Goal: Task Accomplishment & Management: Manage account settings

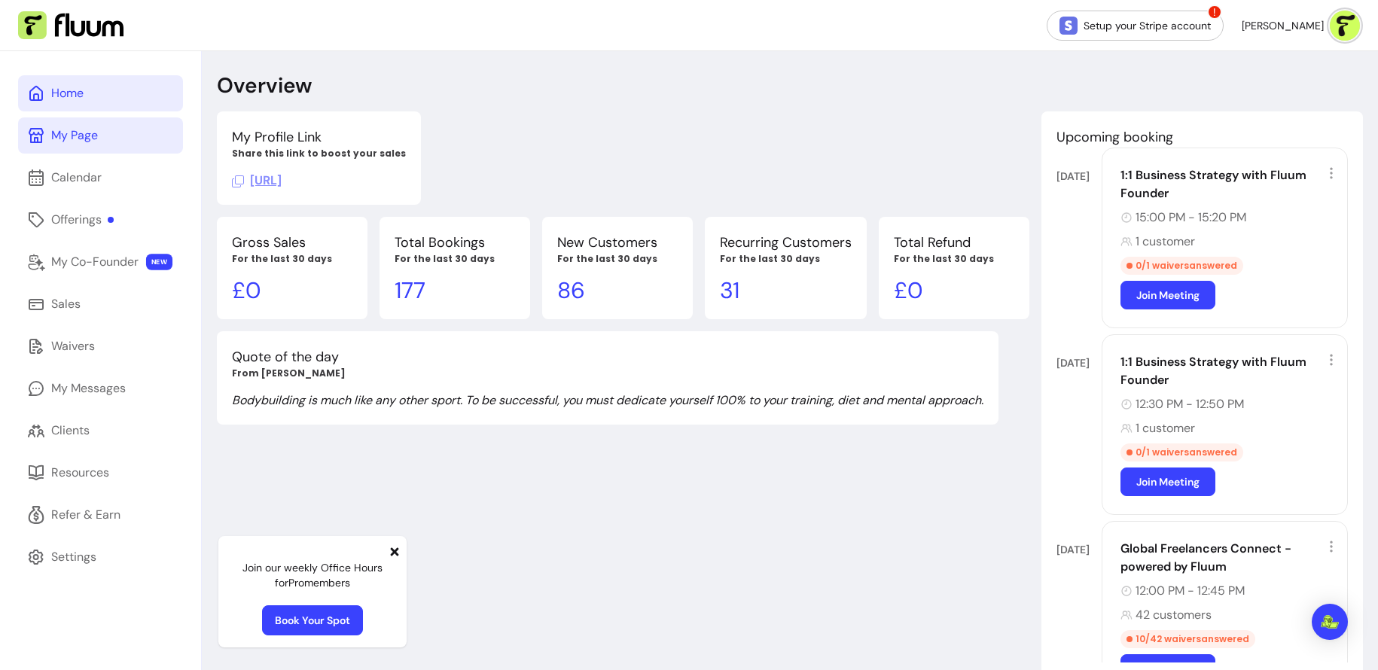
click at [153, 138] on link "My Page" at bounding box center [100, 136] width 165 height 36
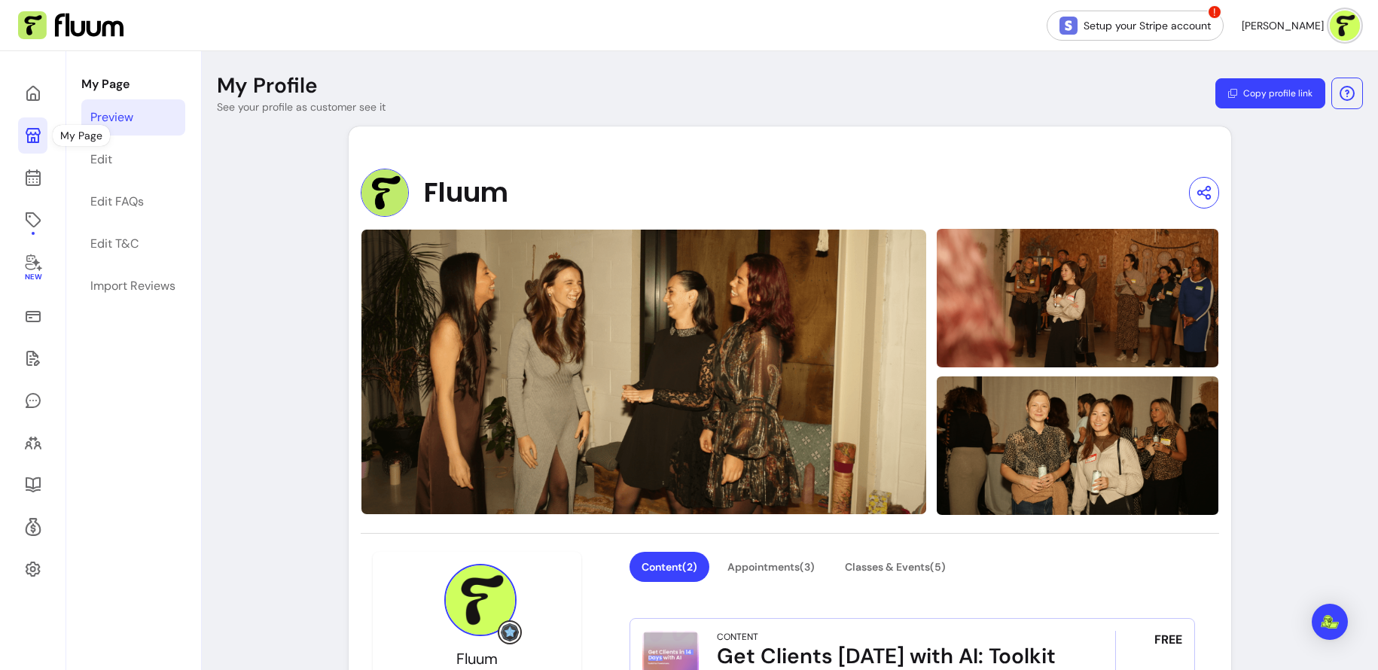
click at [31, 139] on icon at bounding box center [33, 135] width 15 height 15
click at [32, 149] on link at bounding box center [32, 136] width 29 height 36
click at [35, 182] on icon at bounding box center [33, 178] width 18 height 18
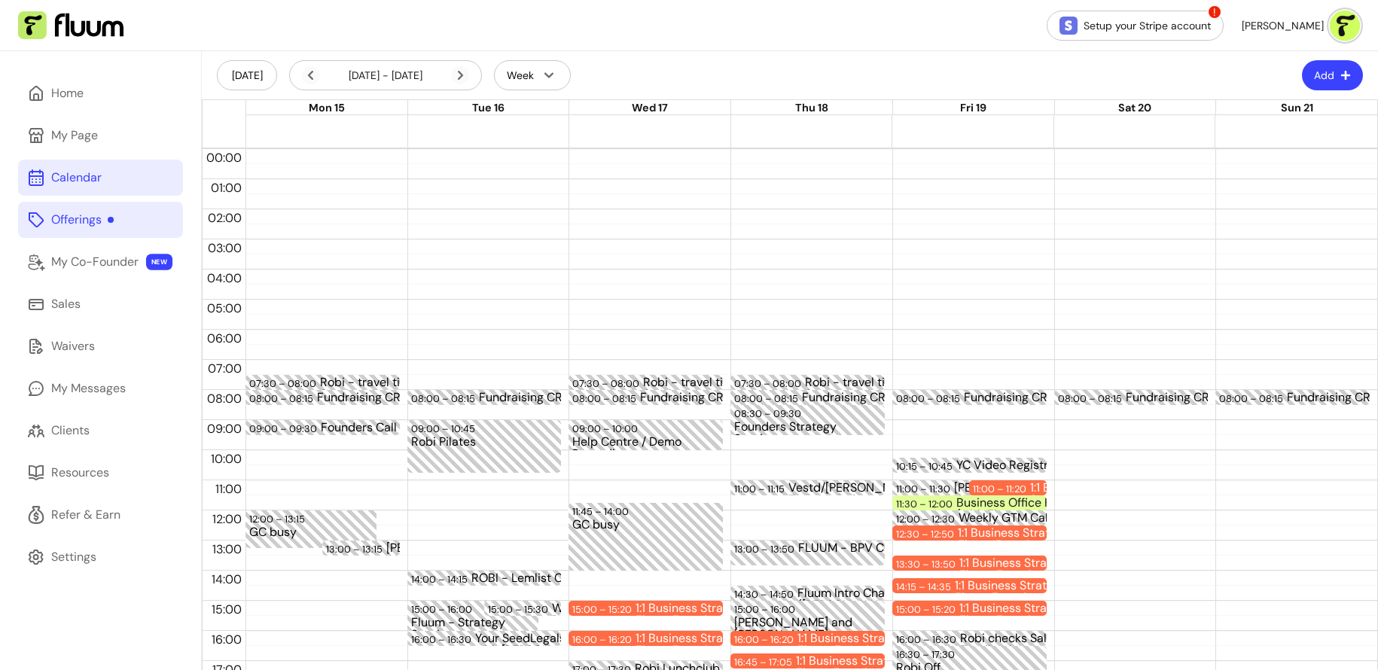
click at [75, 220] on div "Offerings" at bounding box center [82, 220] width 63 height 18
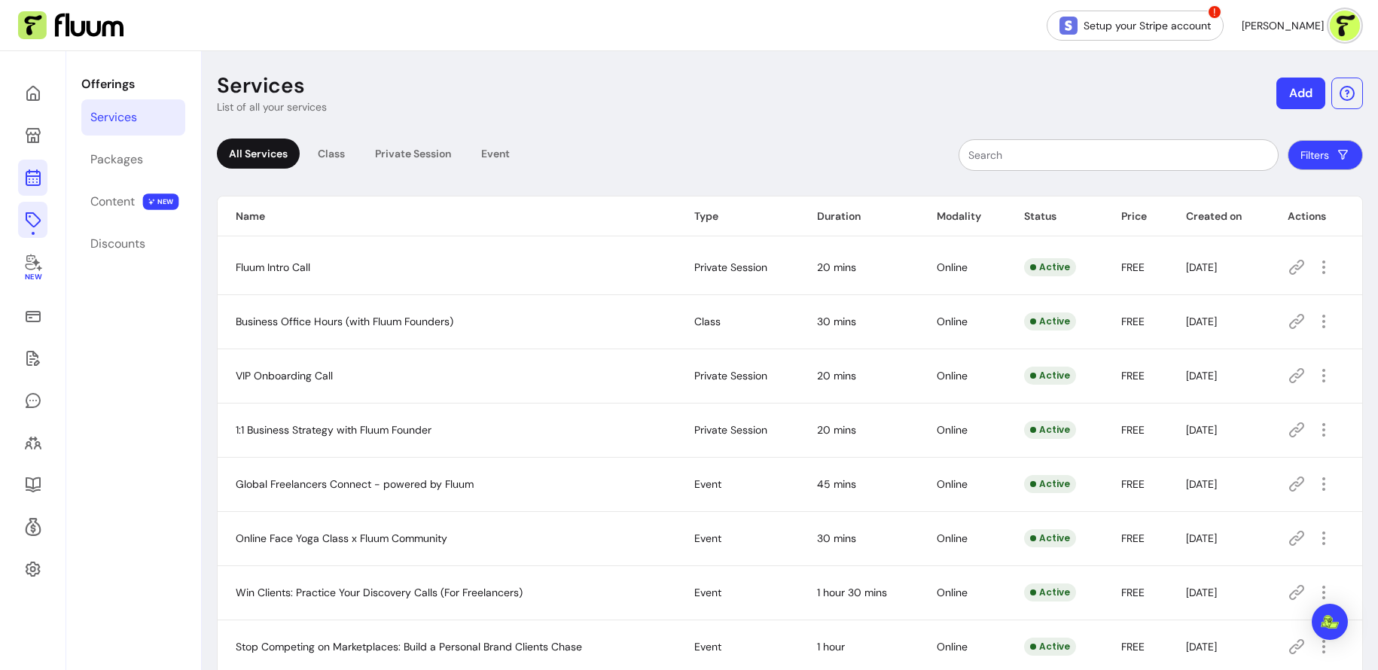
click at [41, 177] on icon at bounding box center [33, 178] width 18 height 18
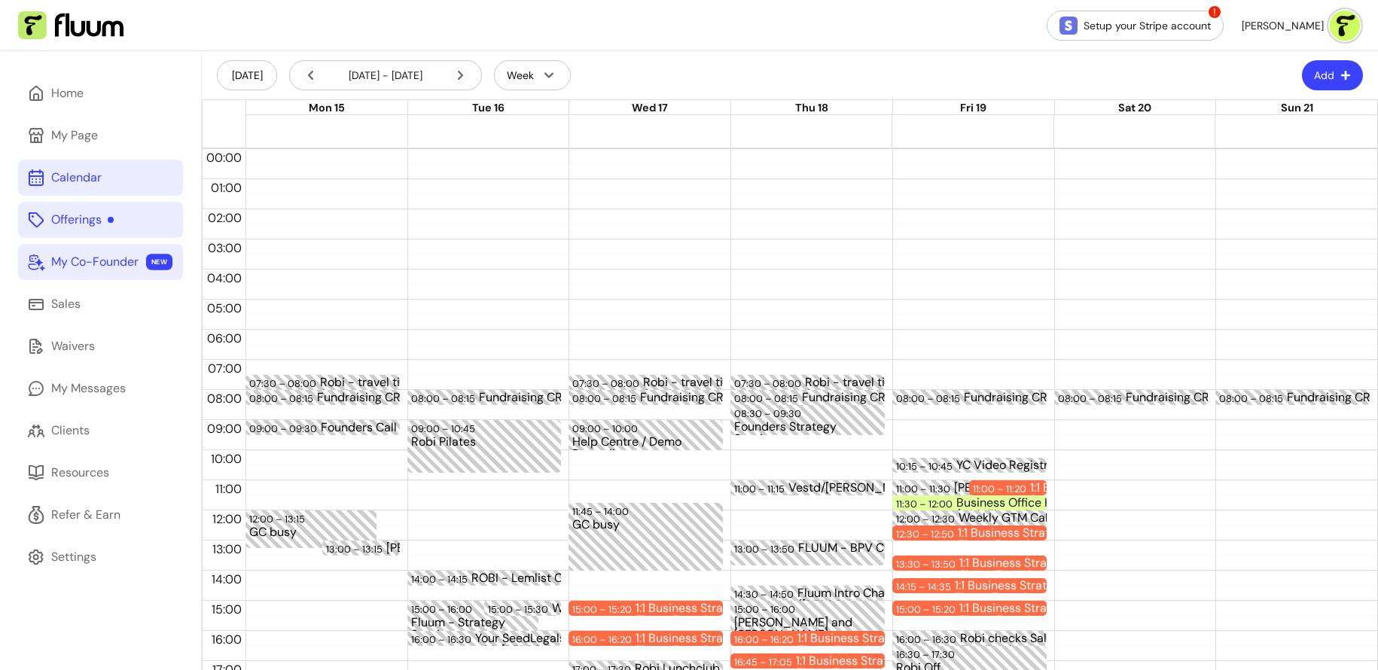
click at [93, 276] on link "My Co-Founder NEW" at bounding box center [100, 262] width 165 height 36
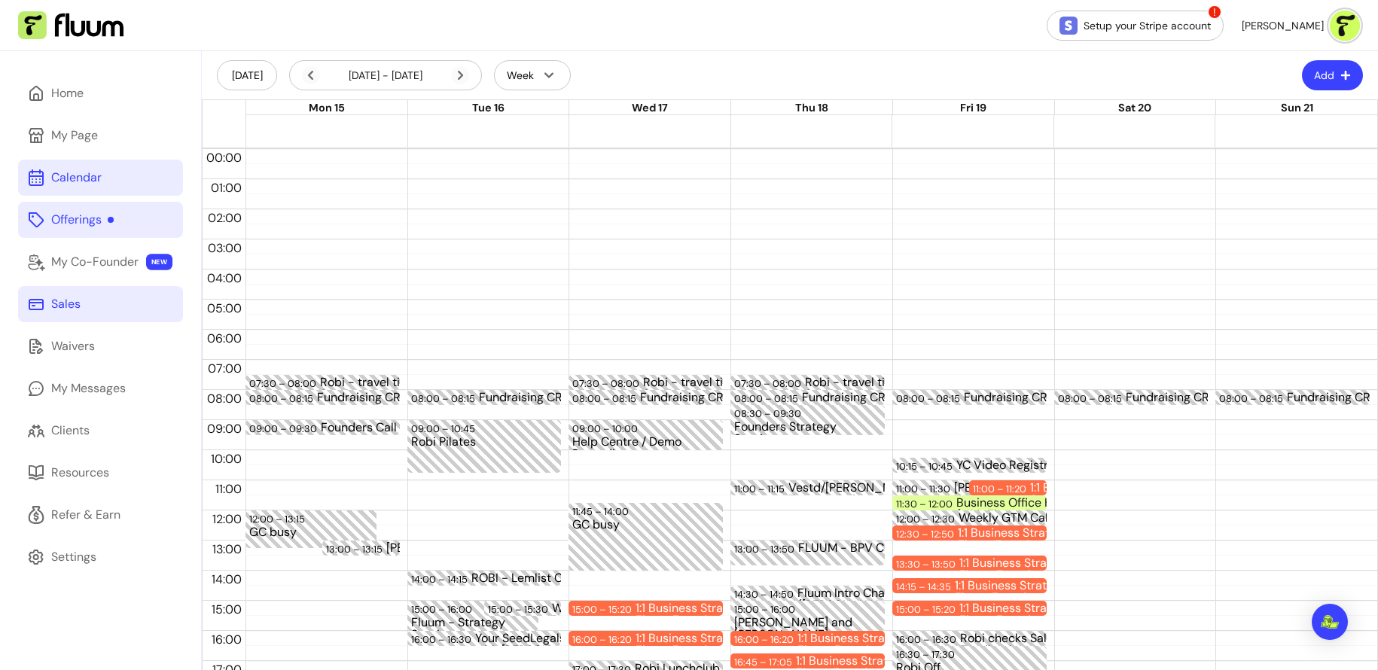
click at [90, 300] on div "Home My Page Calendar Offerings My Co-Founder NEW Sales Waivers My Messages Cli…" at bounding box center [689, 462] width 1378 height 822
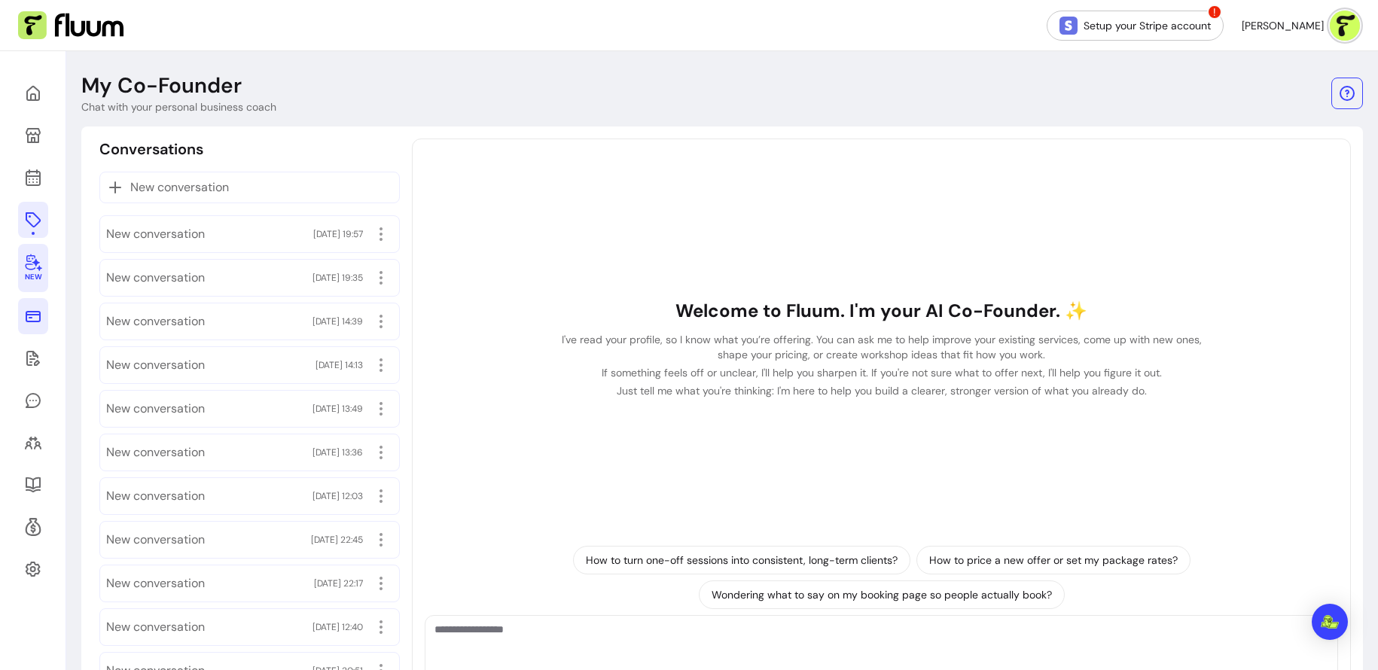
click at [26, 314] on icon at bounding box center [33, 316] width 15 height 11
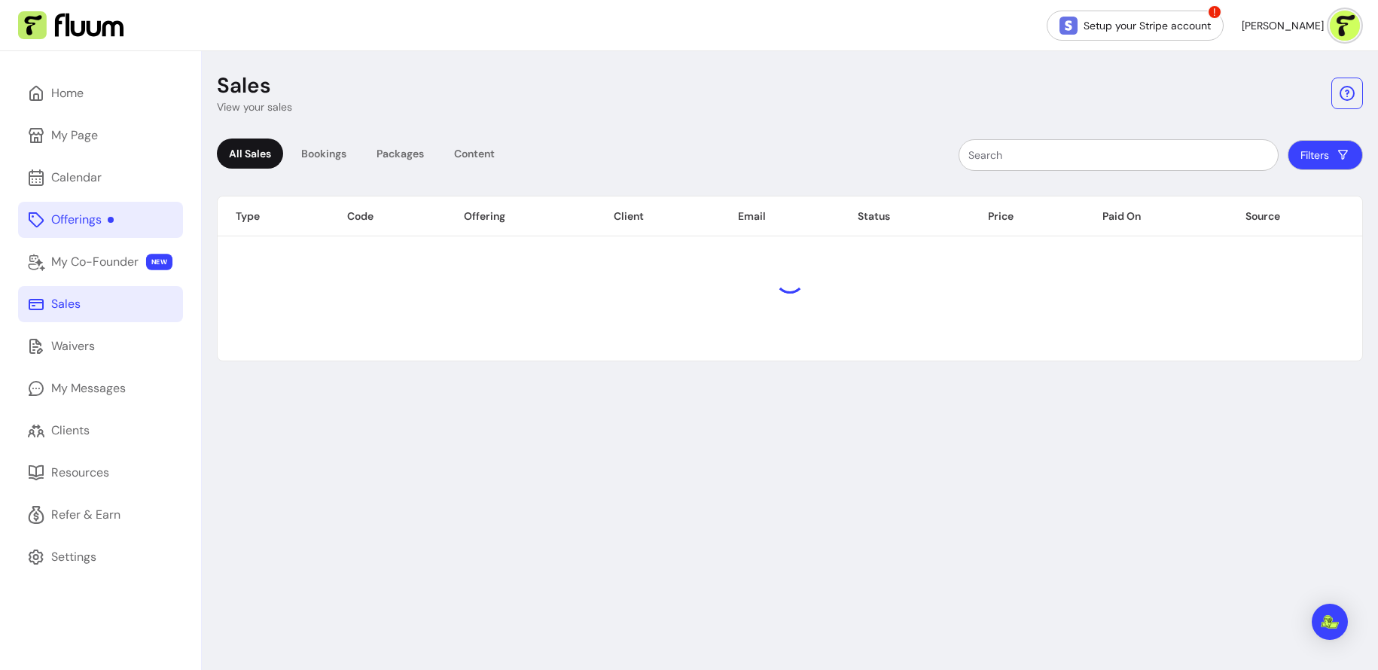
click at [33, 317] on link "Sales" at bounding box center [100, 304] width 165 height 36
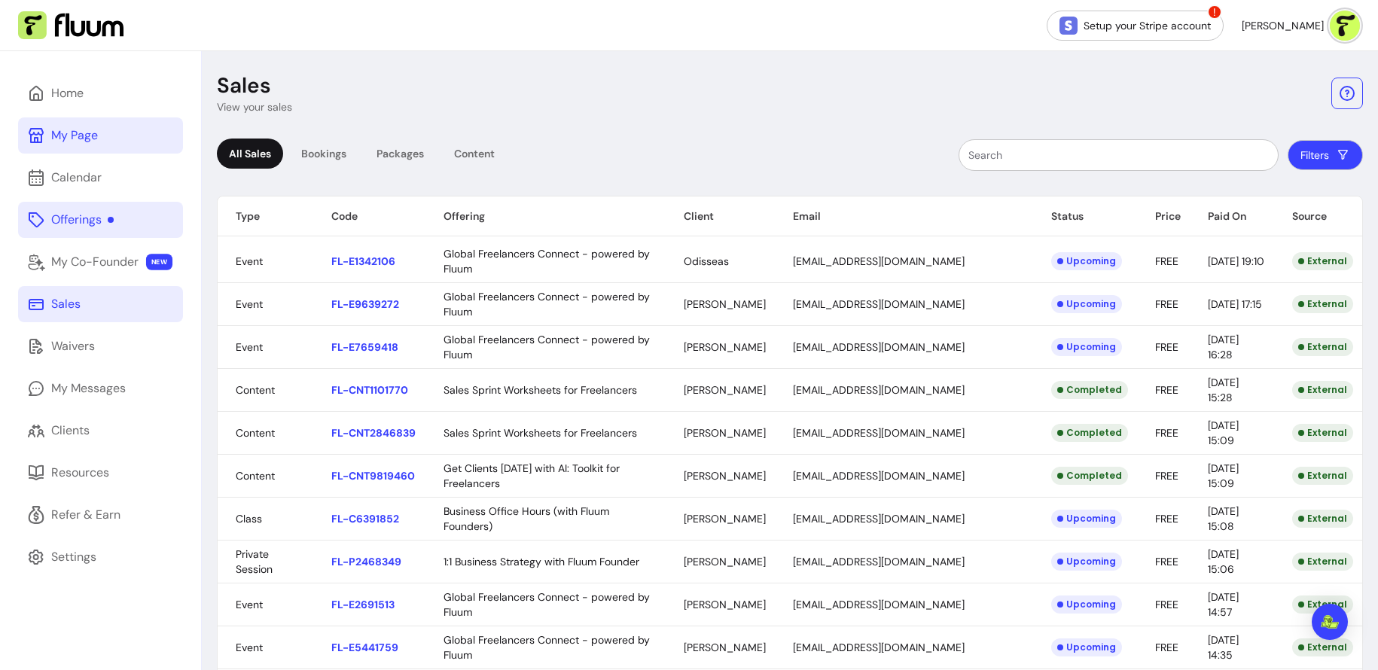
click at [118, 140] on link "My Page" at bounding box center [100, 136] width 165 height 36
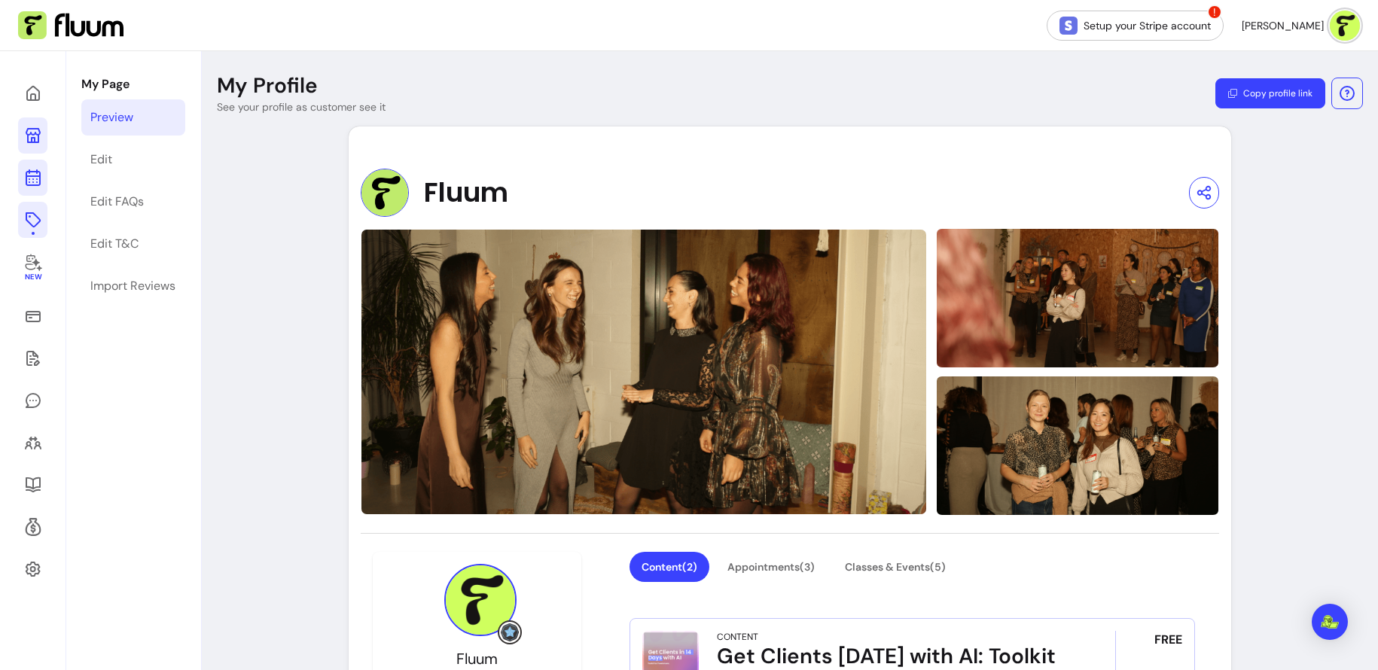
click at [29, 179] on icon at bounding box center [32, 118] width 255 height 215
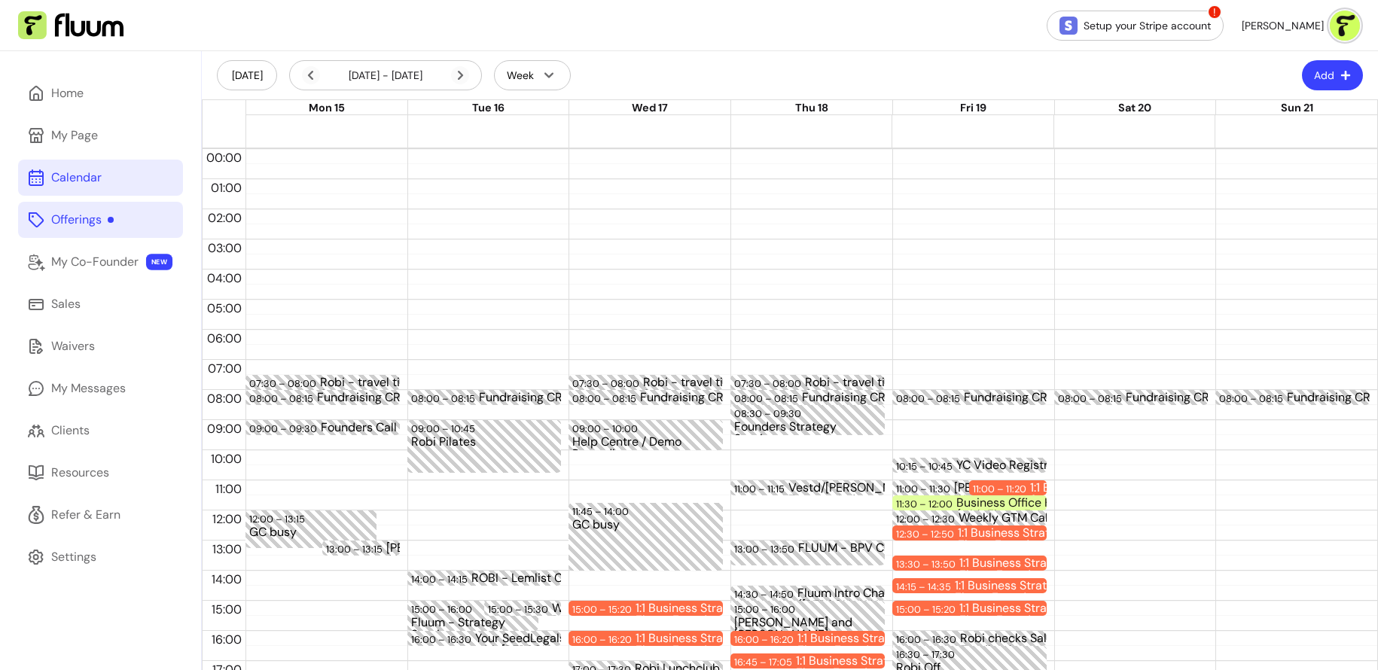
click at [1102, 85] on button "Add" at bounding box center [1332, 75] width 61 height 30
click at [1003, 75] on header "Today 15 Sep - 21 Sep, 2025 Week Add" at bounding box center [790, 75] width 1177 height 48
click at [121, 219] on link "Offerings" at bounding box center [100, 220] width 165 height 36
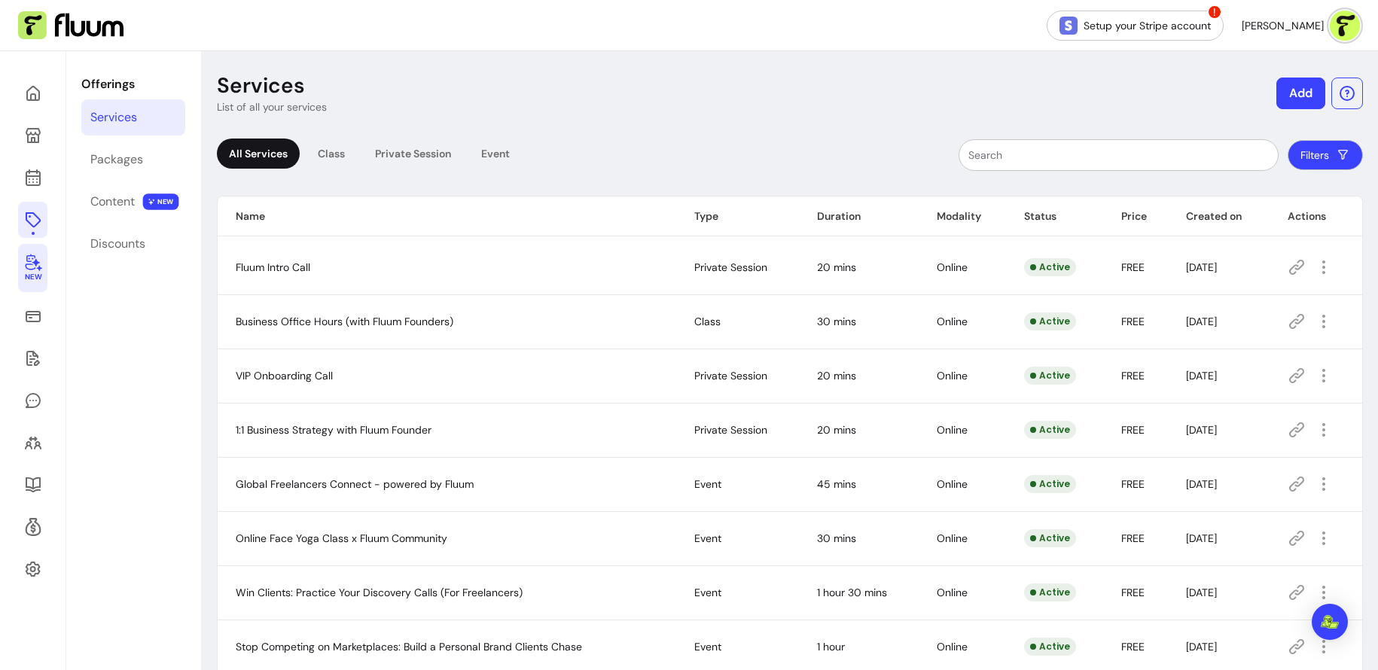
click at [39, 253] on icon at bounding box center [33, 262] width 18 height 18
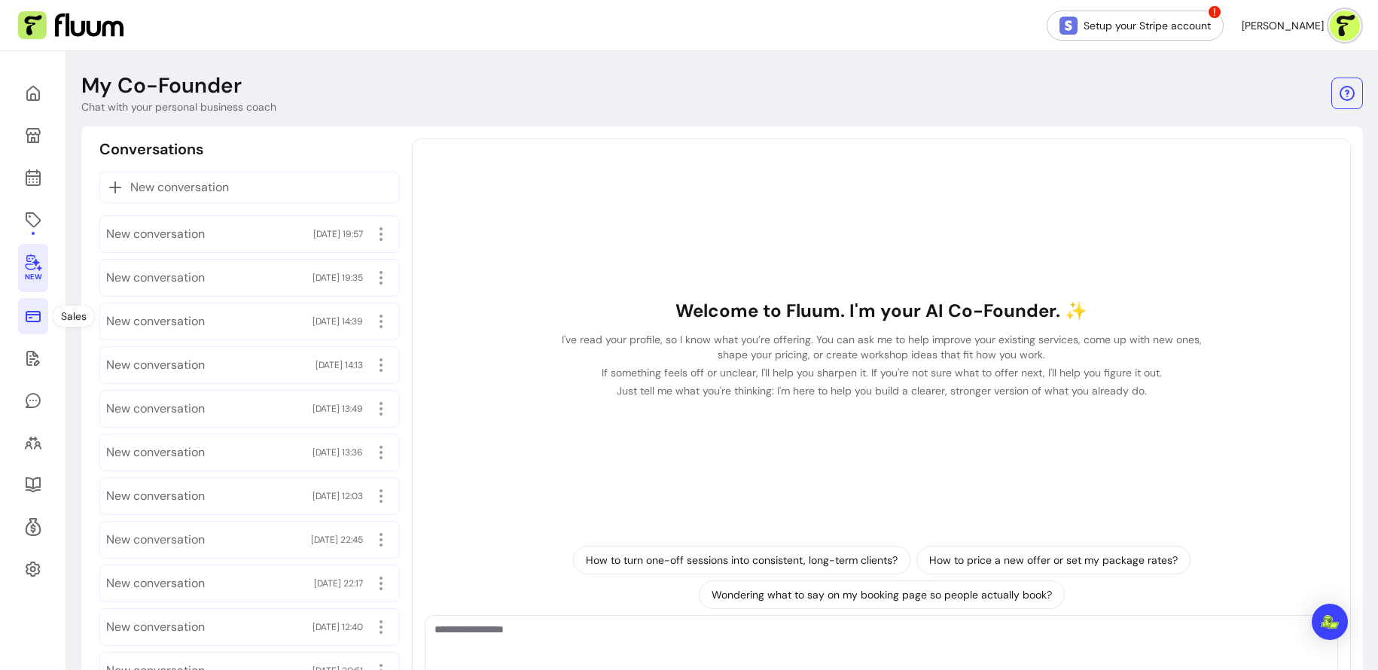
click at [32, 323] on icon at bounding box center [33, 316] width 18 height 18
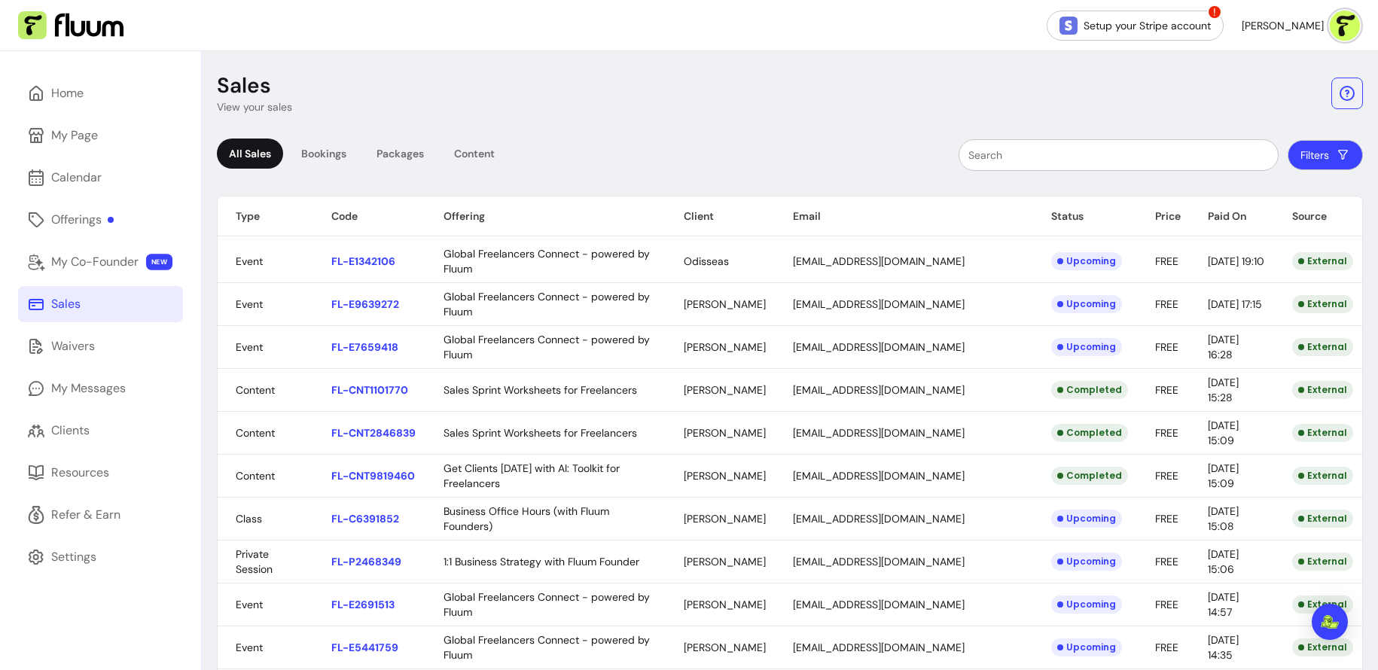
click at [44, 319] on link "Sales" at bounding box center [100, 304] width 165 height 36
click at [87, 349] on div "Waivers" at bounding box center [73, 346] width 44 height 18
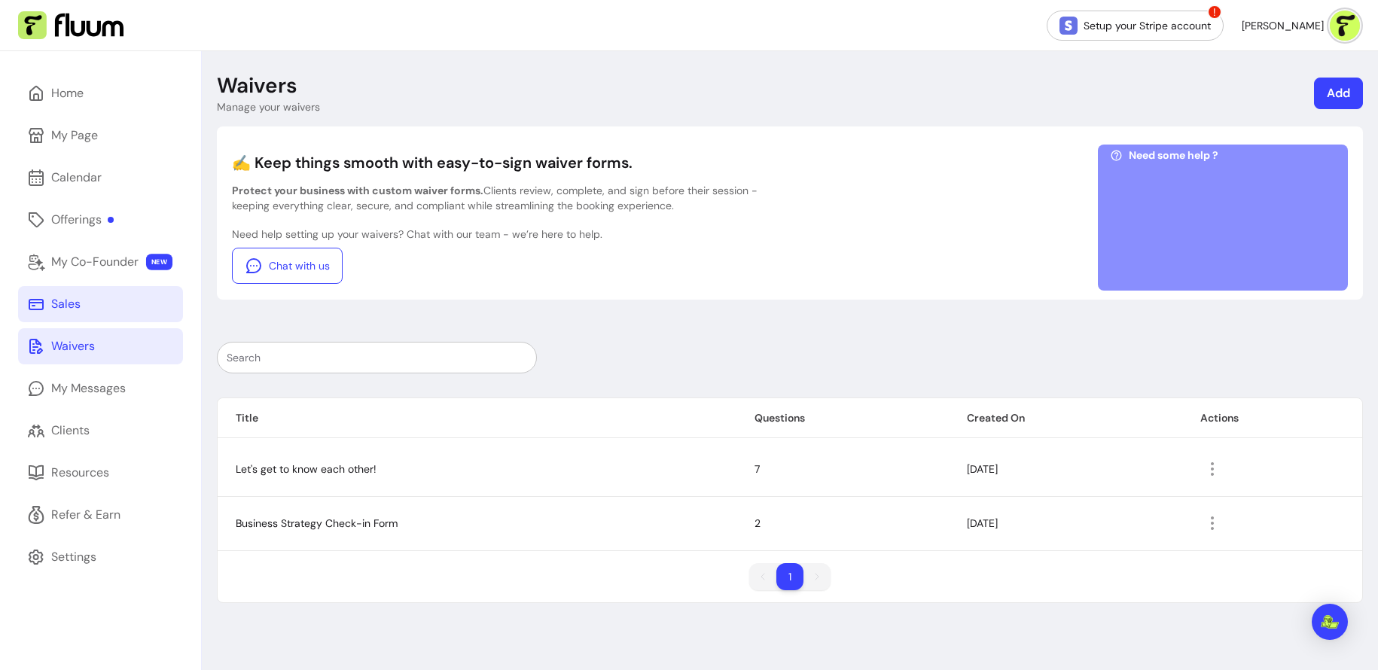
click at [127, 304] on link "Sales" at bounding box center [100, 304] width 165 height 36
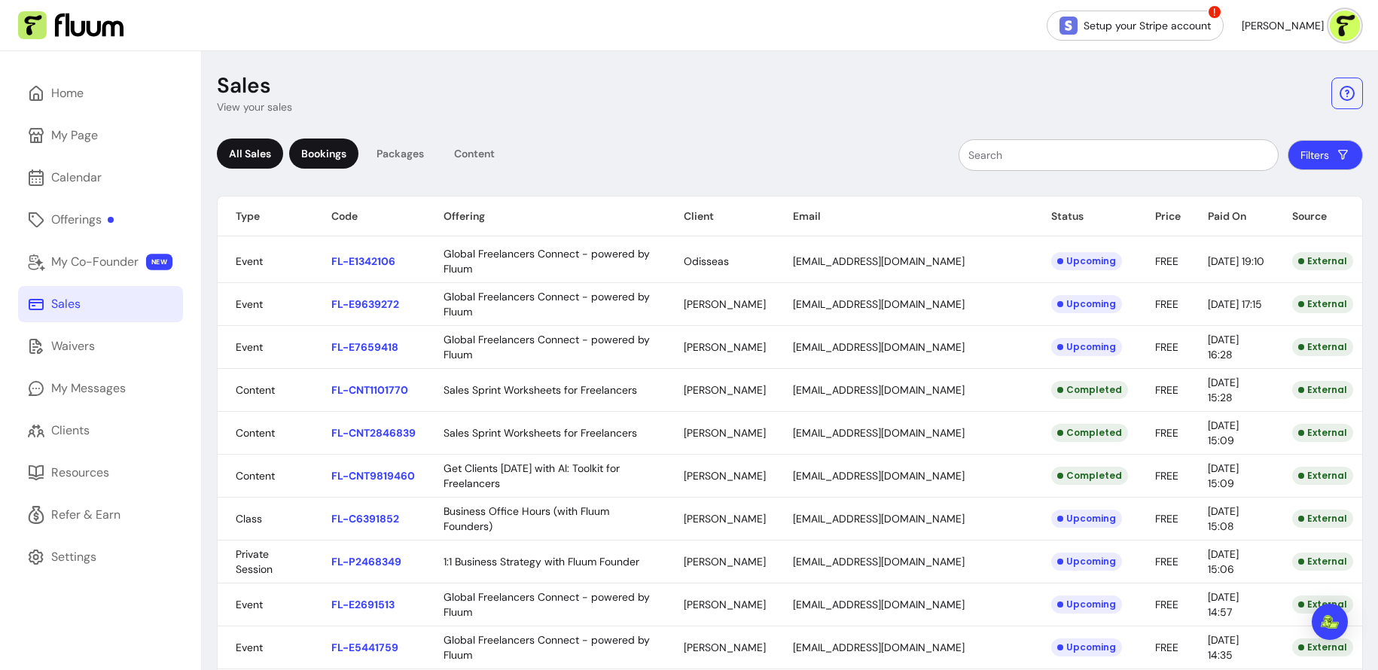
click at [334, 143] on div "Bookings" at bounding box center [323, 154] width 69 height 30
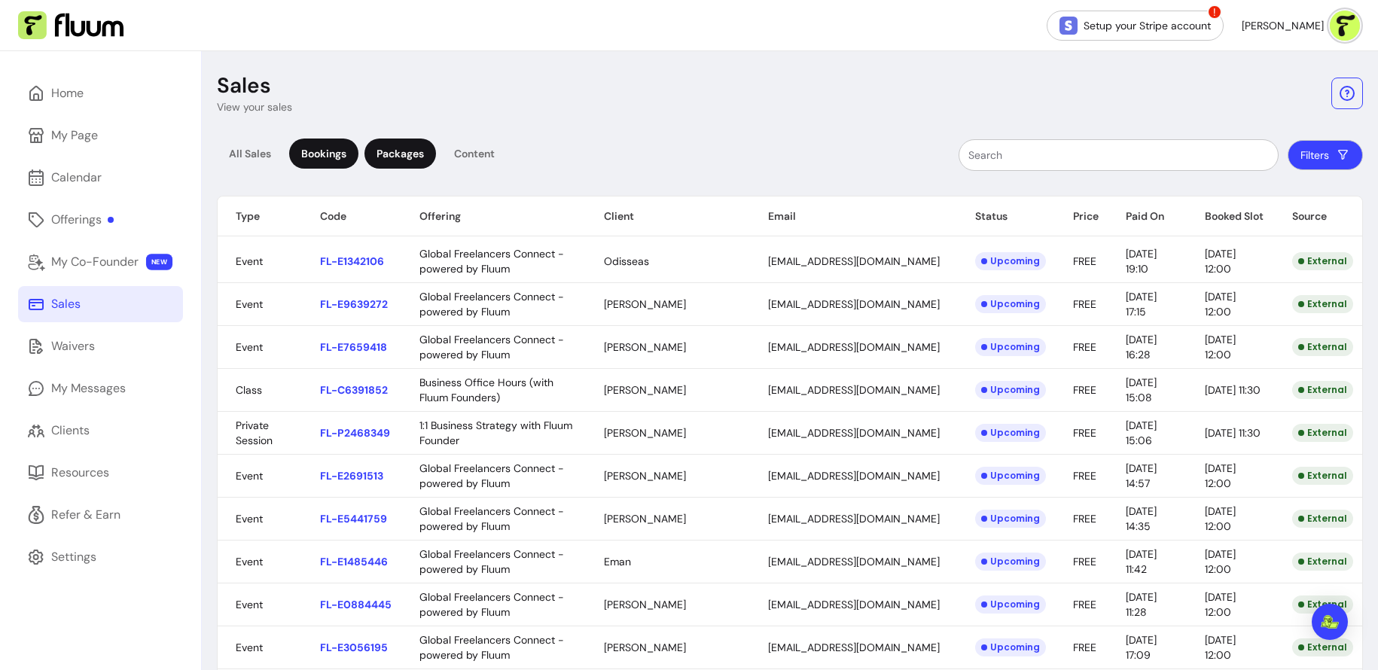
click at [383, 154] on div "Packages" at bounding box center [401, 154] width 72 height 30
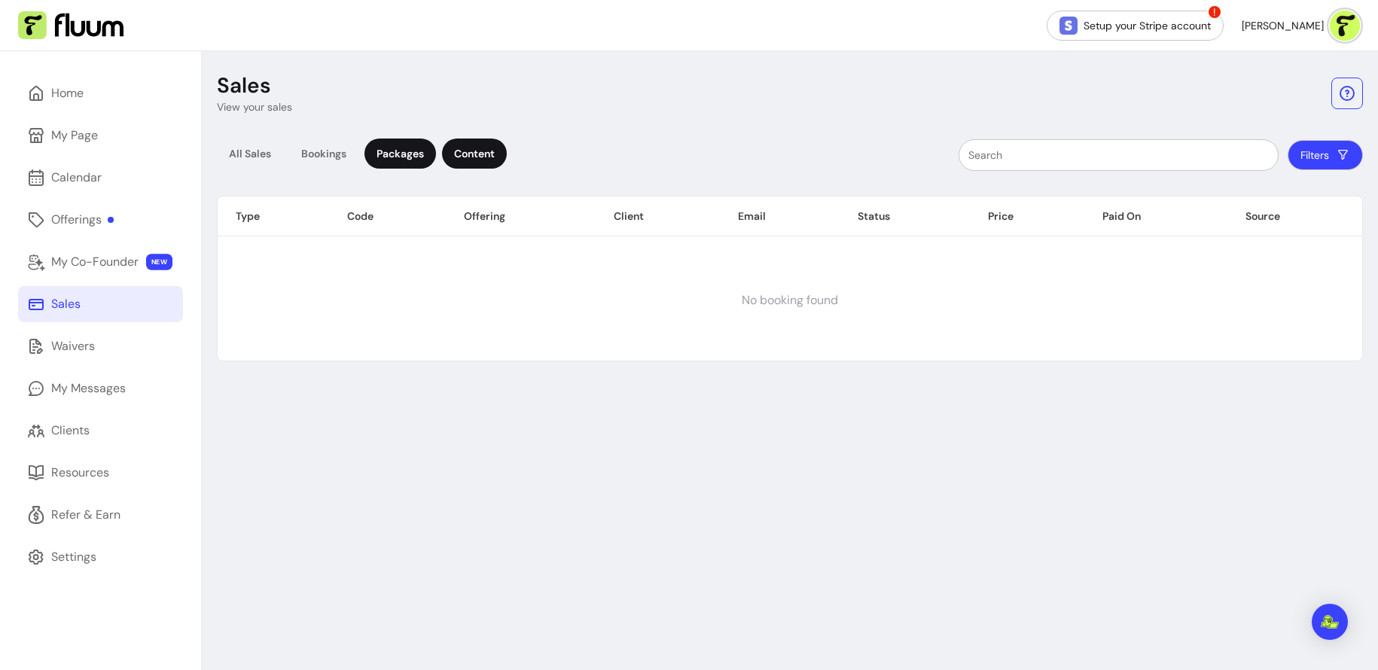
click at [490, 162] on div "Content" at bounding box center [474, 154] width 65 height 30
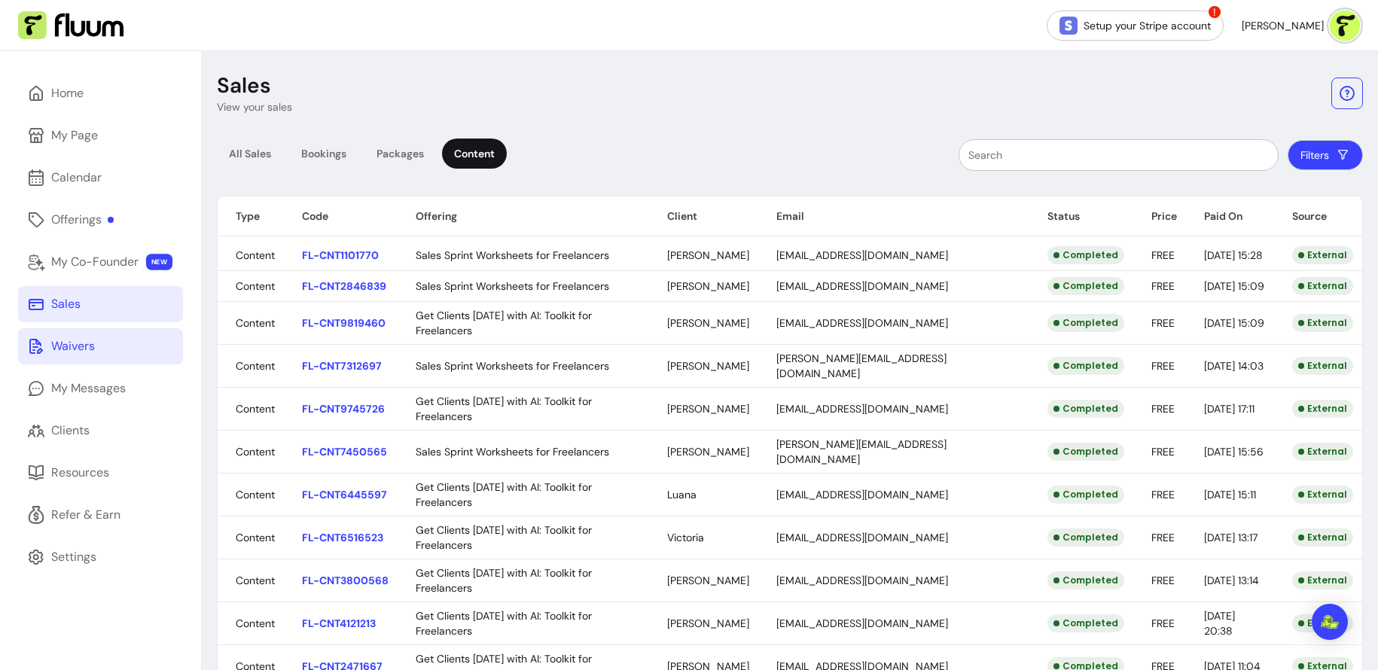
click at [101, 346] on link "Waivers" at bounding box center [100, 346] width 165 height 36
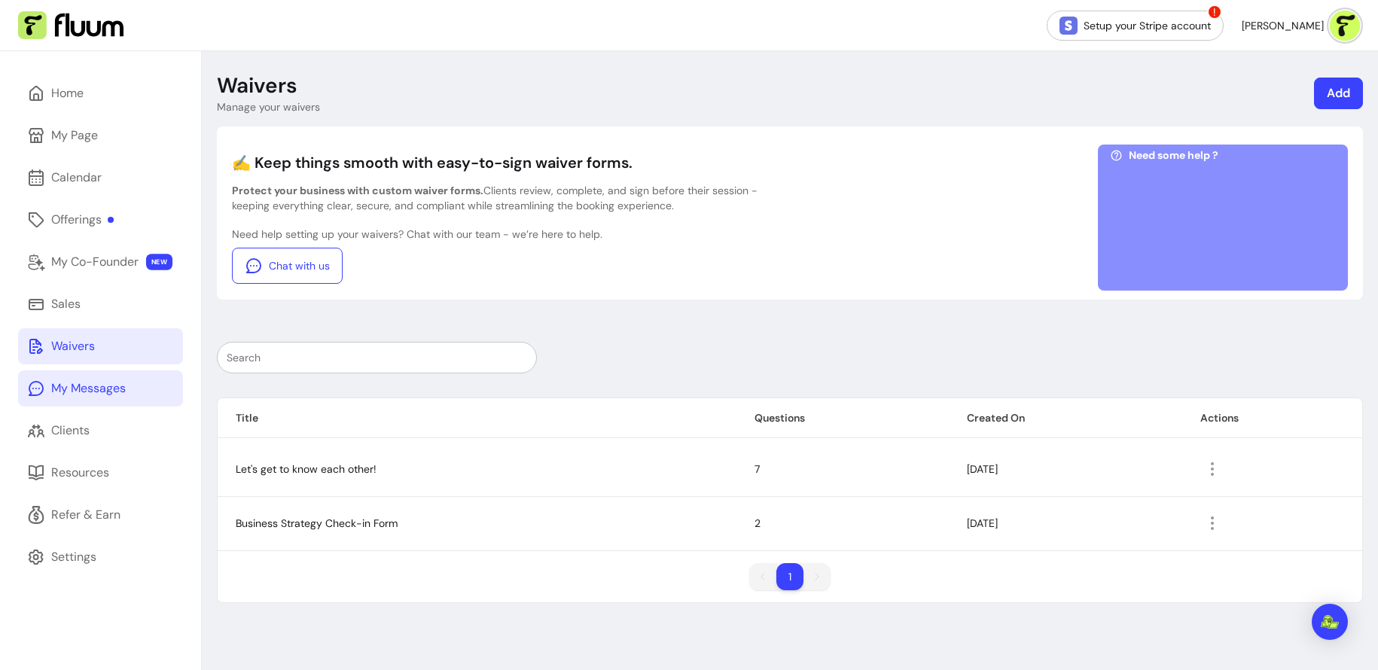
click at [100, 389] on div "My Messages" at bounding box center [88, 389] width 75 height 18
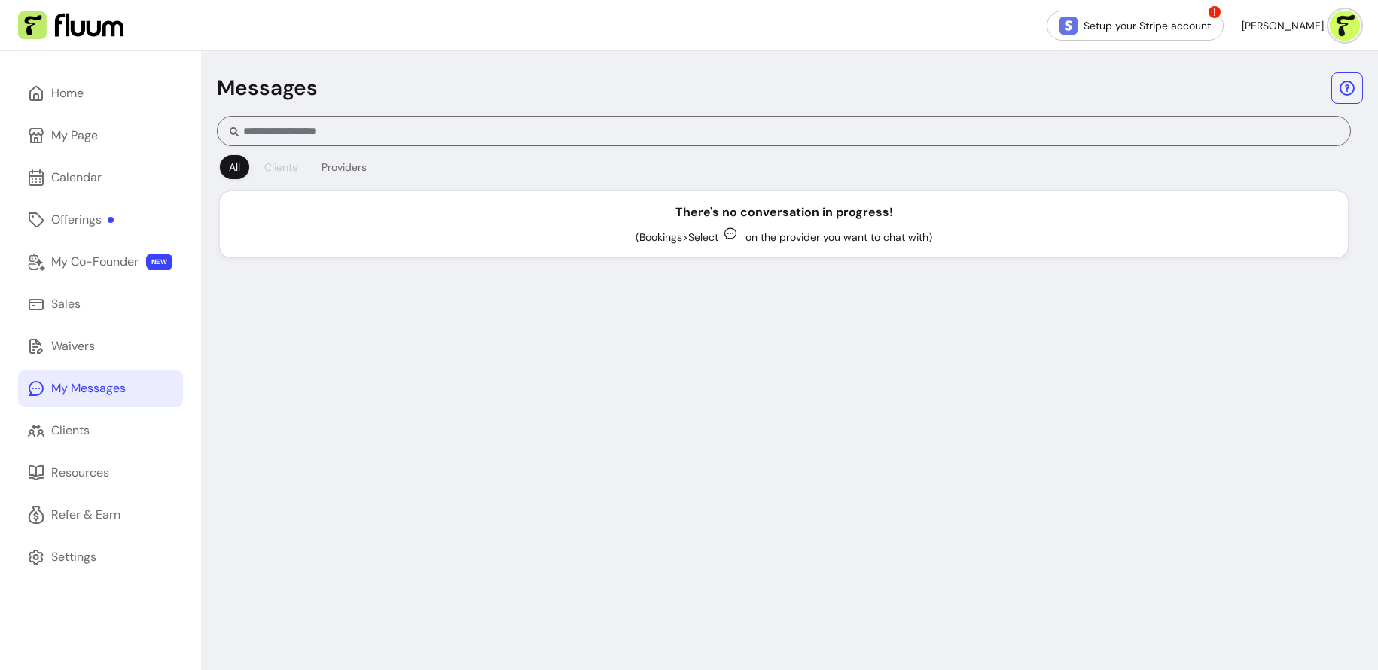
click at [290, 166] on div "Clients" at bounding box center [280, 167] width 33 height 15
click at [351, 160] on div "Providers" at bounding box center [344, 167] width 45 height 15
click at [142, 416] on link "Clients" at bounding box center [100, 431] width 165 height 36
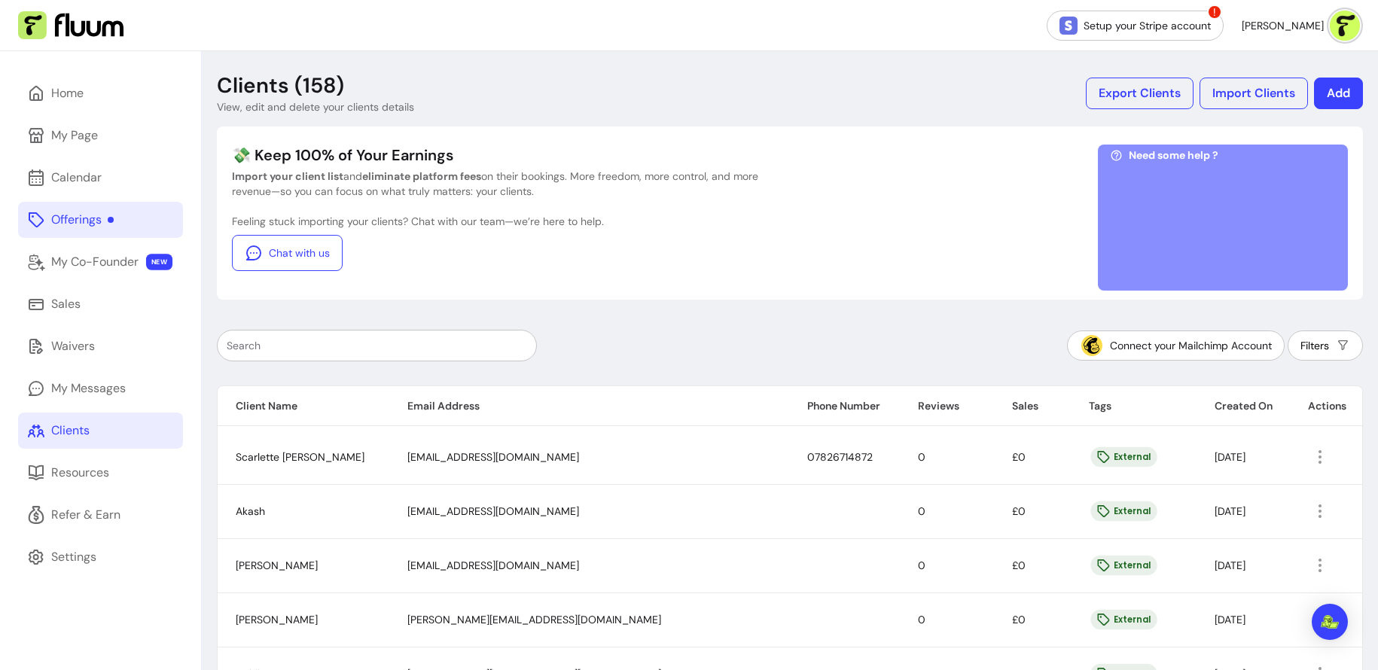
click at [103, 226] on div "Offerings" at bounding box center [82, 220] width 63 height 18
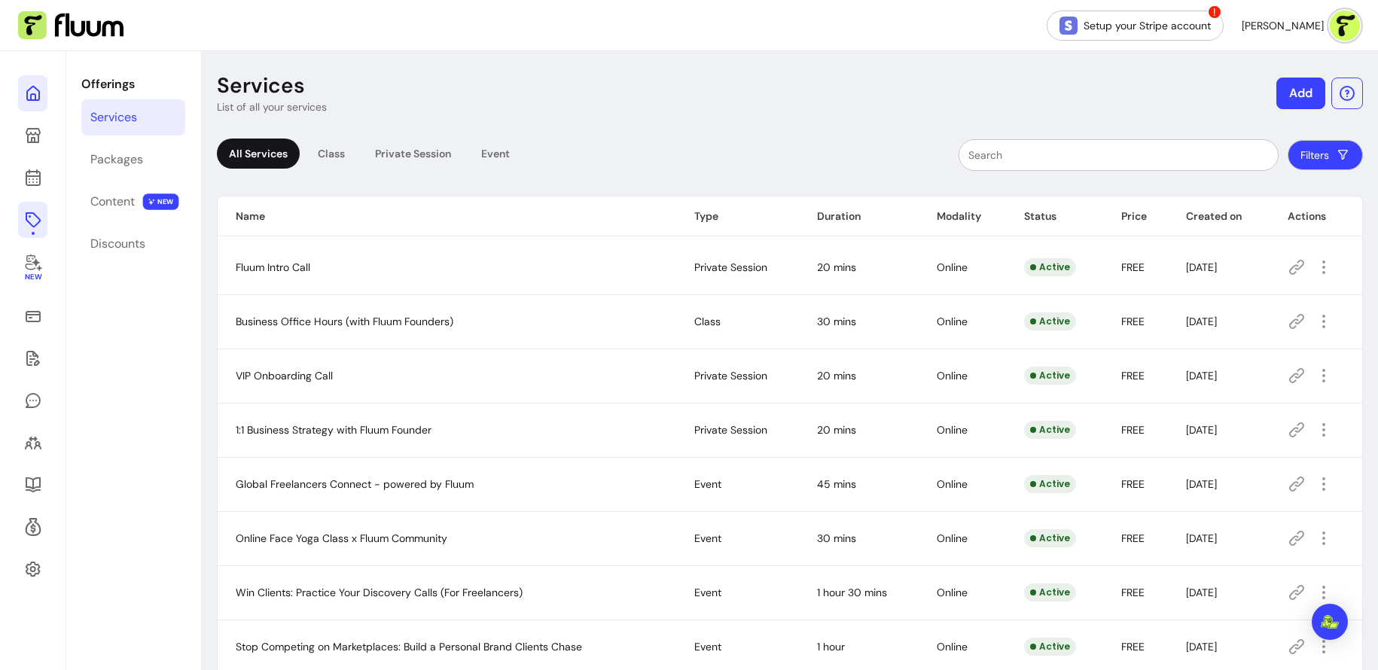
click at [29, 99] on icon at bounding box center [33, 93] width 18 height 18
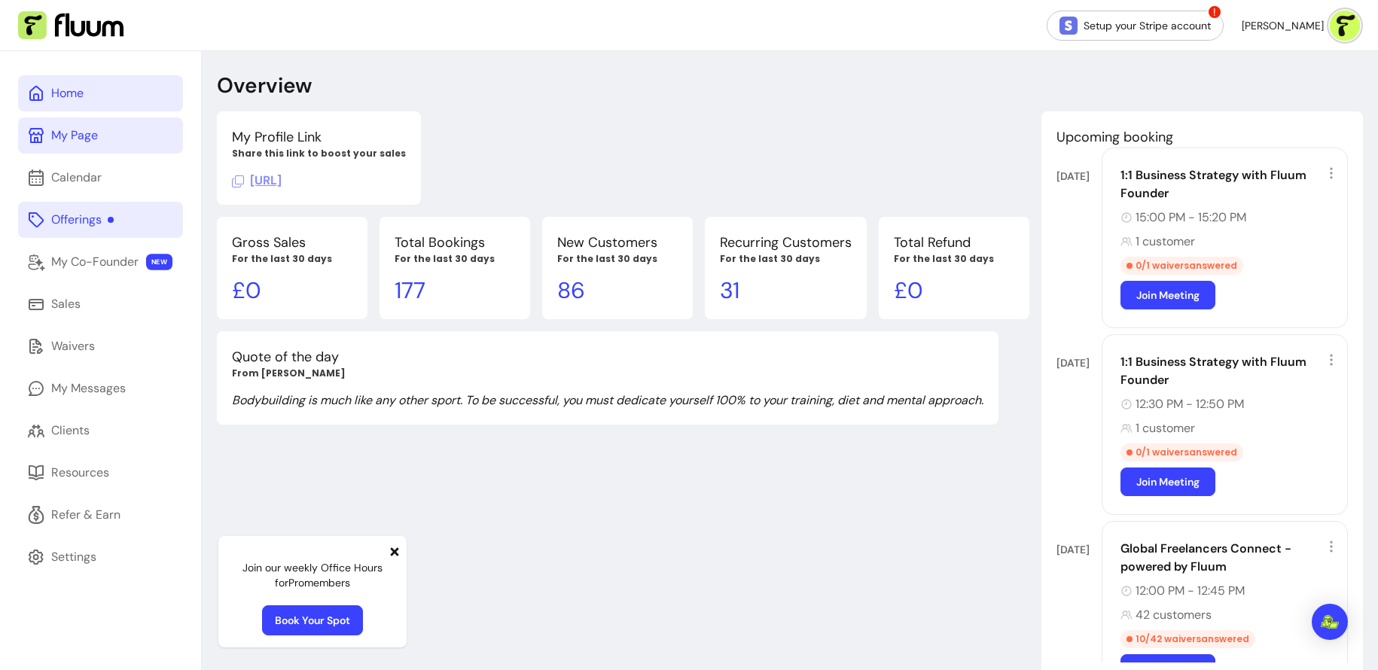
click at [99, 142] on link "My Page" at bounding box center [100, 136] width 165 height 36
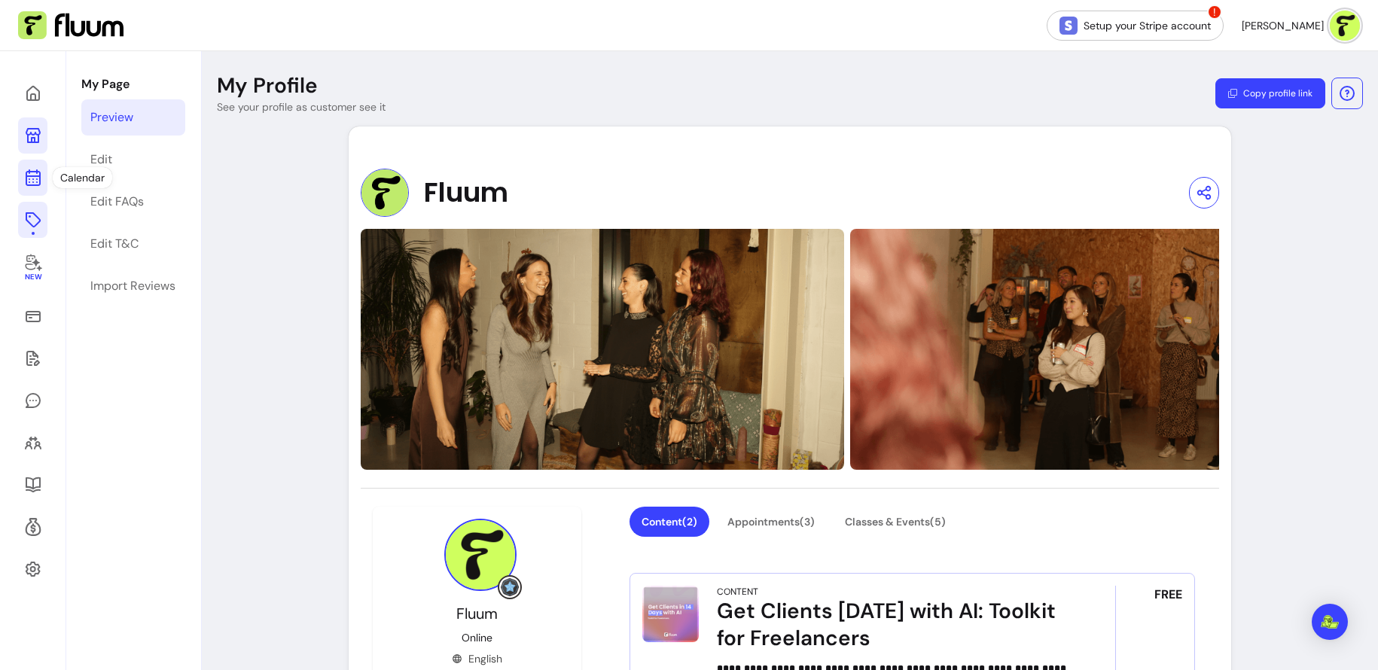
click at [32, 178] on icon at bounding box center [33, 178] width 18 height 18
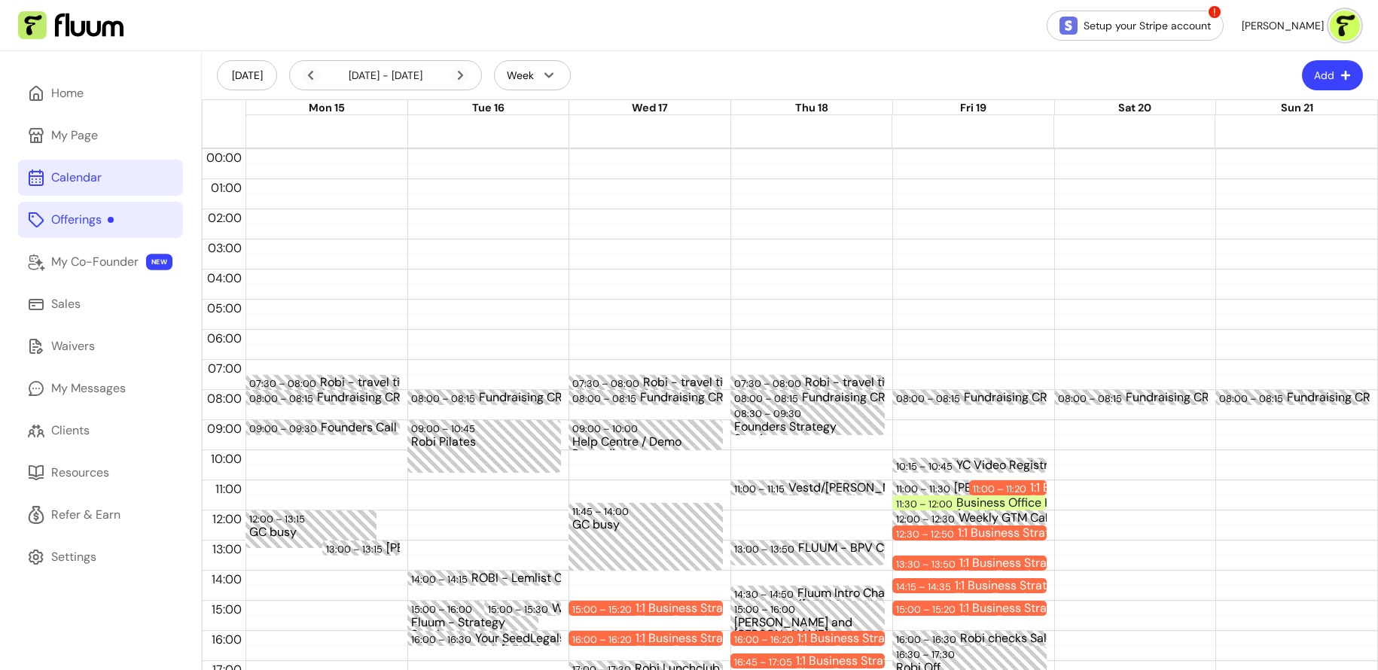
click at [69, 236] on link "Offerings" at bounding box center [100, 220] width 165 height 36
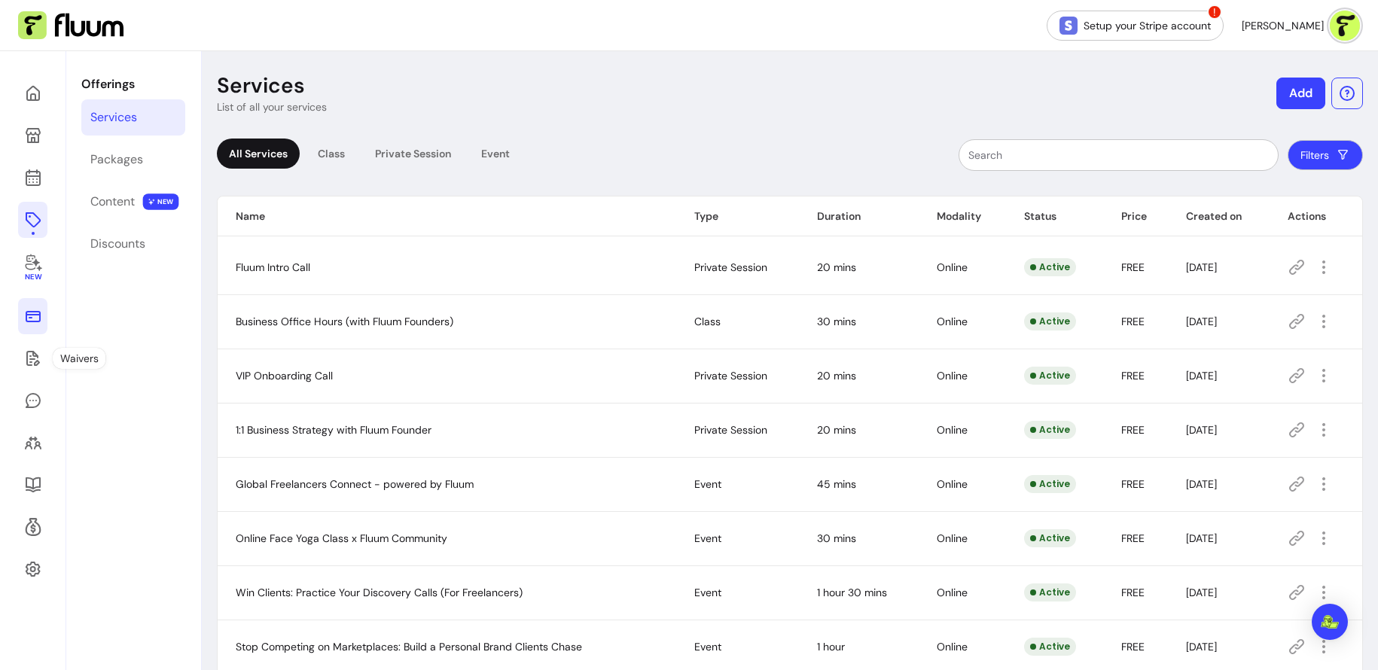
click at [40, 314] on icon at bounding box center [33, 316] width 18 height 18
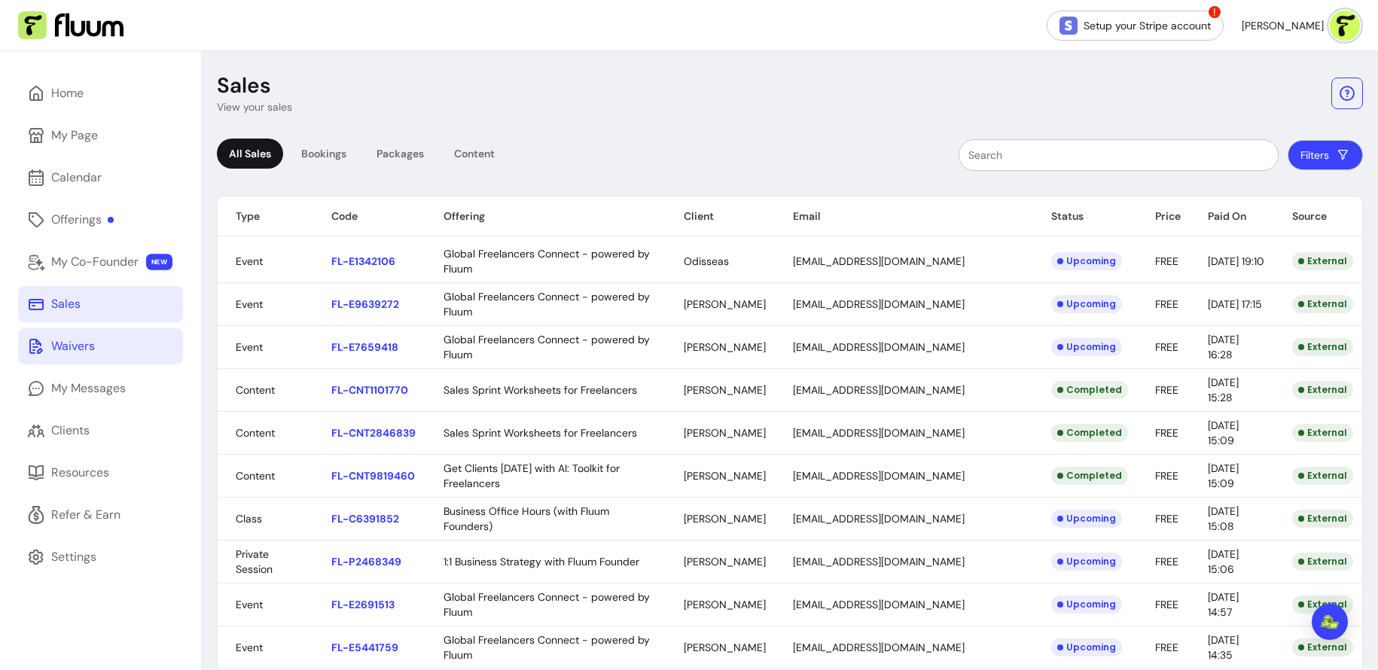
click at [63, 346] on div "Waivers" at bounding box center [73, 346] width 44 height 18
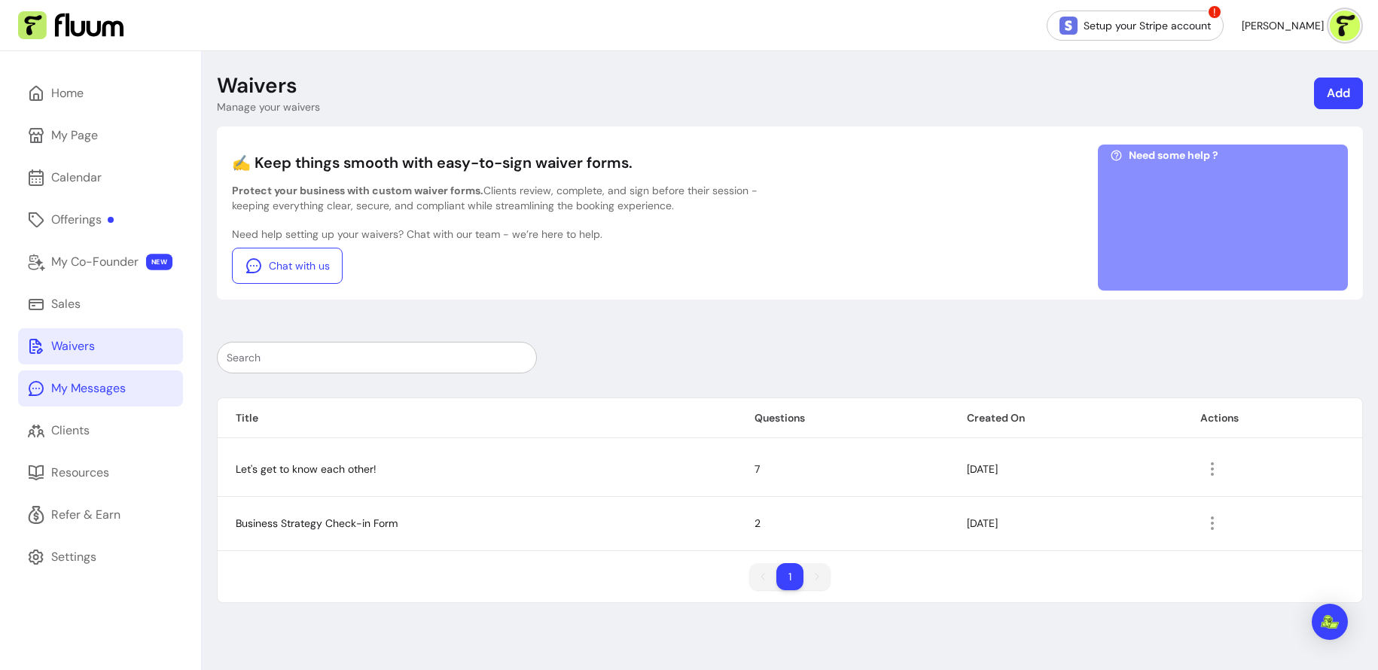
click at [93, 404] on link "My Messages" at bounding box center [100, 389] width 165 height 36
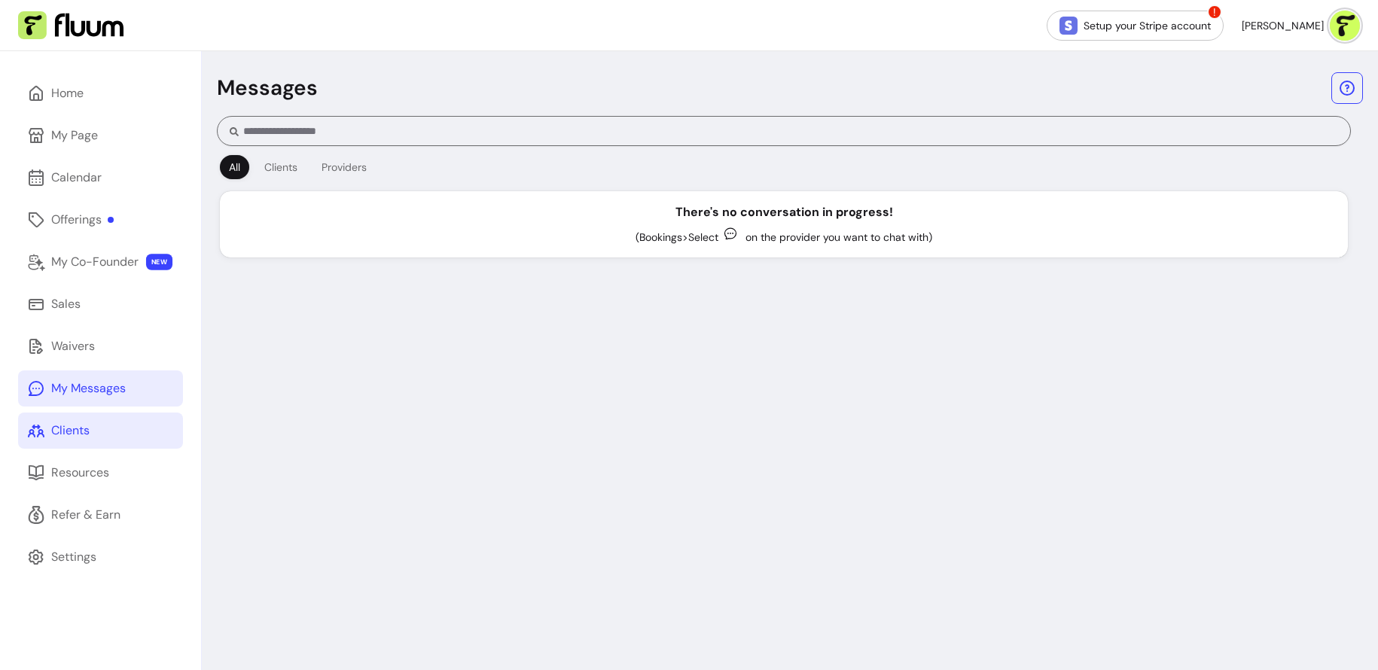
click at [98, 424] on link "Clients" at bounding box center [100, 431] width 165 height 36
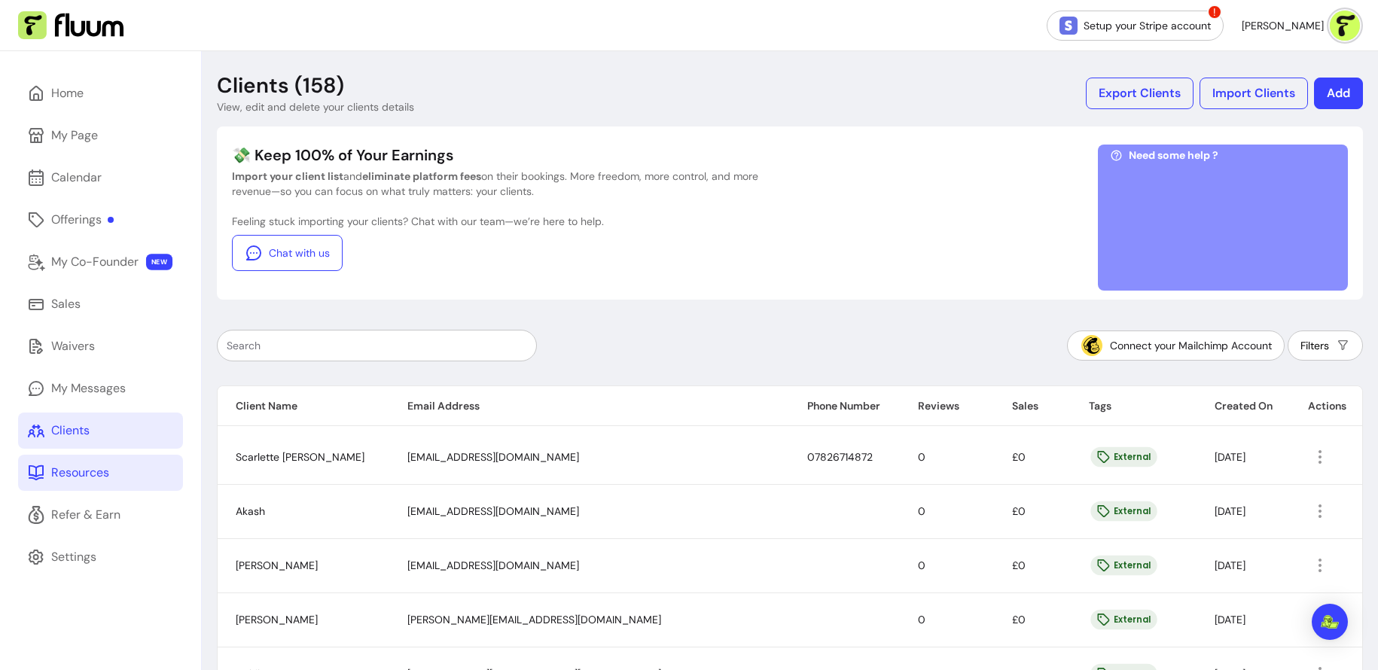
click at [102, 485] on link "Resources" at bounding box center [100, 473] width 165 height 36
click at [105, 510] on div "Refer & Earn" at bounding box center [85, 515] width 69 height 18
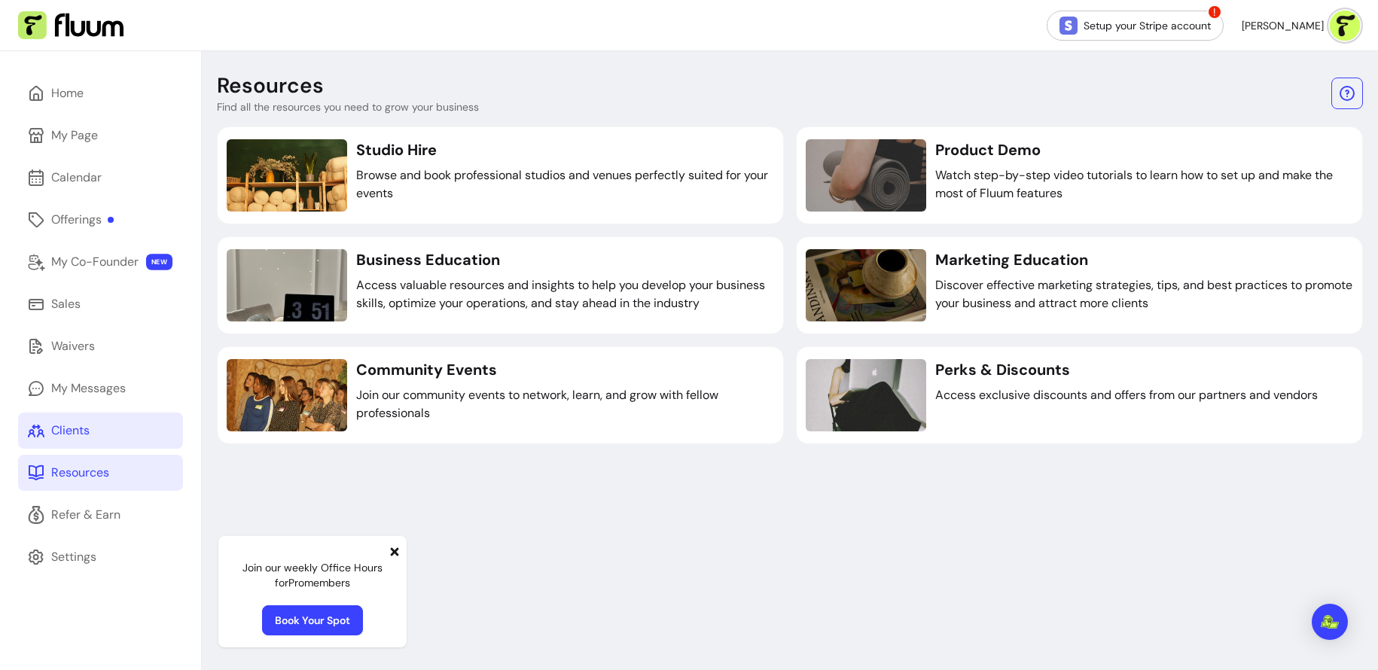
click at [150, 426] on link "Clients" at bounding box center [100, 431] width 165 height 36
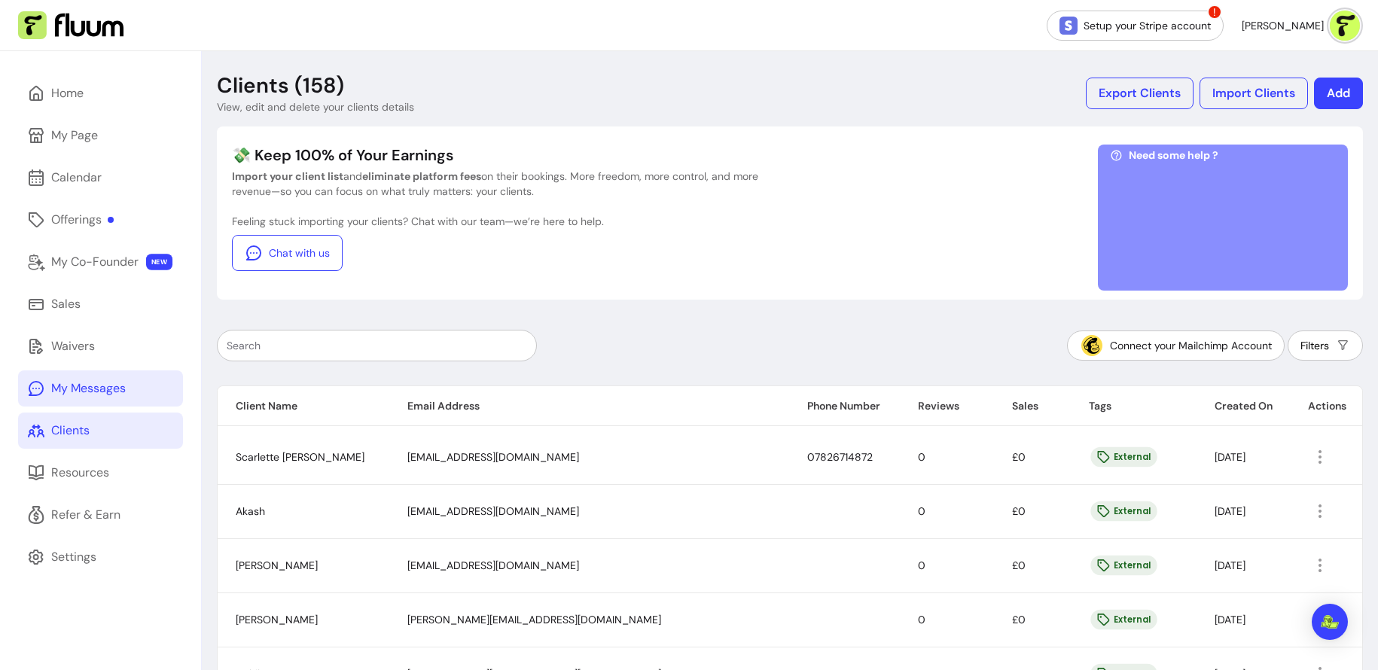
click at [126, 392] on link "My Messages" at bounding box center [100, 389] width 165 height 36
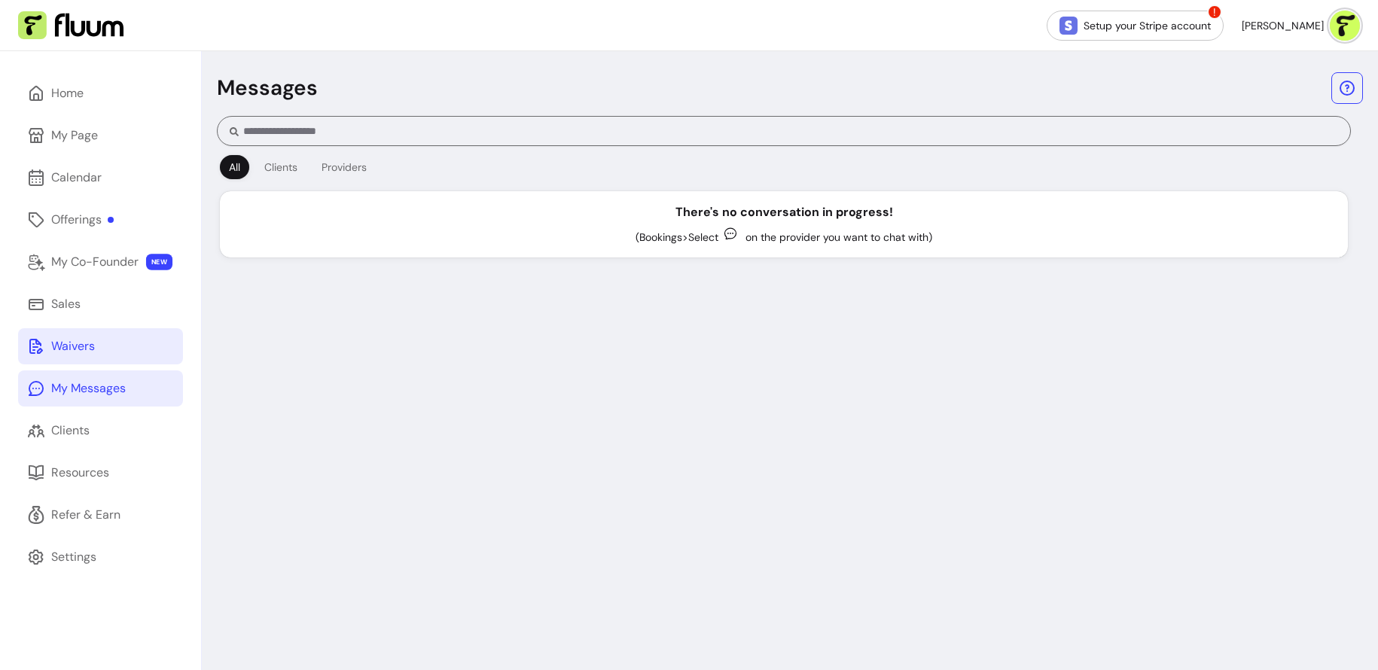
click at [124, 358] on link "Waivers" at bounding box center [100, 346] width 165 height 36
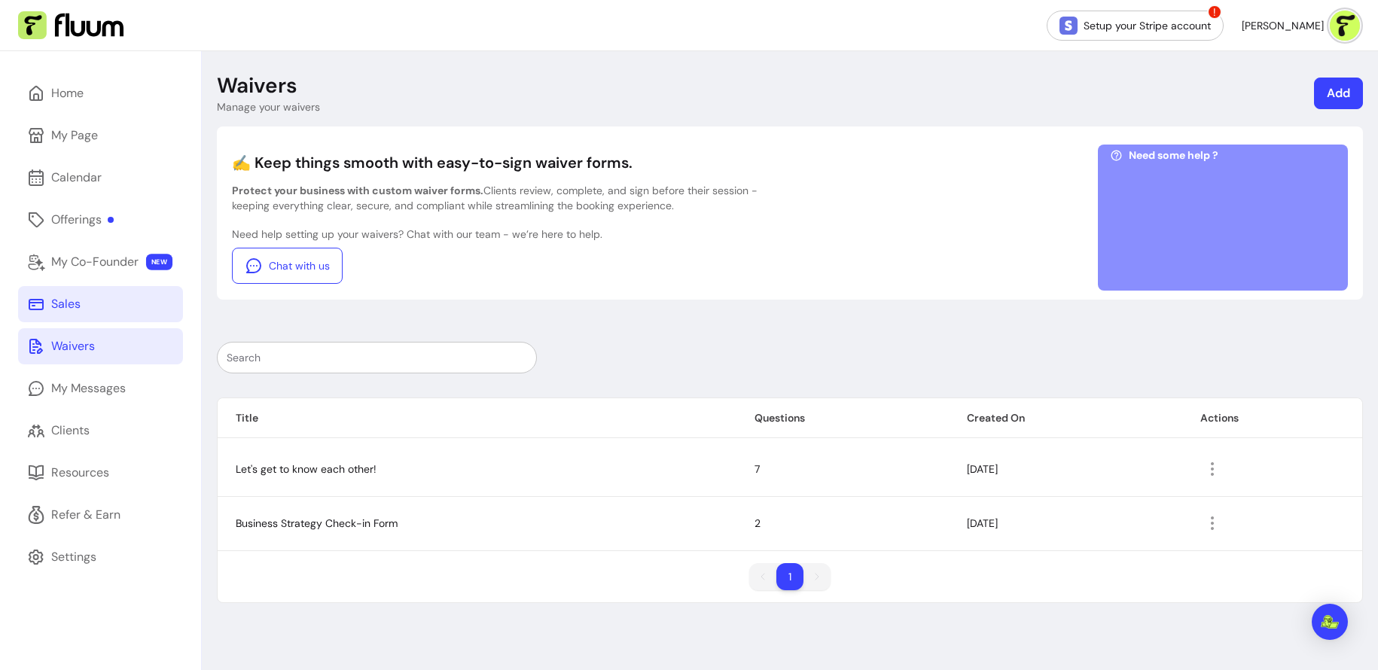
click at [111, 307] on link "Sales" at bounding box center [100, 304] width 165 height 36
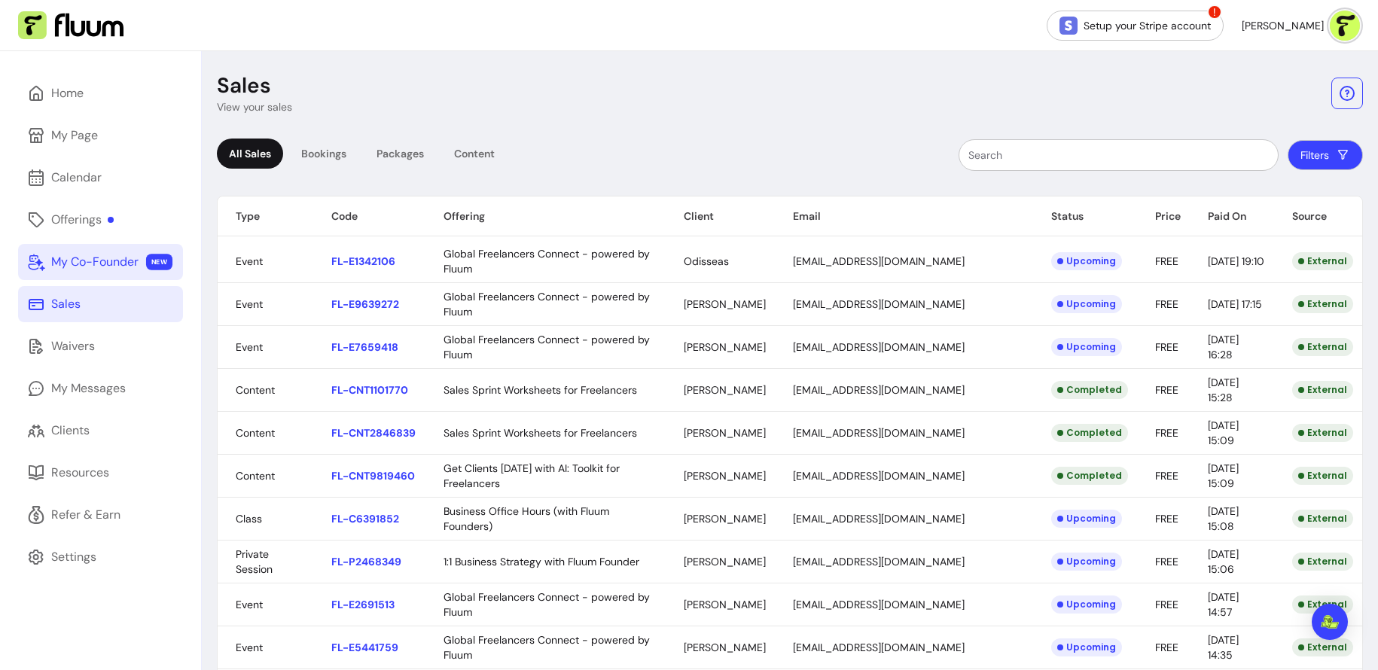
click at [113, 273] on link "My Co-Founder NEW" at bounding box center [100, 262] width 165 height 36
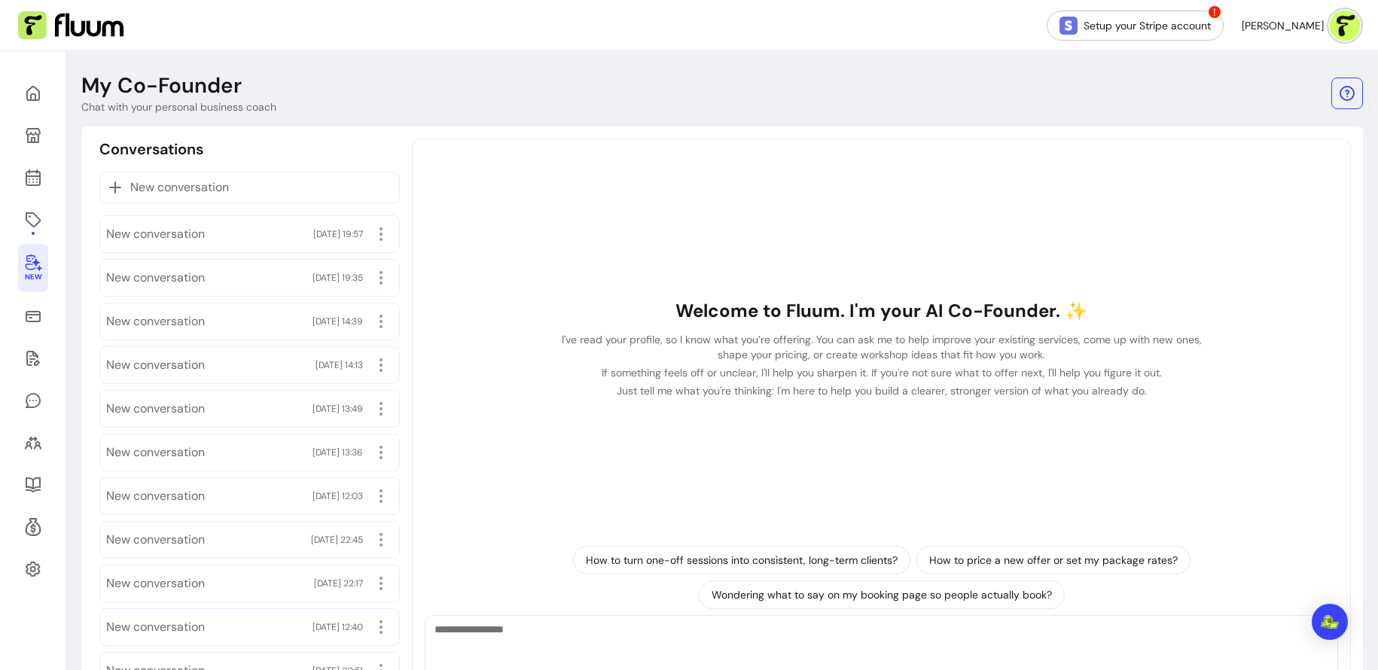
click at [46, 237] on div "New" at bounding box center [33, 400] width 66 height 699
click at [38, 230] on link at bounding box center [33, 220] width 30 height 36
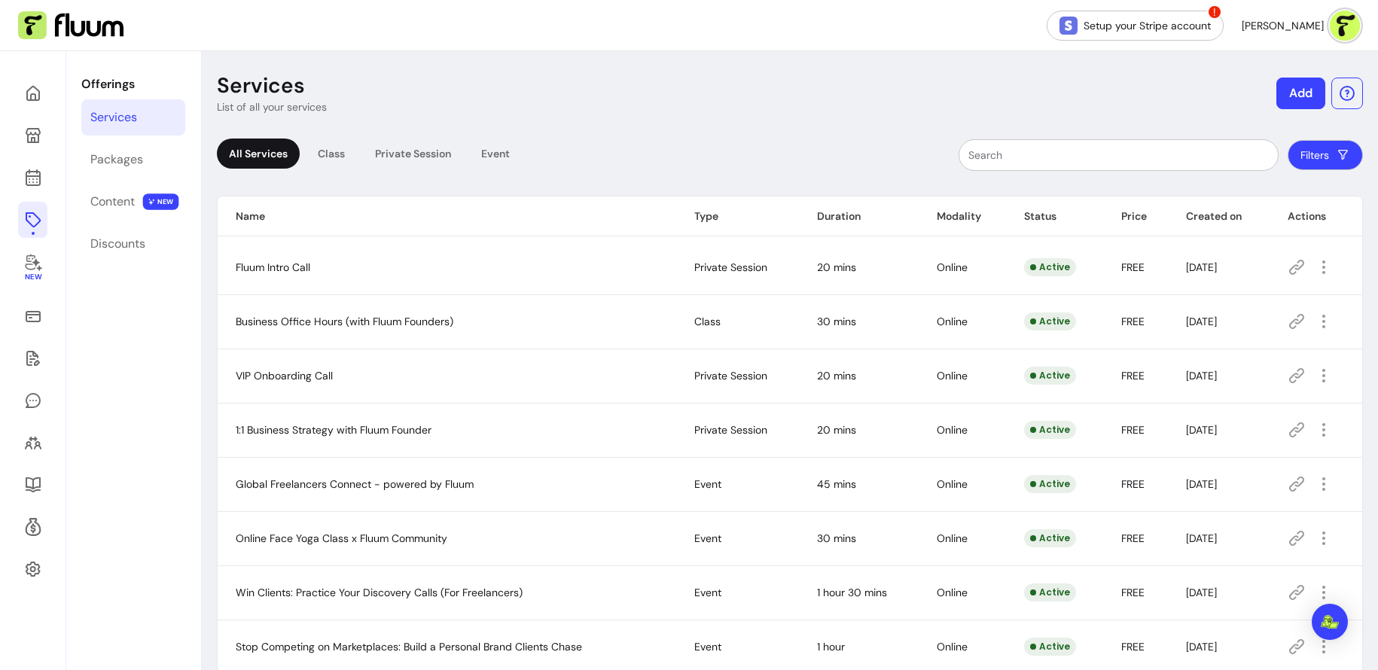
click at [40, 221] on icon at bounding box center [32, 219] width 15 height 15
click at [39, 182] on icon at bounding box center [32, 118] width 255 height 215
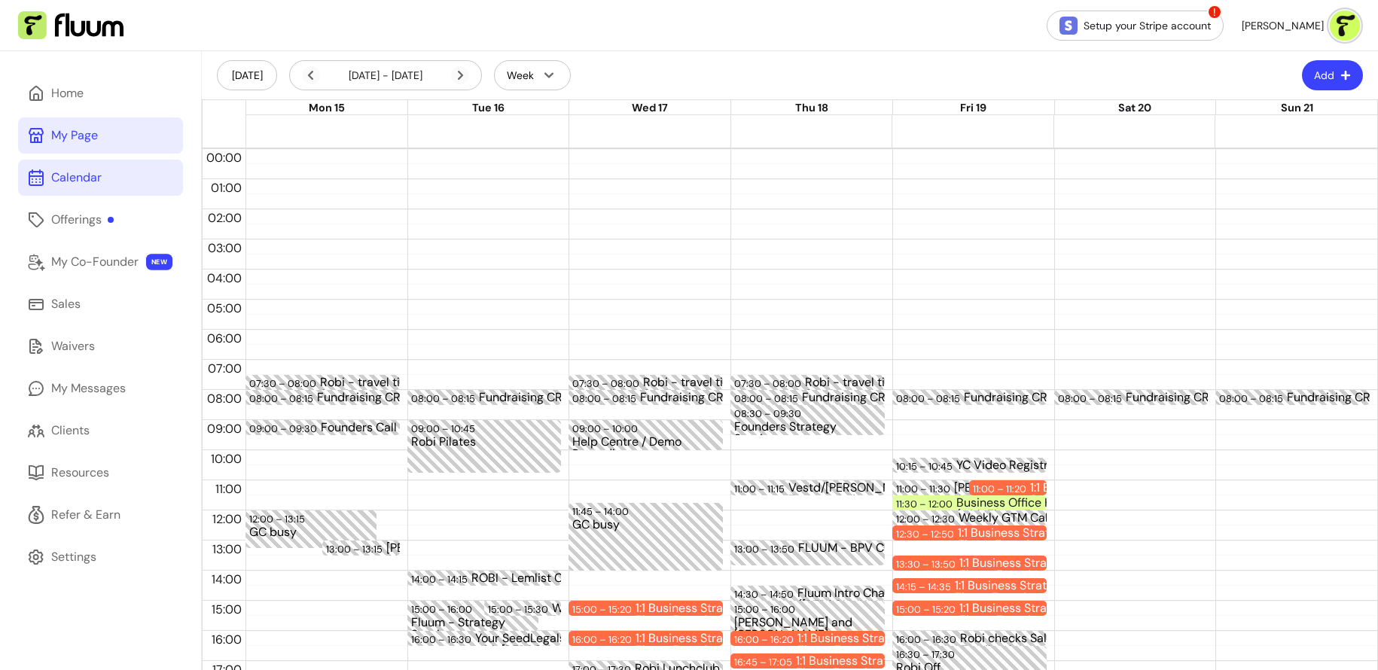
click at [91, 137] on div "My Page" at bounding box center [74, 136] width 47 height 18
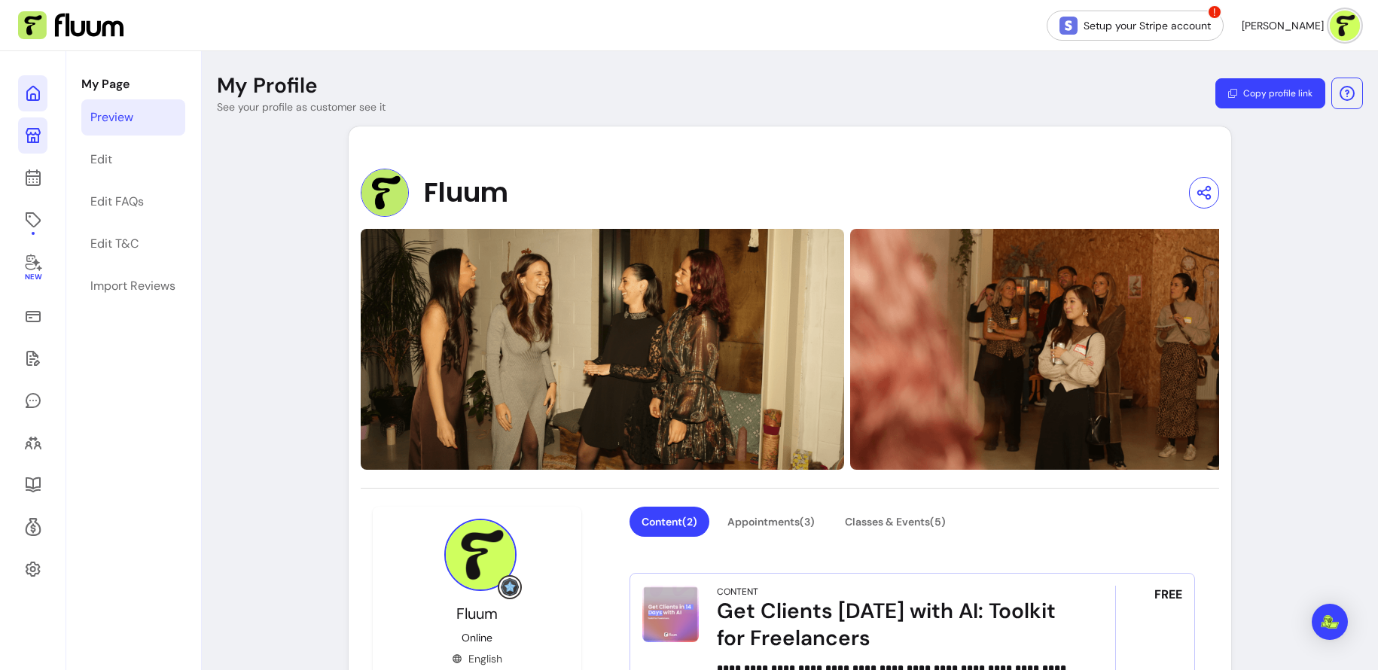
click at [27, 90] on icon at bounding box center [33, 93] width 18 height 18
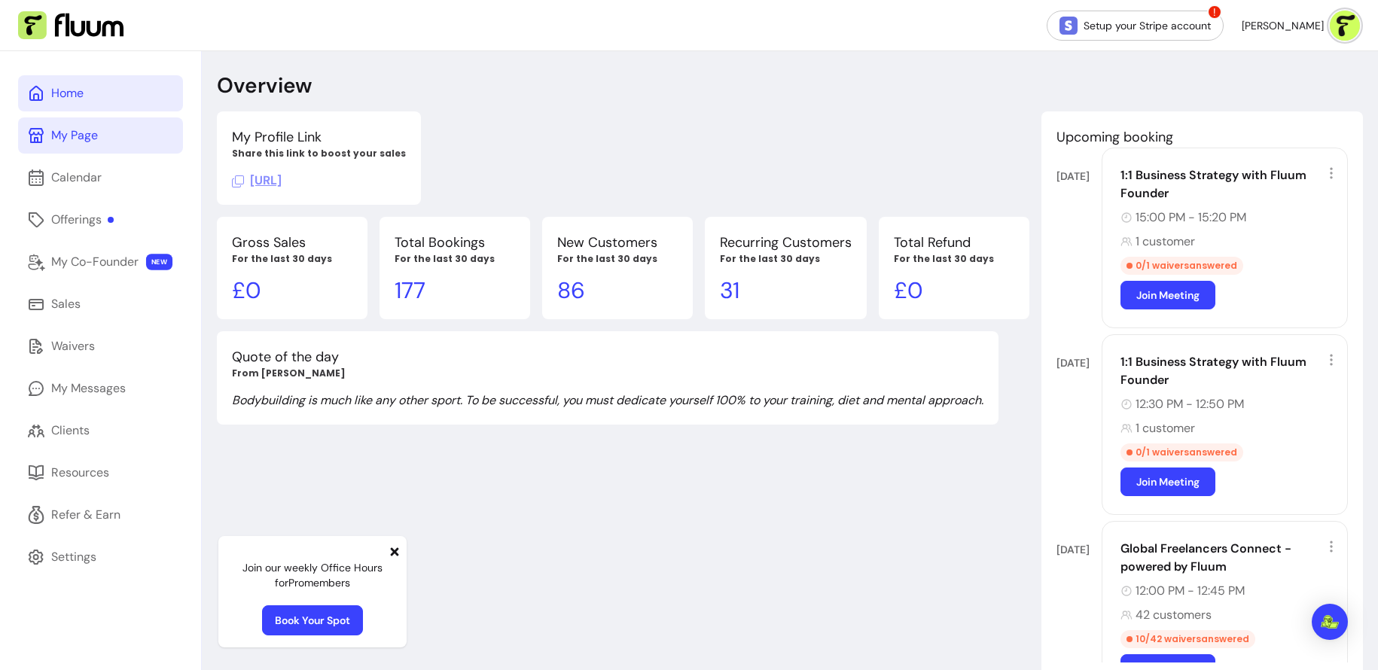
click at [106, 133] on link "My Page" at bounding box center [100, 136] width 165 height 36
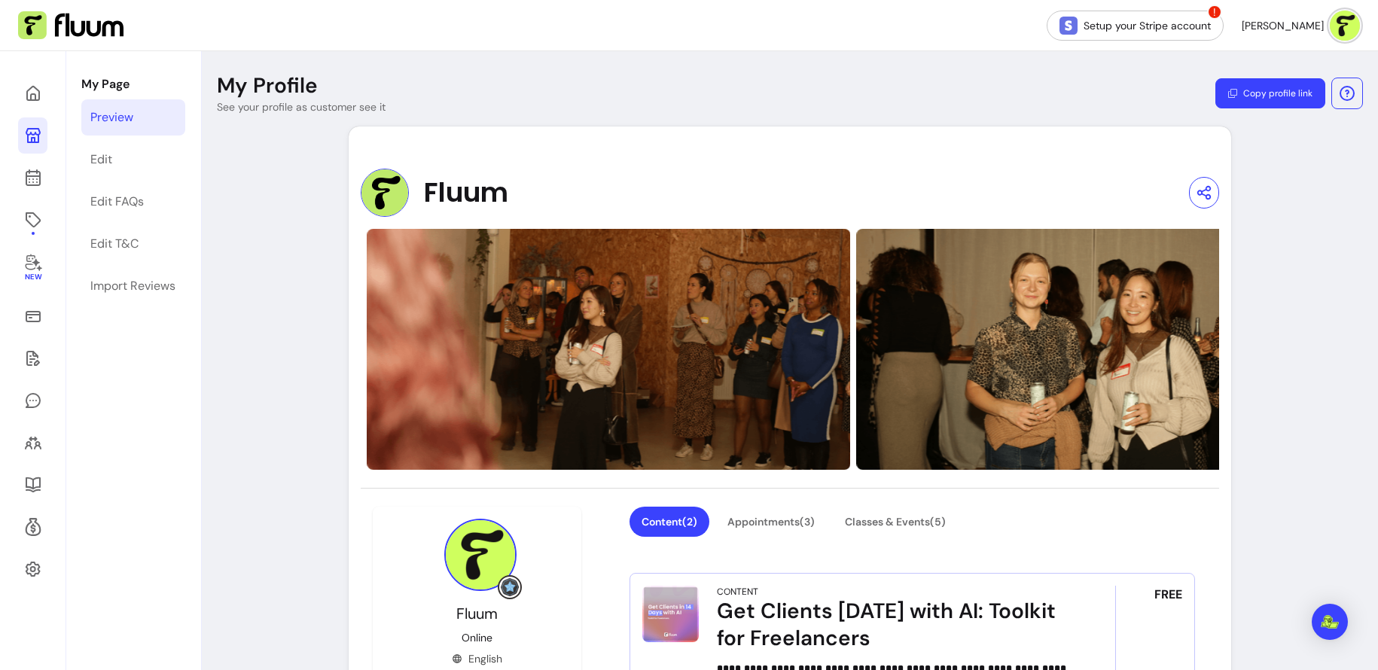
click at [1102, 94] on button "Copy profile link" at bounding box center [1271, 93] width 110 height 30
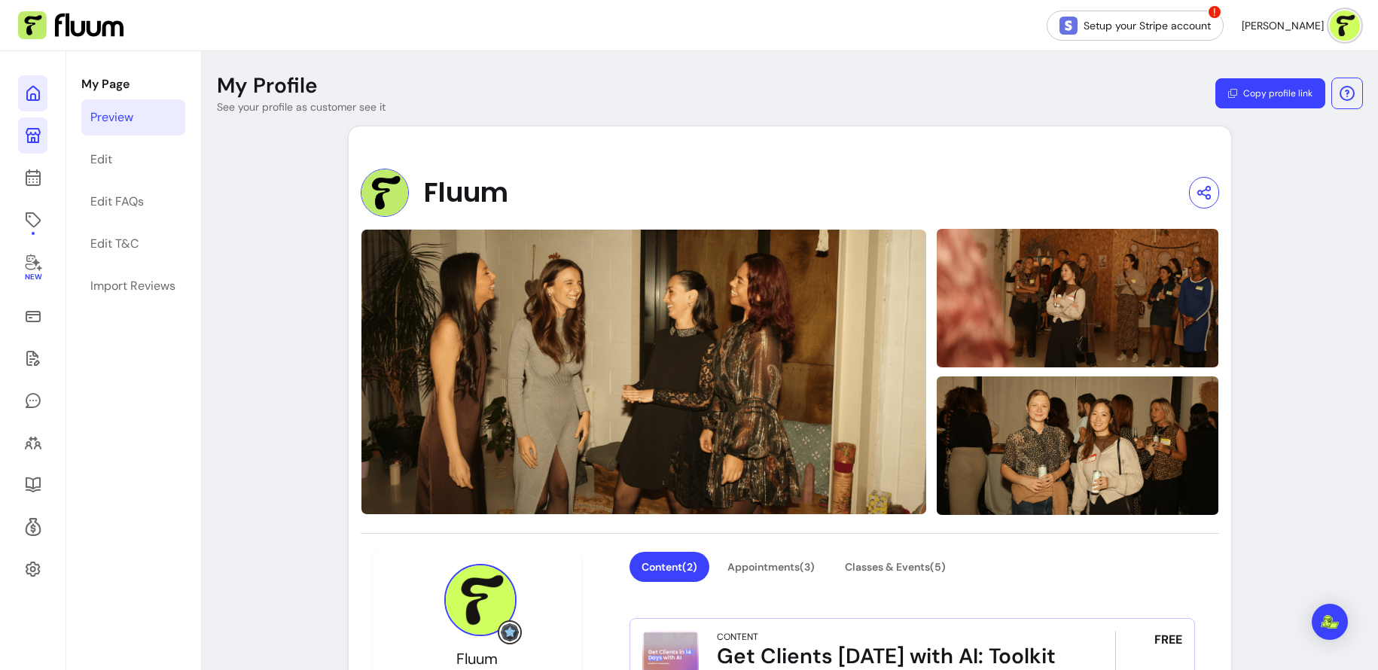
click at [36, 92] on icon at bounding box center [33, 93] width 18 height 18
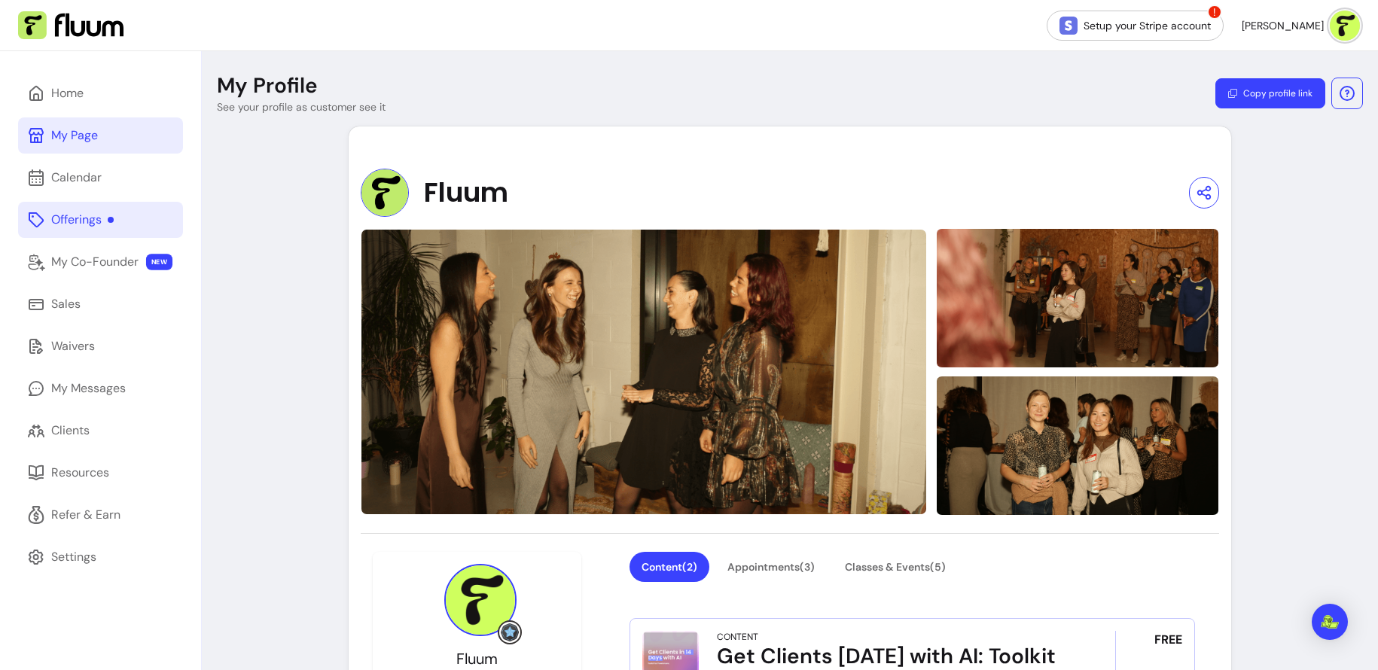
click at [111, 219] on div at bounding box center [111, 220] width 6 height 6
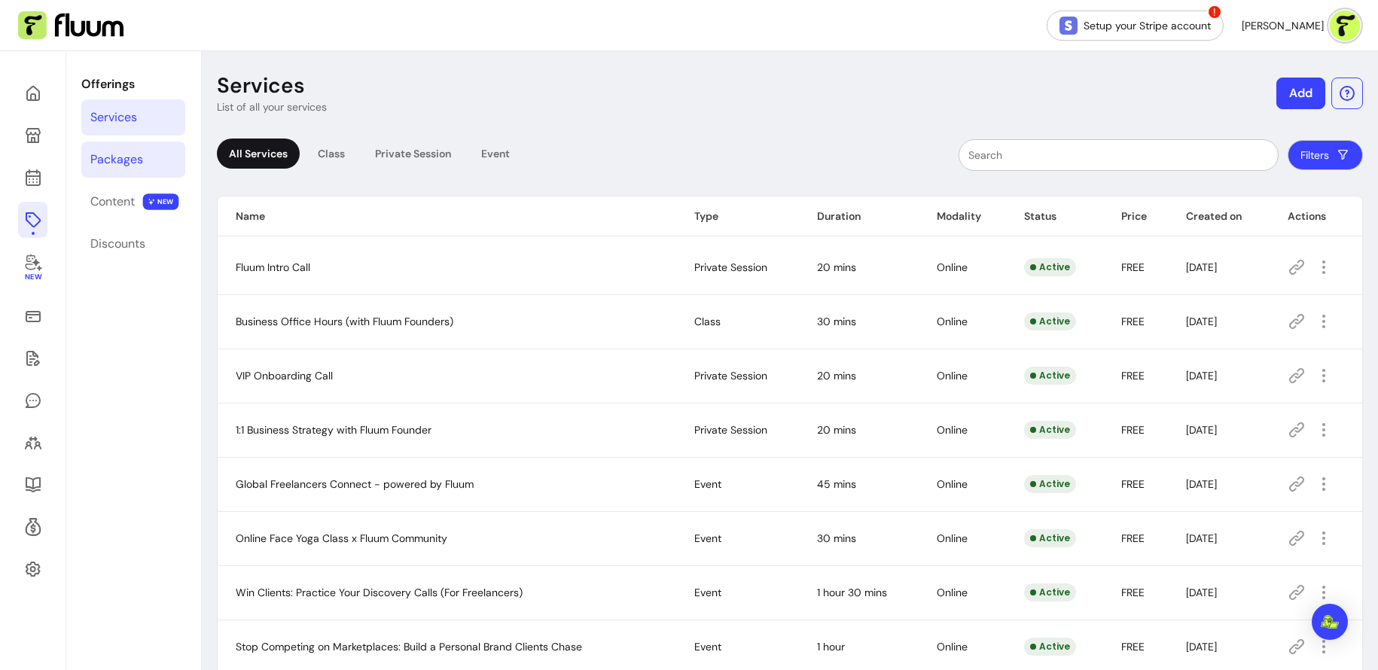
click at [106, 161] on div "Packages" at bounding box center [116, 160] width 53 height 18
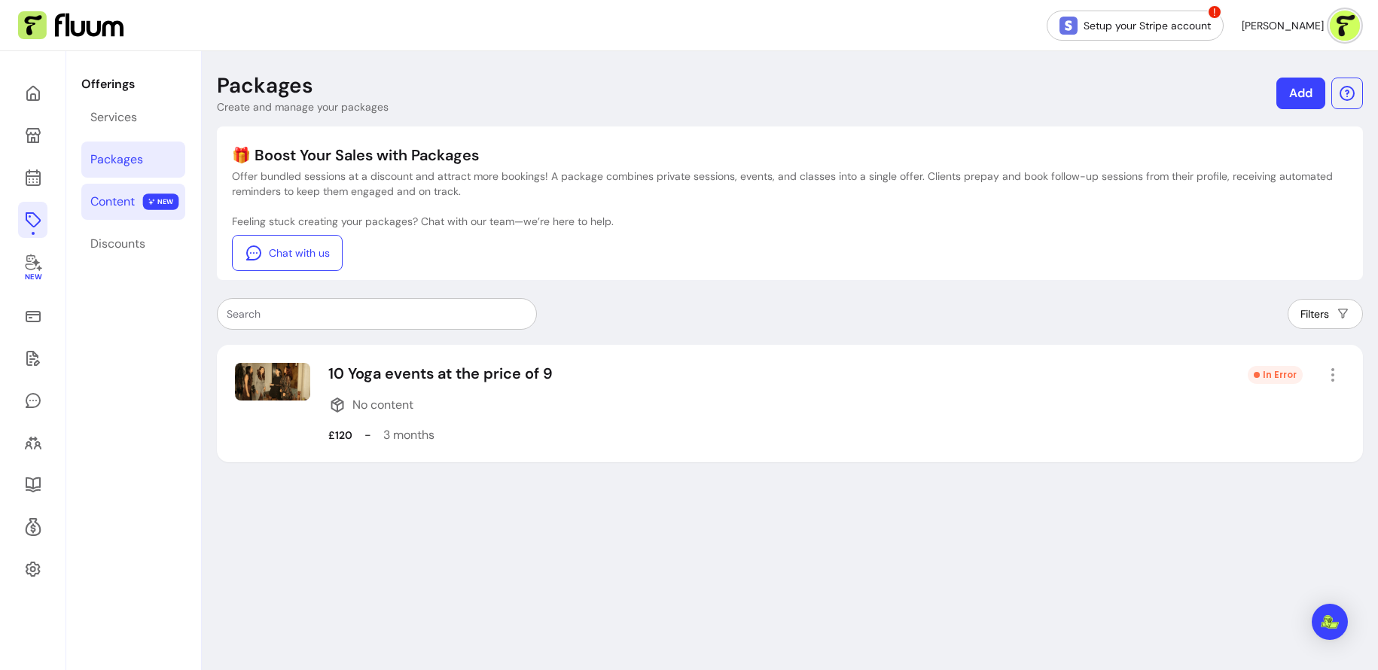
click at [130, 193] on div "Content" at bounding box center [112, 202] width 44 height 18
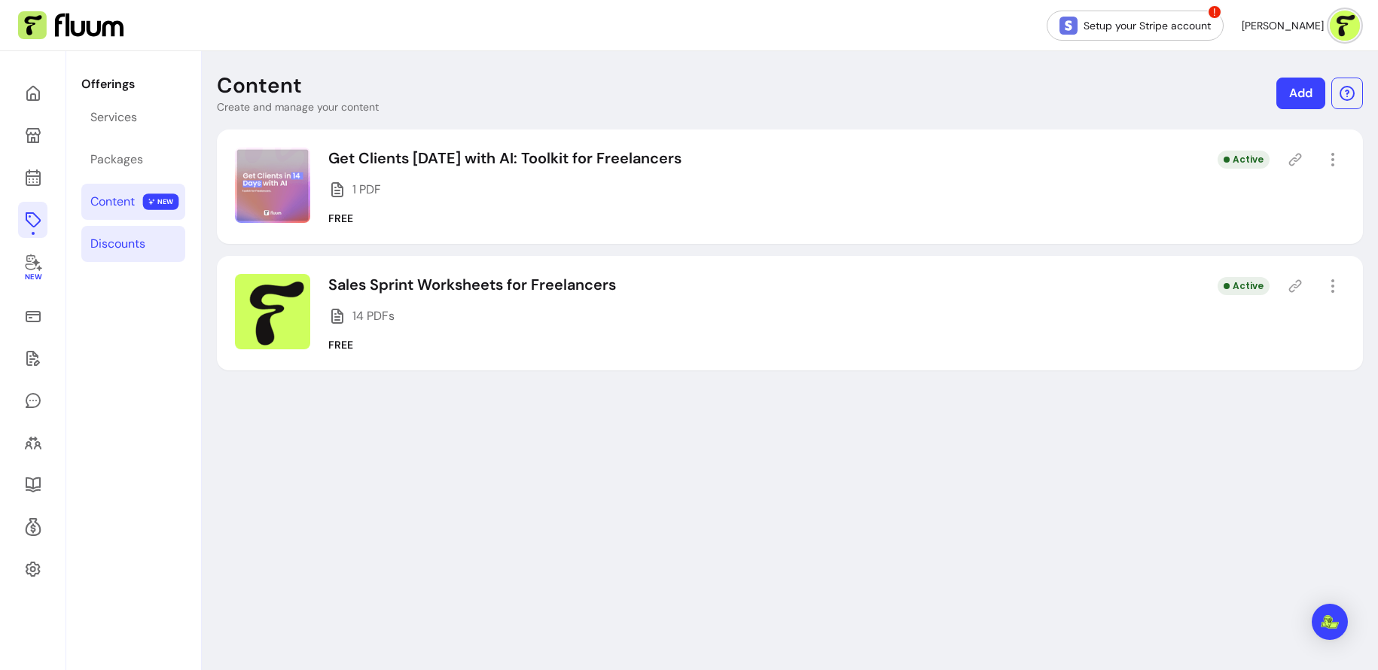
click at [124, 243] on div "Discounts" at bounding box center [117, 244] width 55 height 18
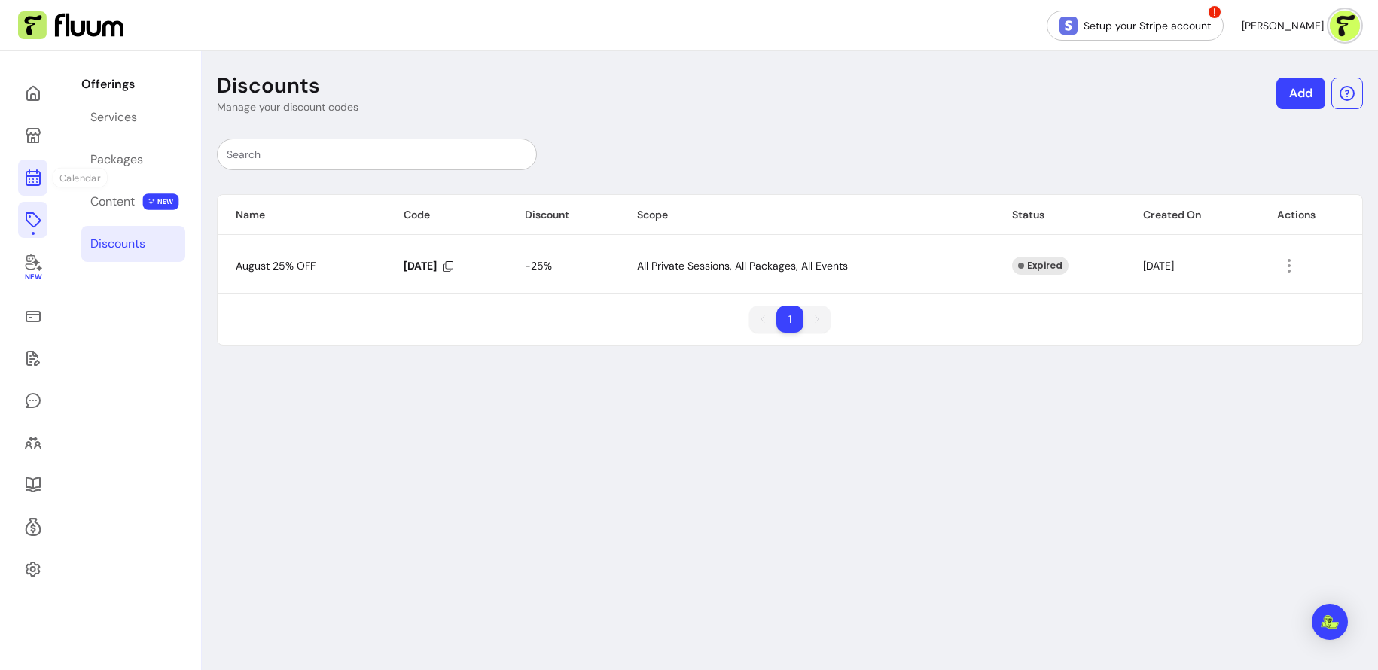
click at [44, 178] on link at bounding box center [32, 178] width 29 height 36
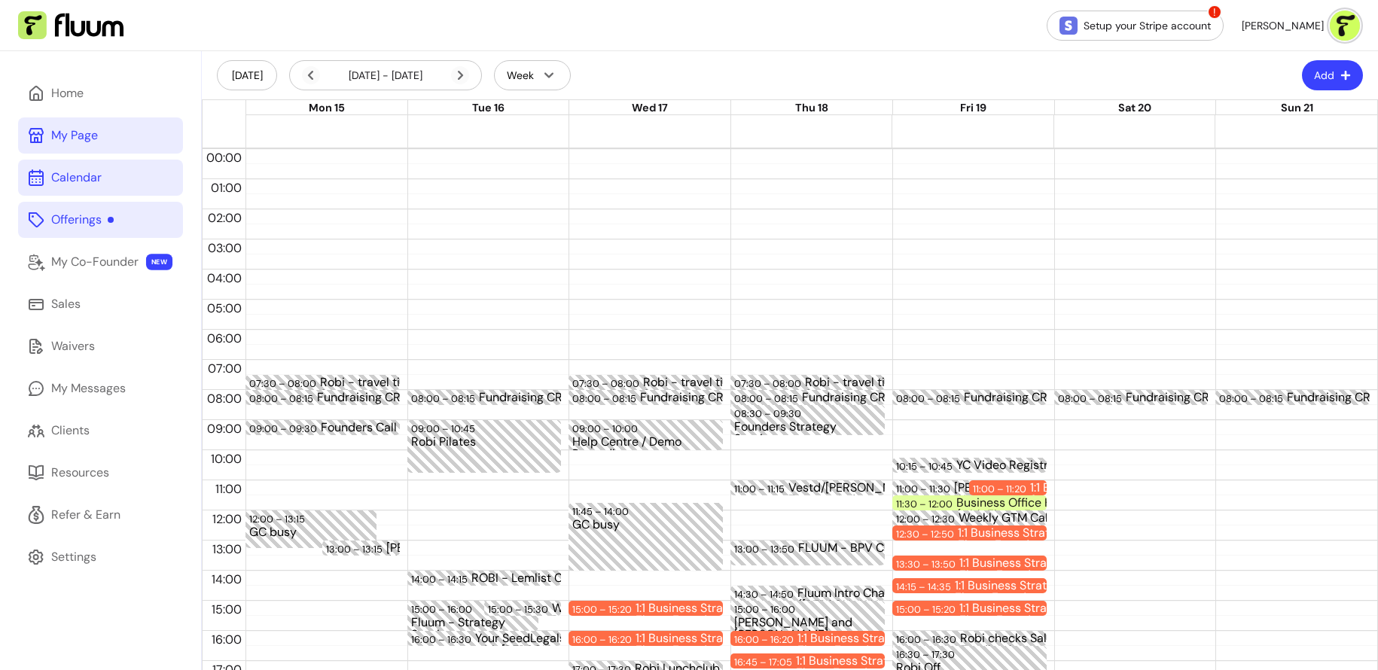
click at [122, 138] on link "My Page" at bounding box center [100, 136] width 165 height 36
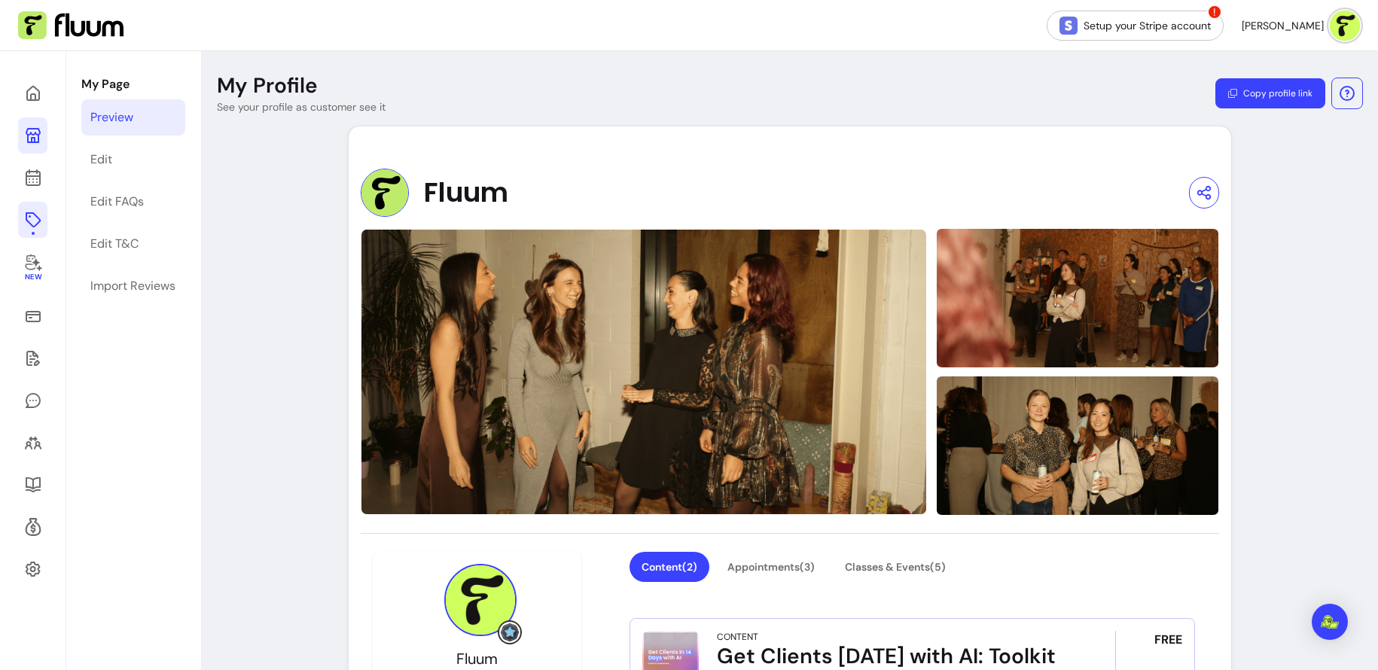
click at [605, 74] on header "My Profile See your profile as customer see it Copy profile link" at bounding box center [790, 93] width 1177 height 42
click at [114, 169] on link "Edit" at bounding box center [133, 160] width 104 height 36
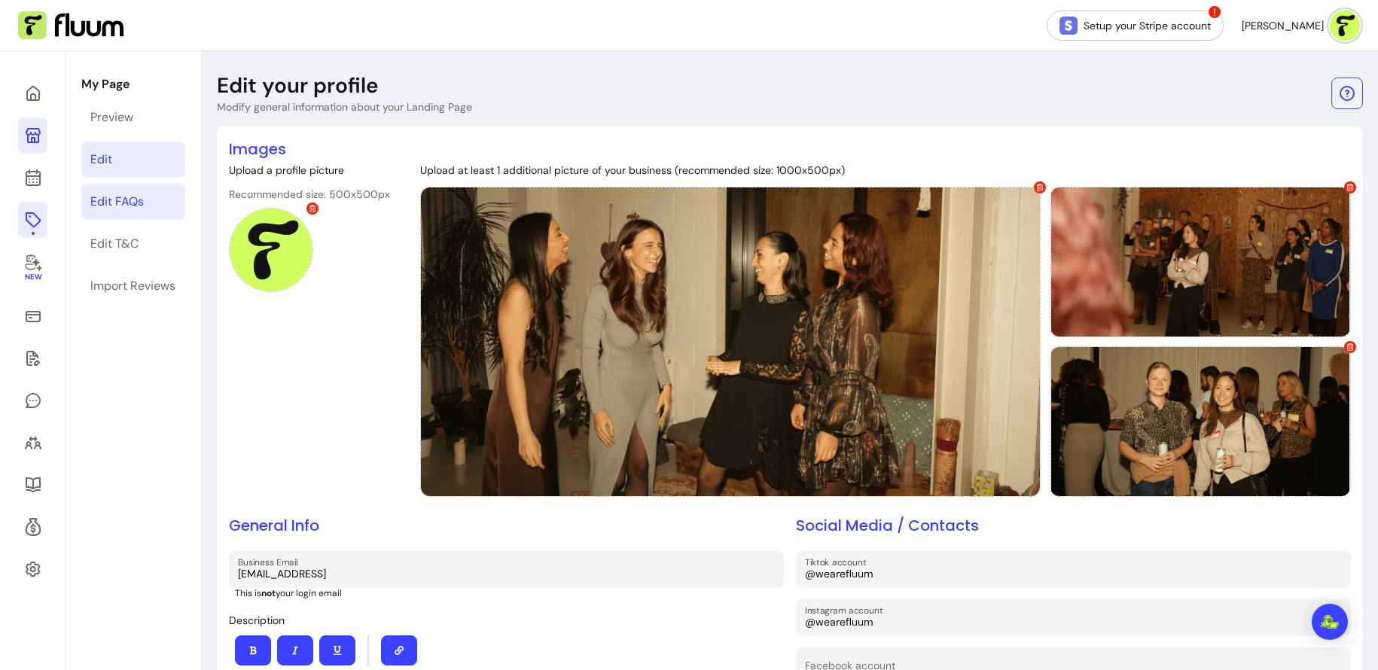
click at [139, 200] on div "Edit FAQs" at bounding box center [116, 202] width 53 height 18
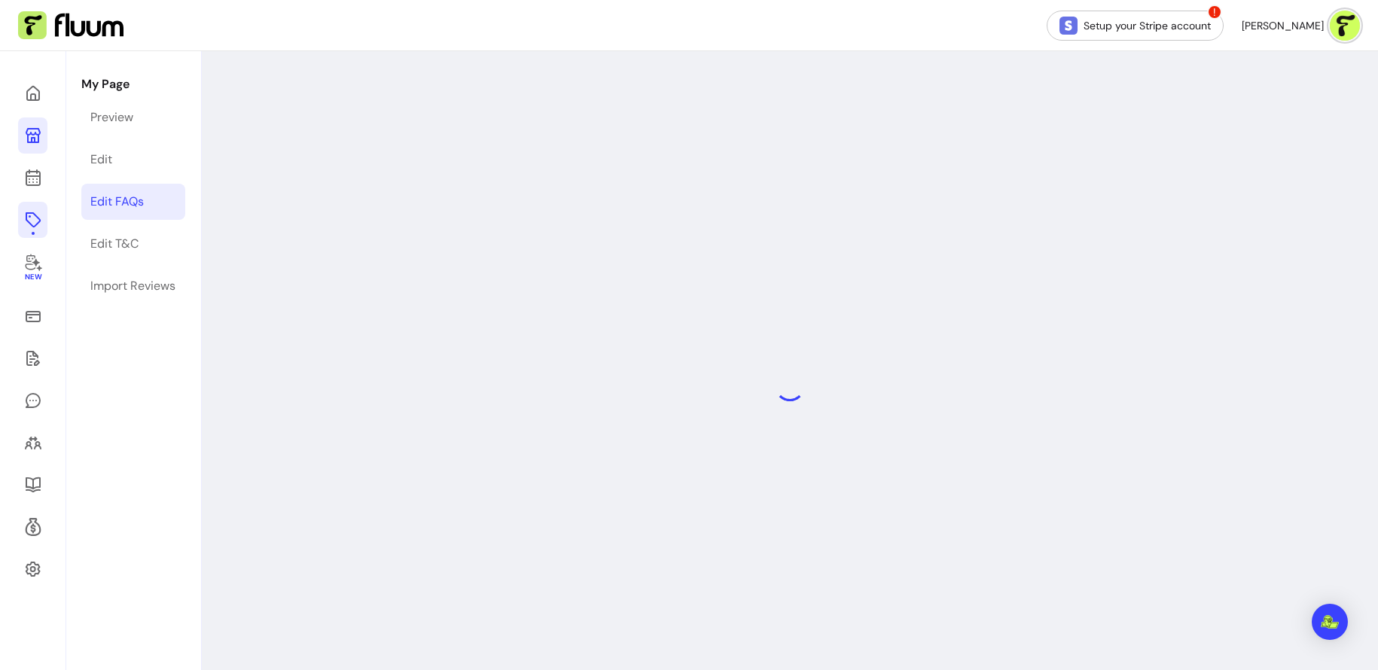
select select "*"
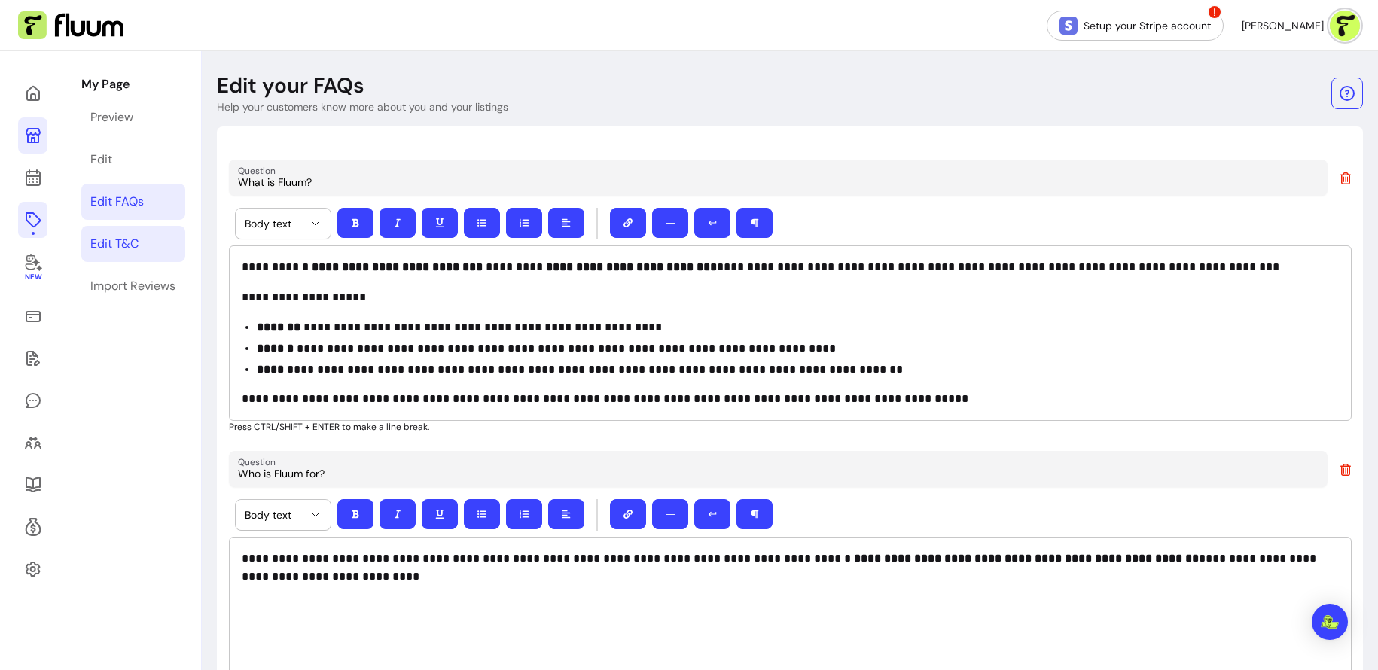
click at [114, 249] on div "Edit T&C" at bounding box center [114, 244] width 48 height 18
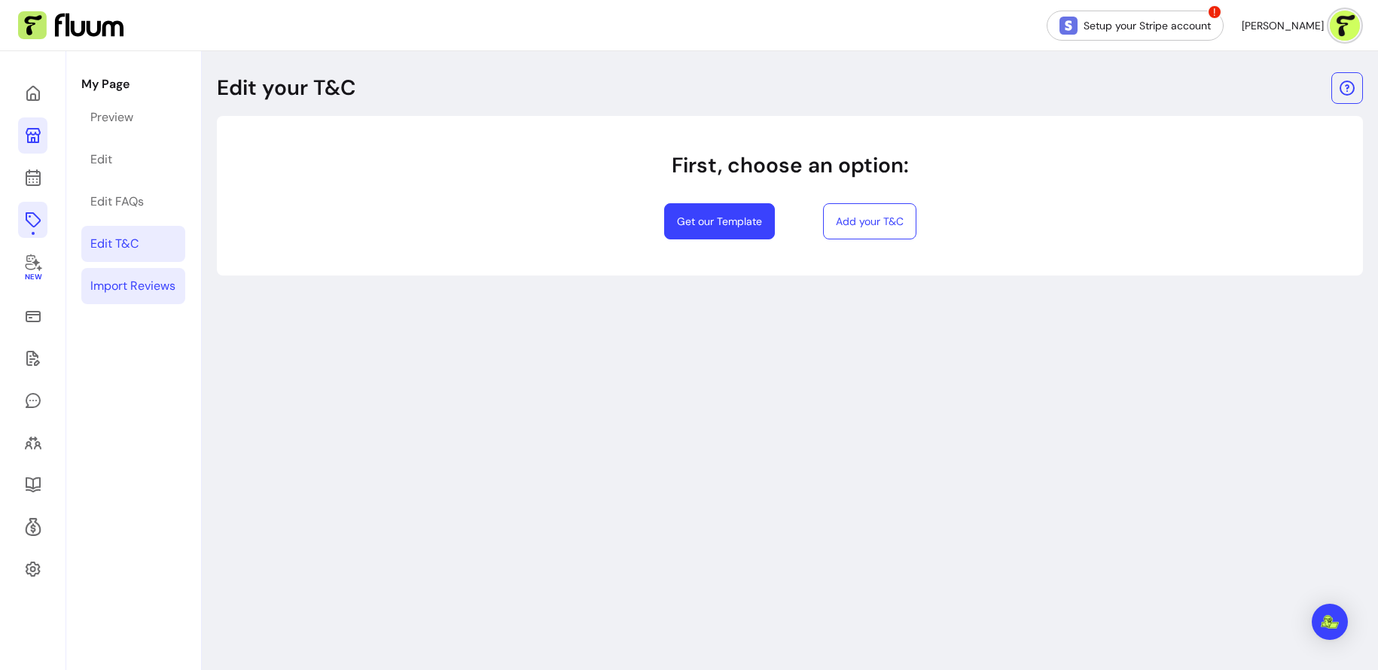
click at [121, 285] on div "Import Reviews" at bounding box center [132, 286] width 85 height 18
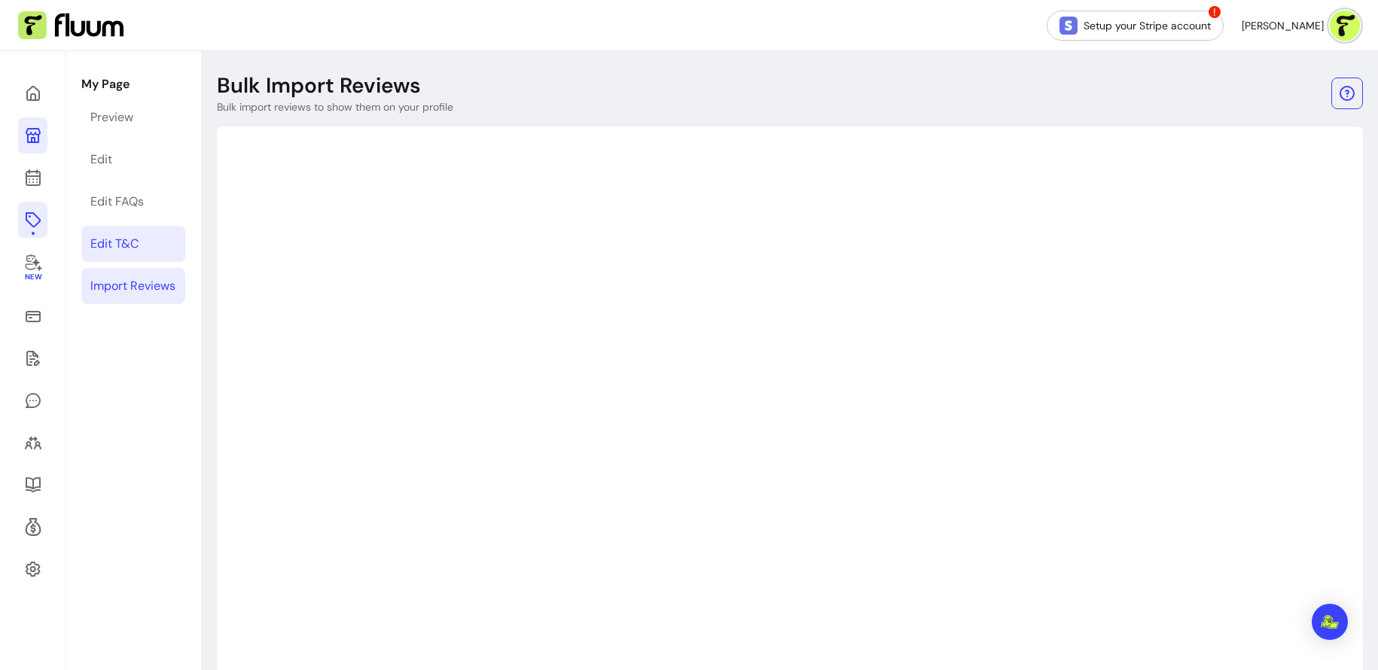
click at [148, 252] on link "Edit T&C" at bounding box center [133, 244] width 104 height 36
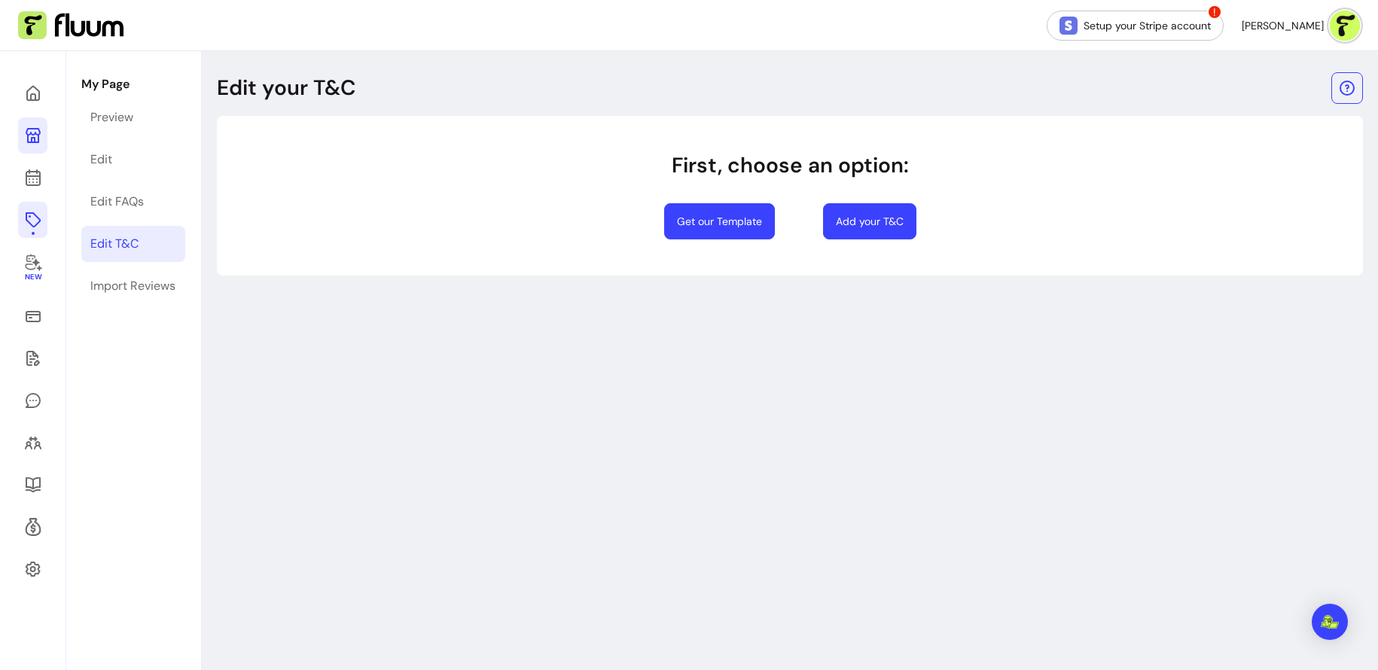
click at [868, 224] on button "Add your T&C" at bounding box center [869, 221] width 93 height 36
select select "*"
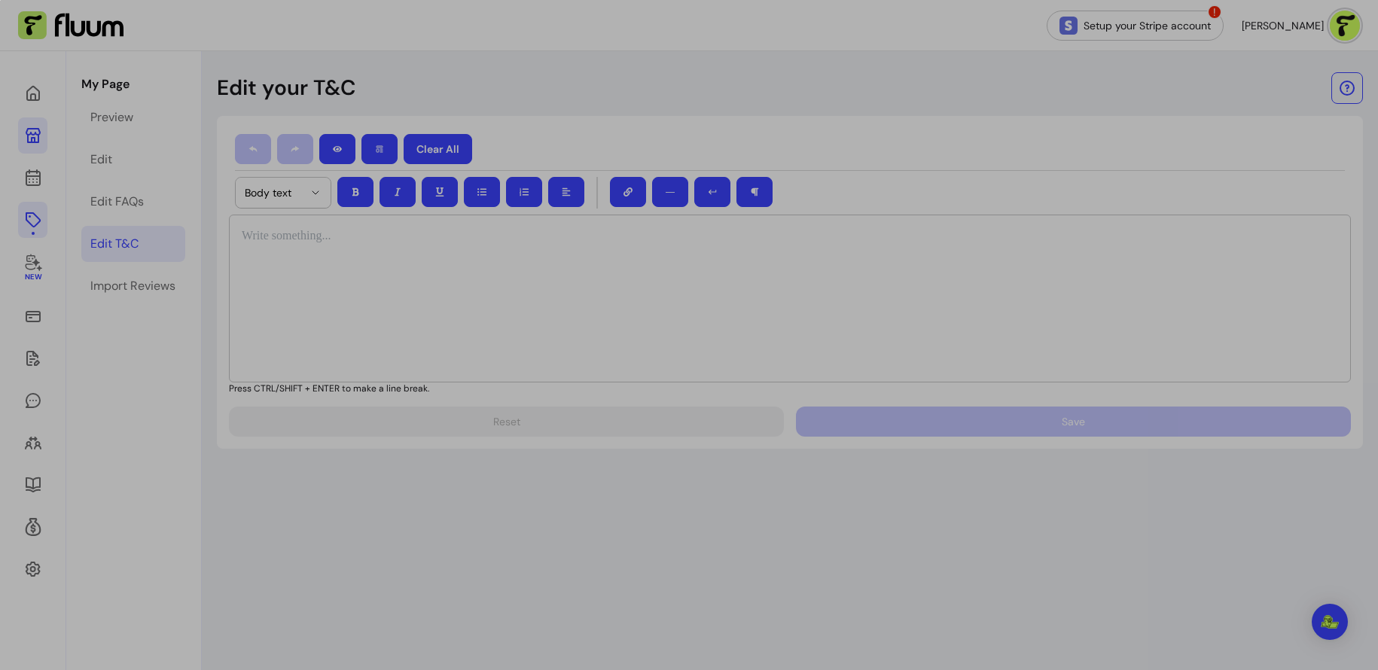
click at [1004, 96] on div "0 X 0" at bounding box center [689, 335] width 1378 height 670
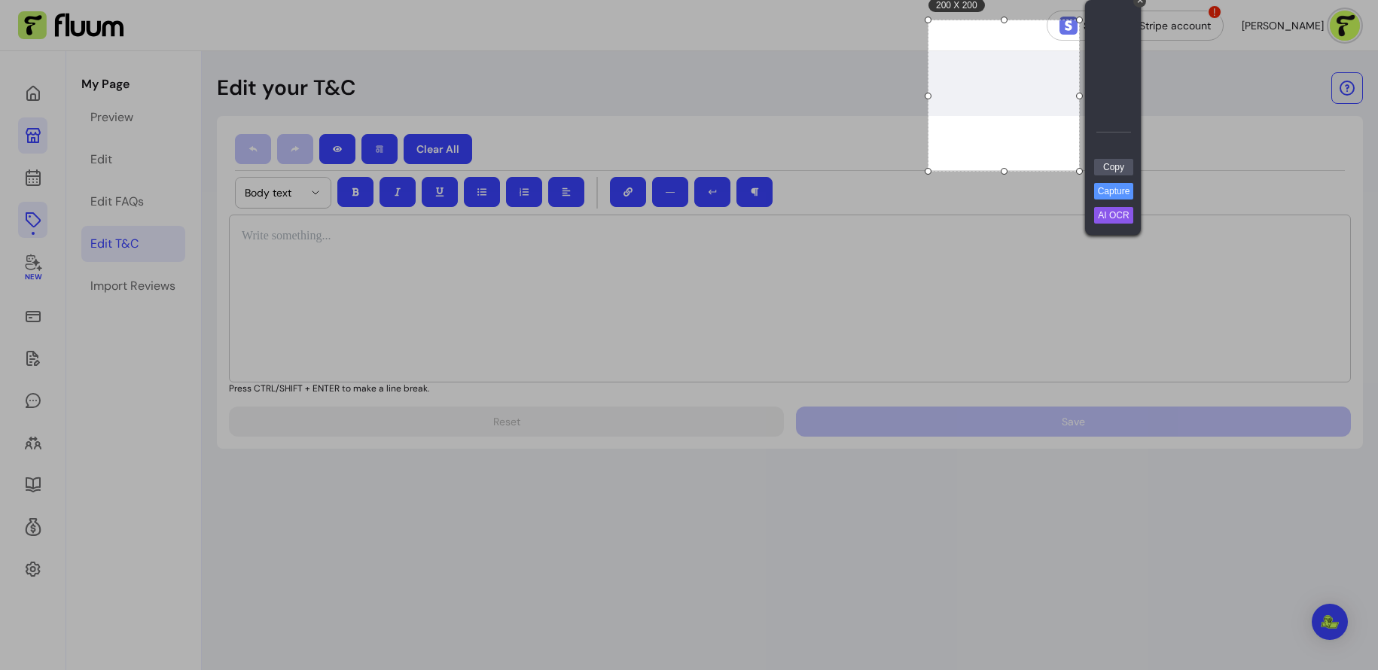
click at [1102, 72] on div at bounding box center [1228, 85] width 299 height 171
drag, startPoint x: 745, startPoint y: 29, endPoint x: 851, endPoint y: 301, distance: 291.2
click at [851, 301] on div at bounding box center [464, 345] width 929 height 650
click at [1102, 188] on link "Capture" at bounding box center [1113, 191] width 39 height 17
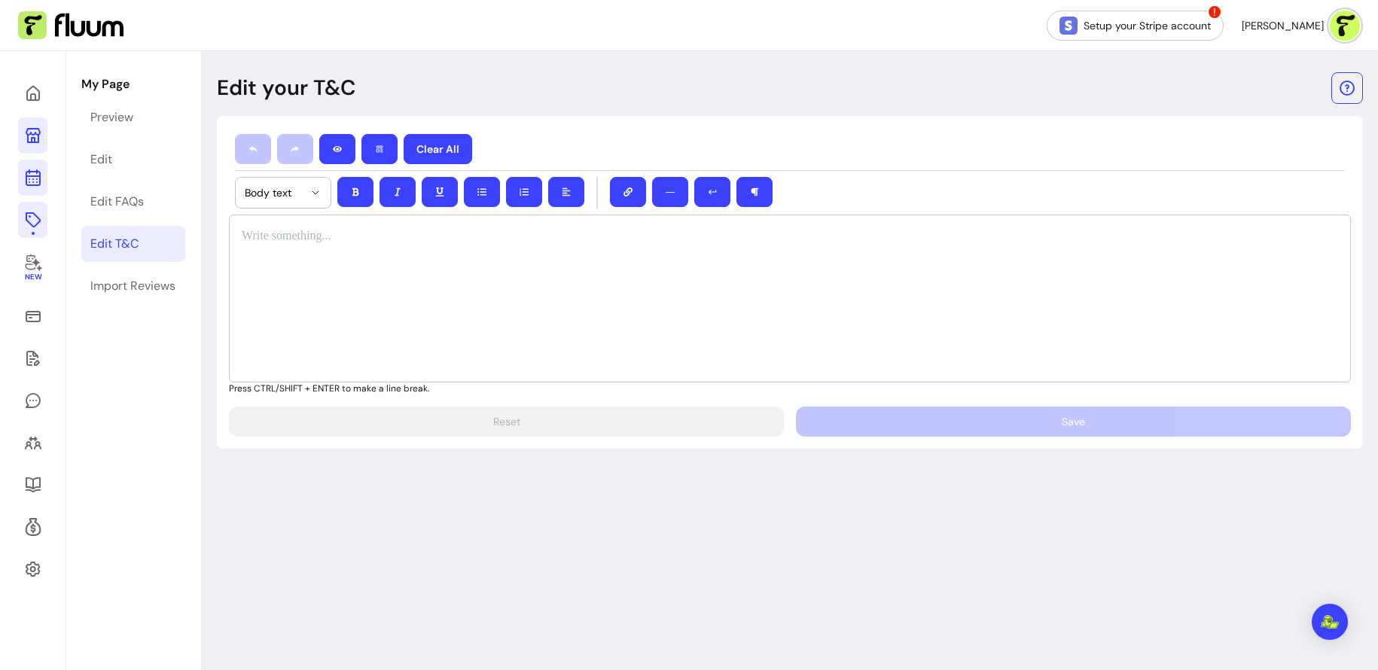
click at [35, 178] on icon at bounding box center [33, 178] width 18 height 18
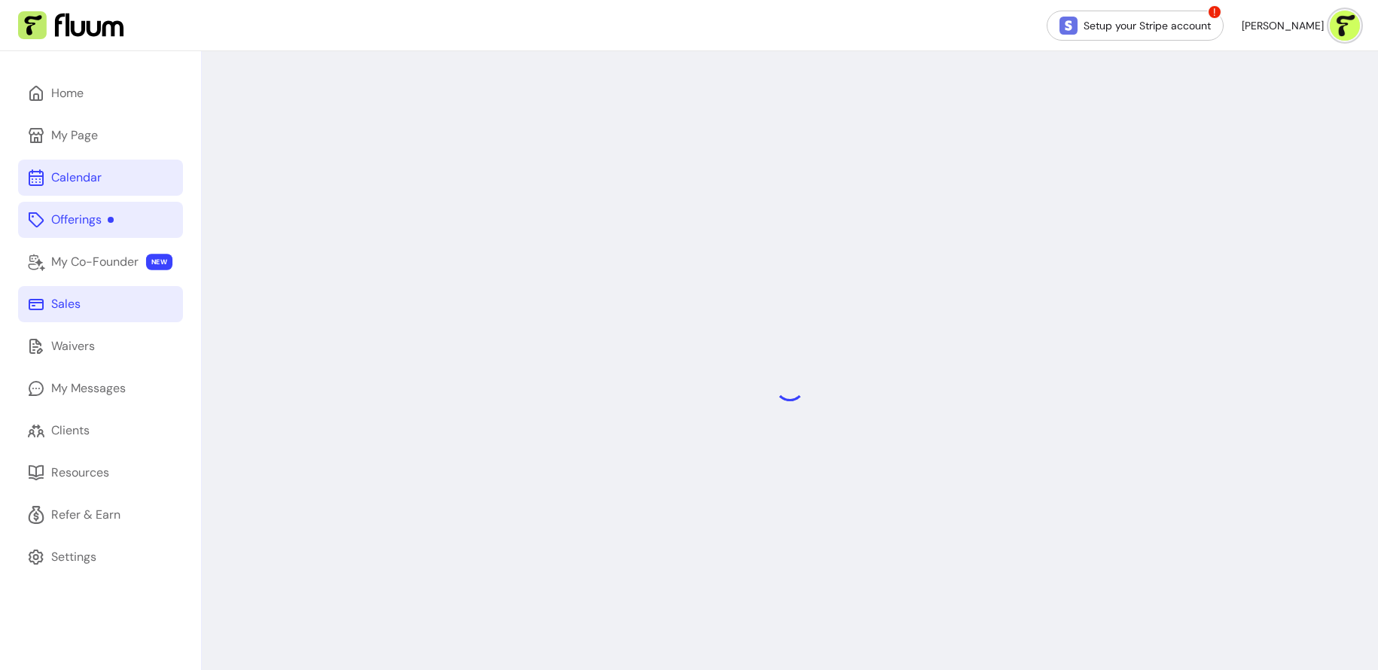
click at [78, 311] on div "Sales" at bounding box center [65, 304] width 29 height 18
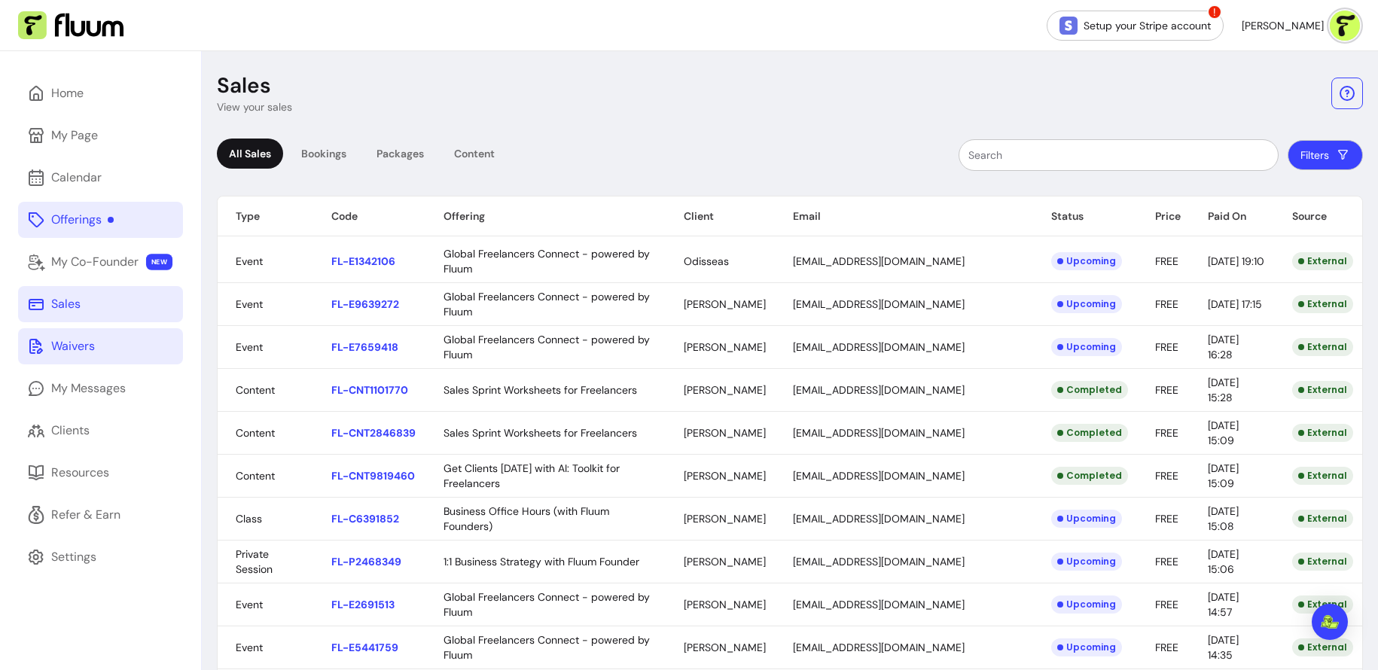
click at [101, 334] on link "Waivers" at bounding box center [100, 346] width 165 height 36
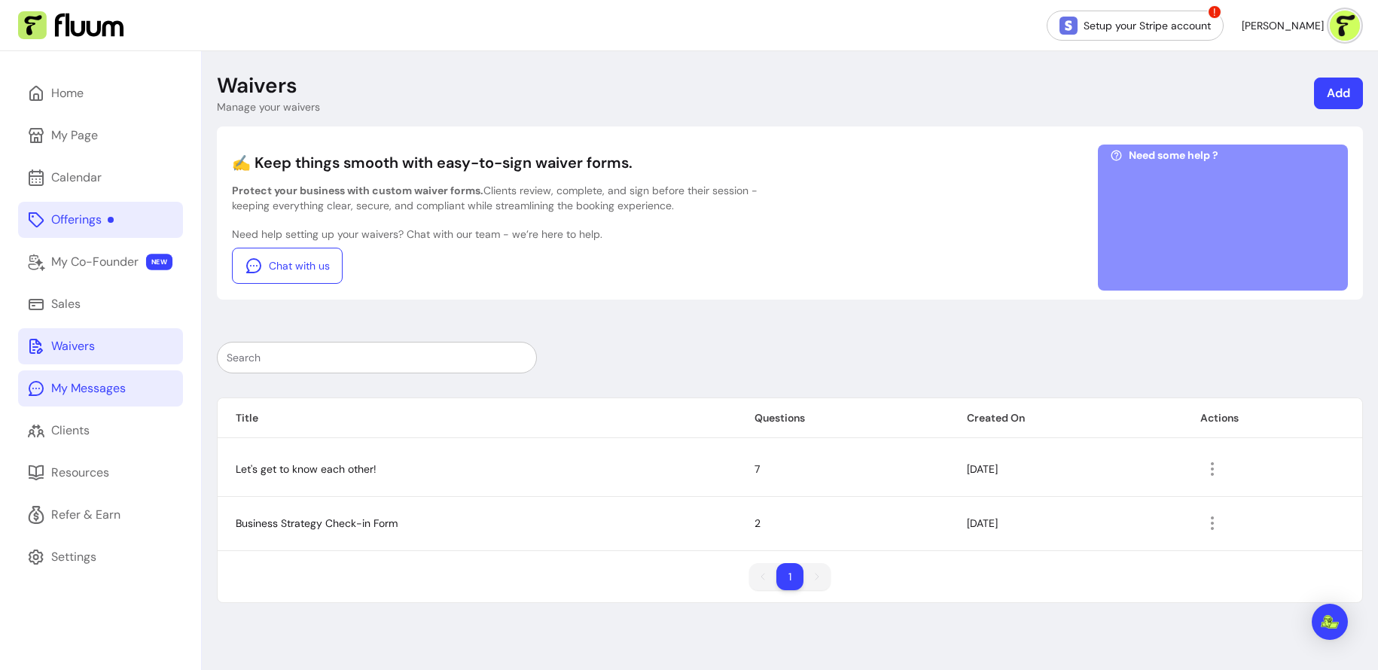
click at [99, 392] on div "My Messages" at bounding box center [88, 389] width 75 height 18
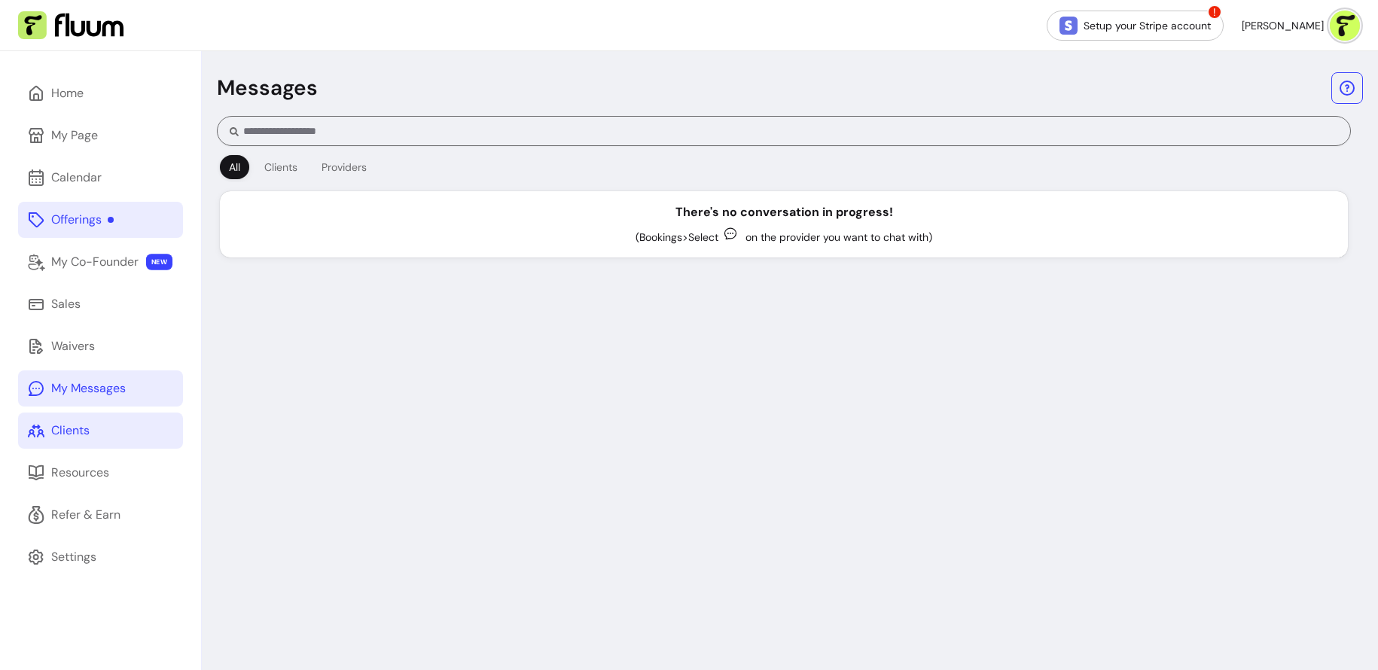
click at [105, 432] on link "Clients" at bounding box center [100, 431] width 165 height 36
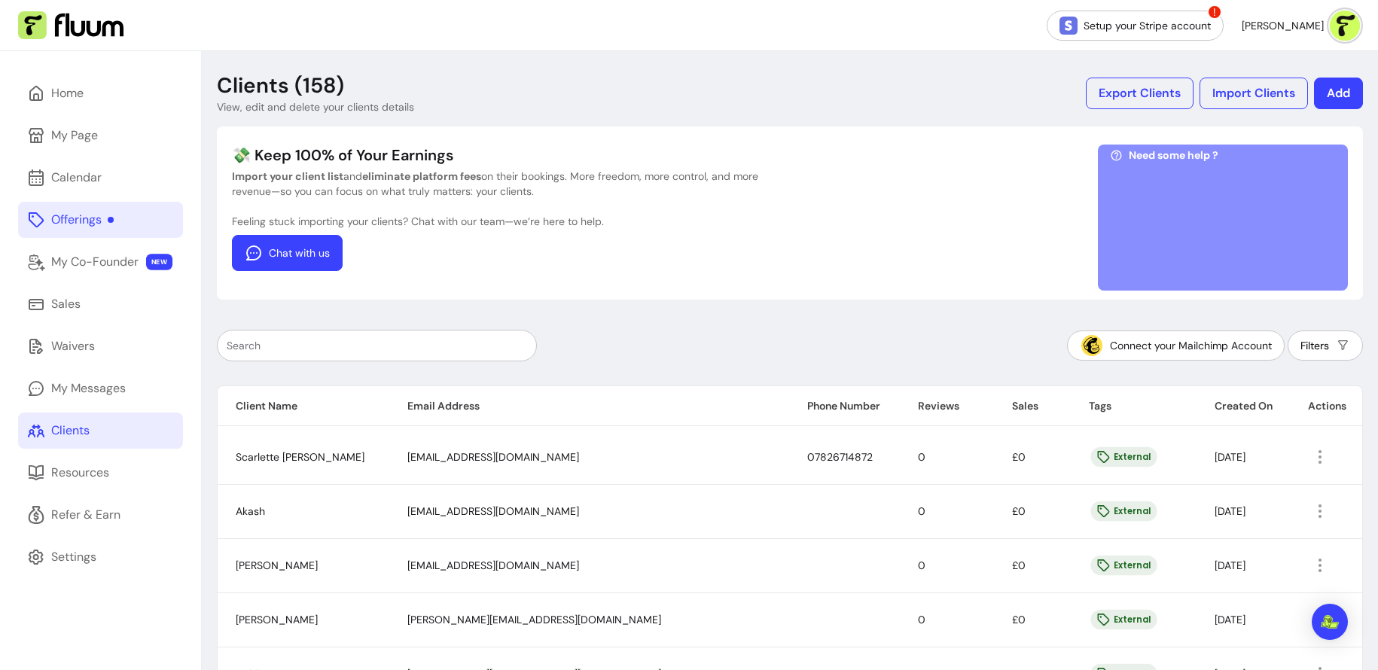
click at [290, 255] on link "Chat with us" at bounding box center [287, 253] width 111 height 36
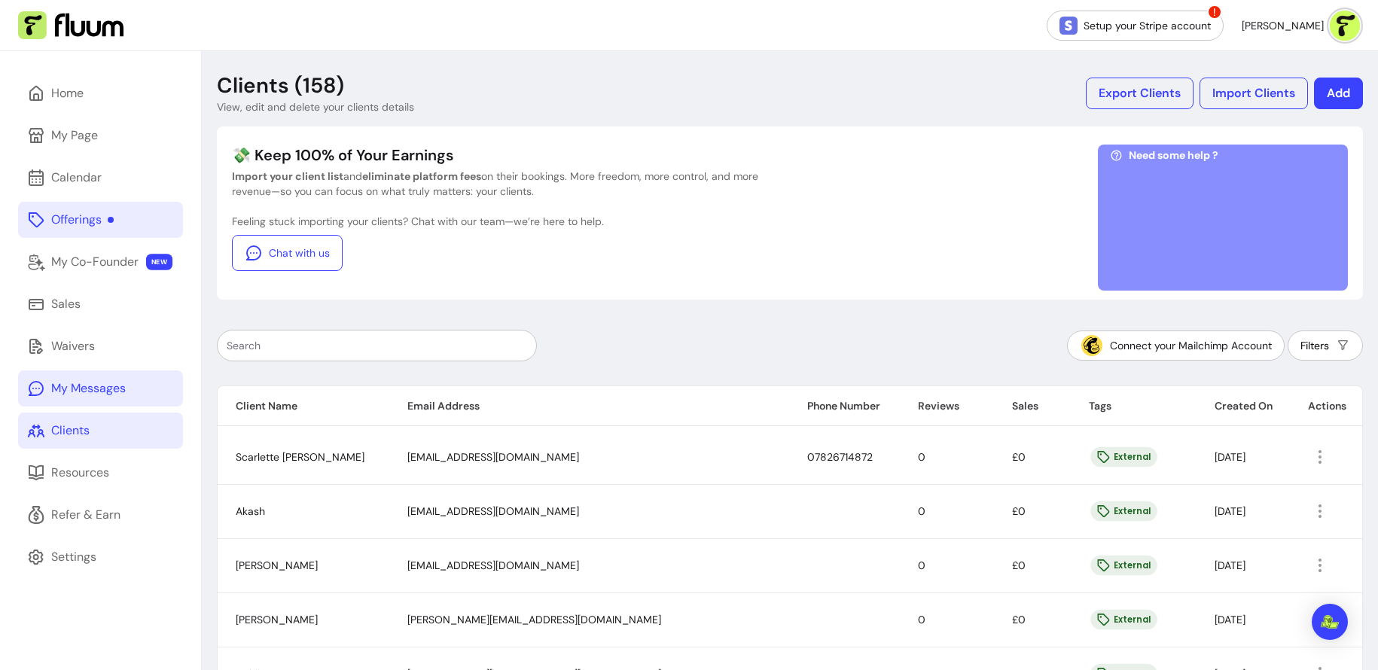
click at [109, 381] on div "My Messages" at bounding box center [88, 389] width 75 height 18
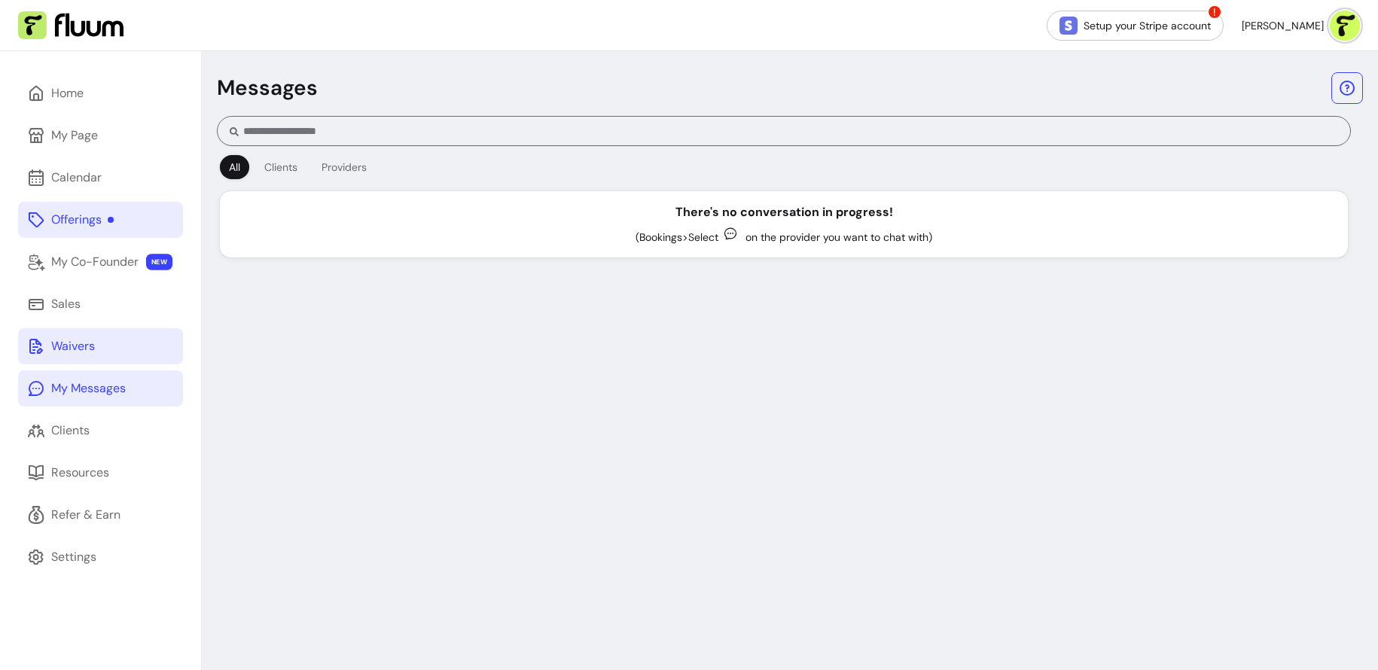
click at [97, 346] on link "Waivers" at bounding box center [100, 346] width 165 height 36
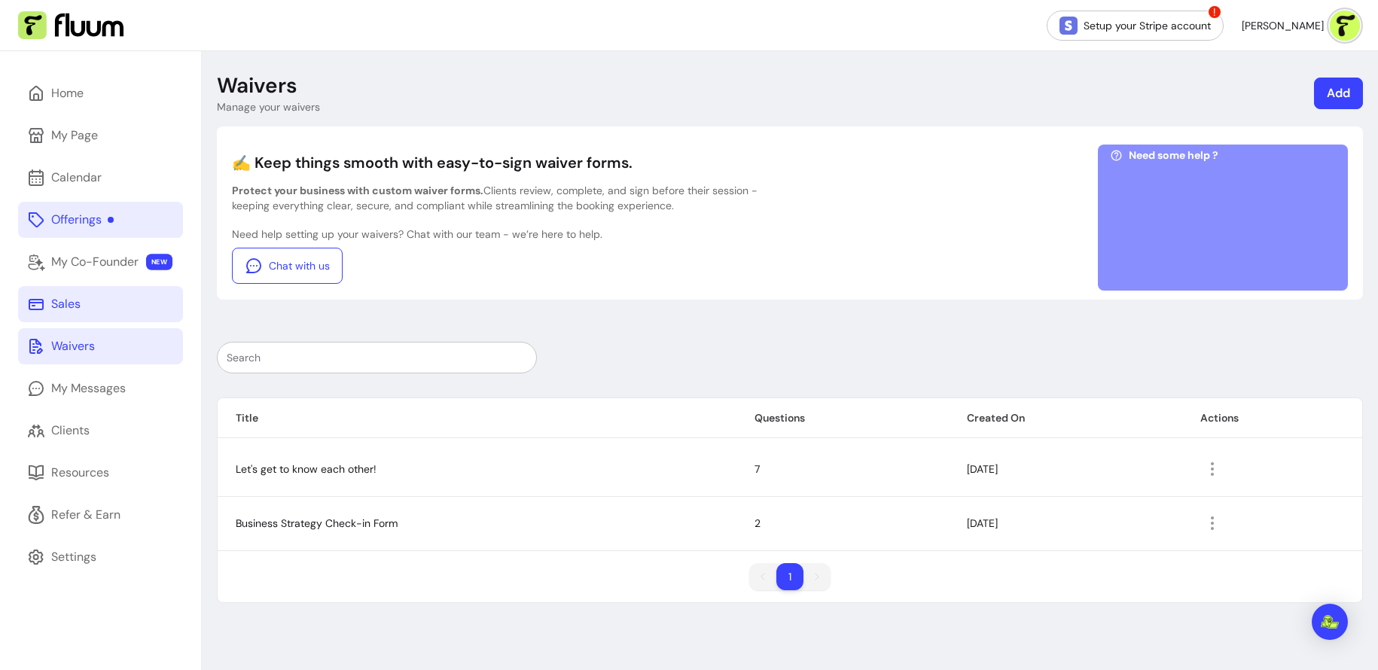
click at [141, 301] on link "Sales" at bounding box center [100, 304] width 165 height 36
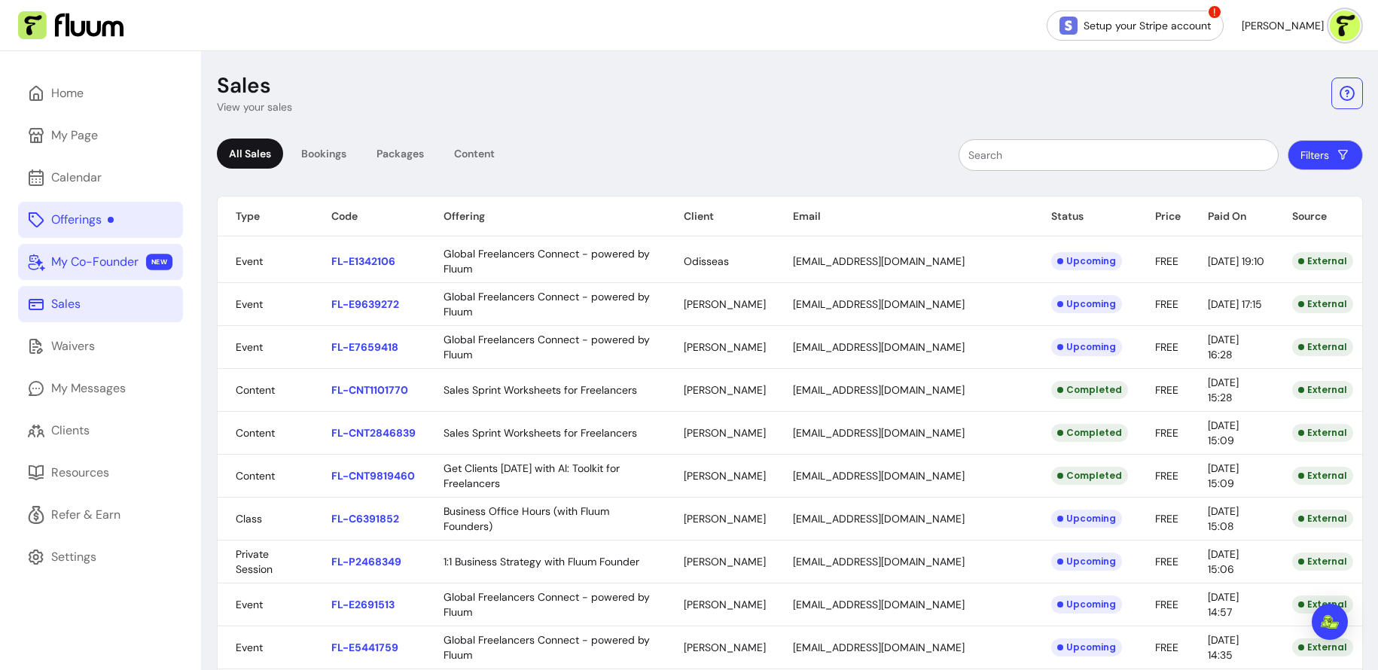
click at [123, 268] on div "My Co-Founder" at bounding box center [94, 262] width 87 height 18
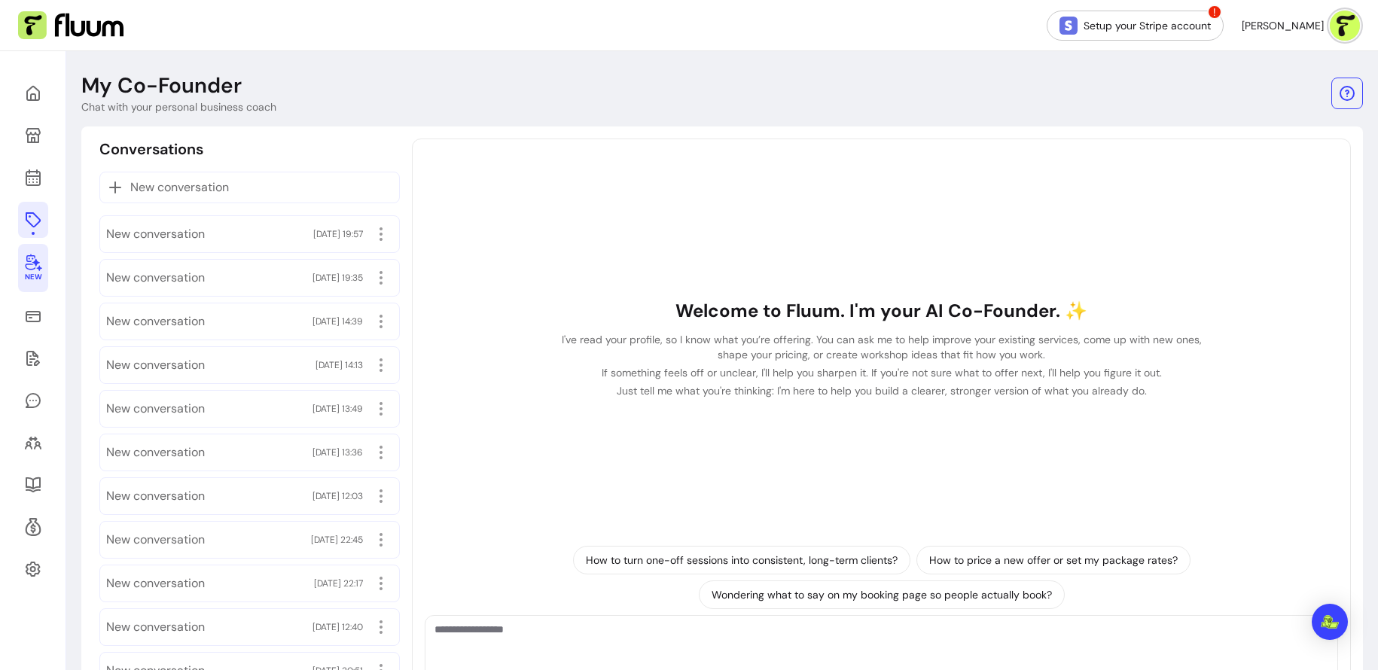
click at [31, 230] on link at bounding box center [33, 220] width 30 height 36
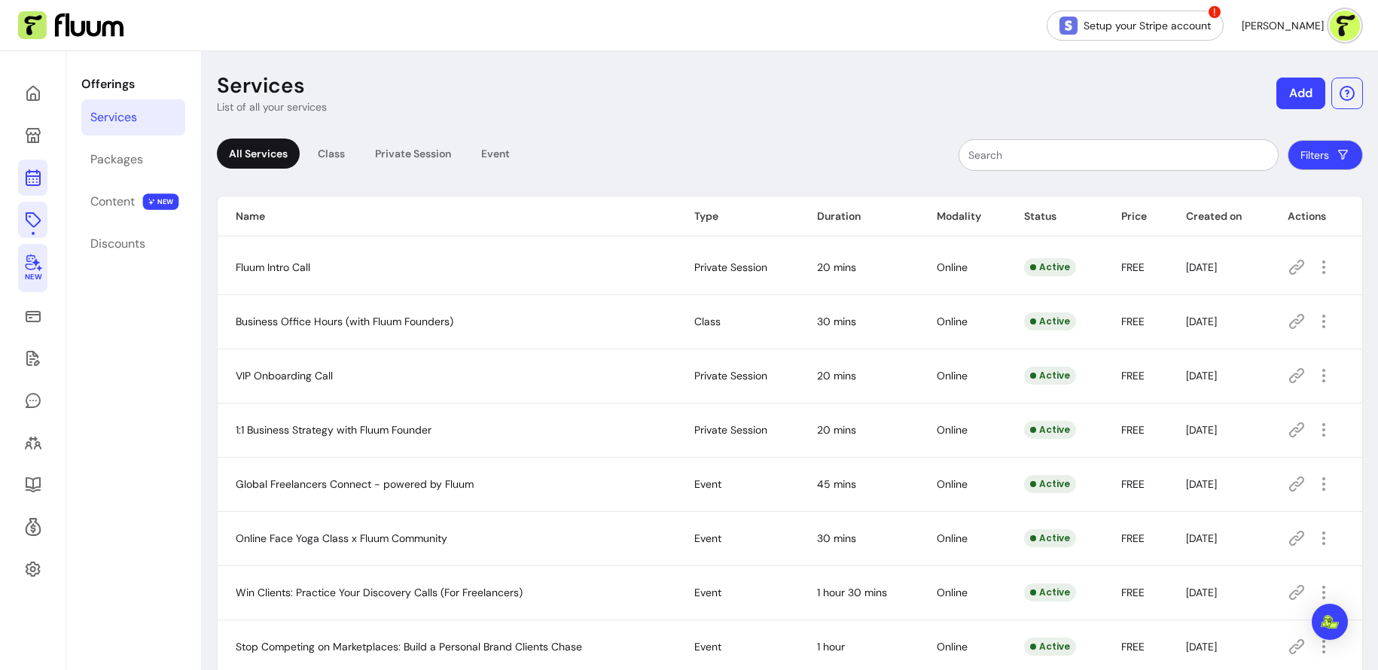
click at [31, 184] on icon at bounding box center [33, 178] width 18 height 18
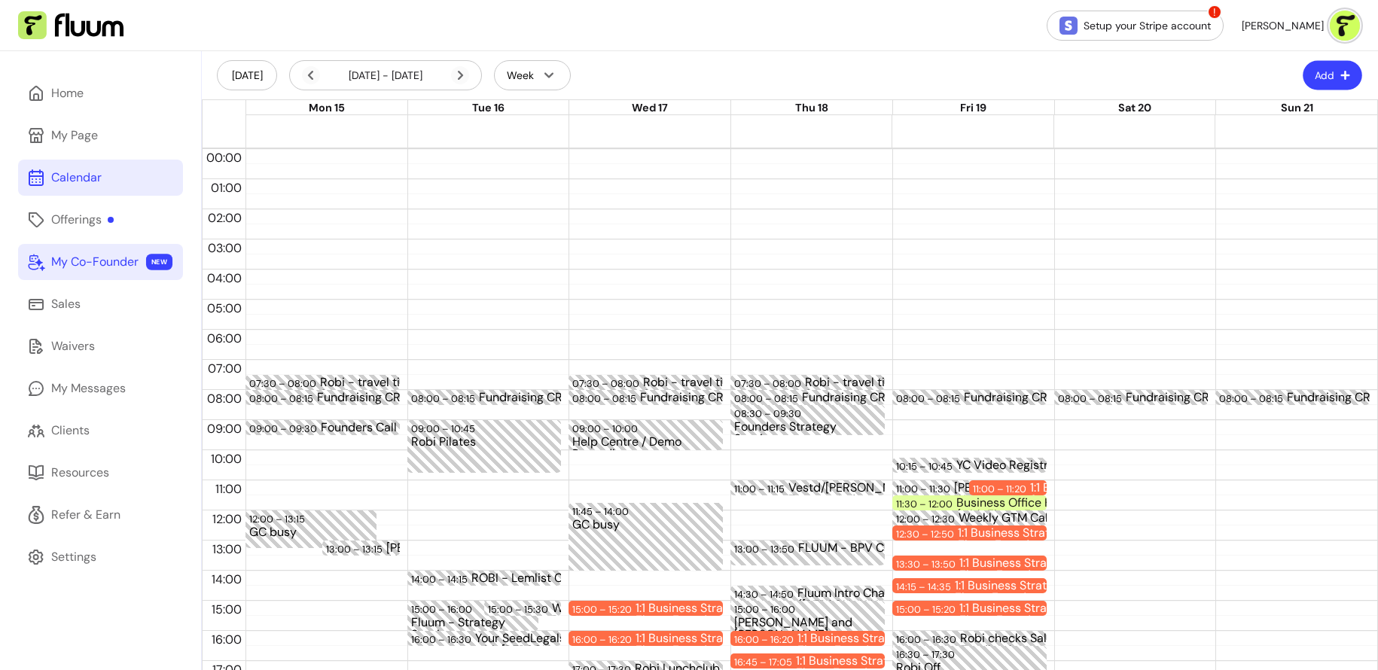
click at [1102, 73] on button "Add" at bounding box center [1333, 75] width 60 height 29
click at [1102, 75] on header "Today 15 Sep - 21 Sep, 2025 Week Add" at bounding box center [790, 75] width 1177 height 48
click at [1102, 74] on button "Add" at bounding box center [1332, 75] width 61 height 30
click at [1102, 144] on span "Add Appointment" at bounding box center [1296, 138] width 110 height 15
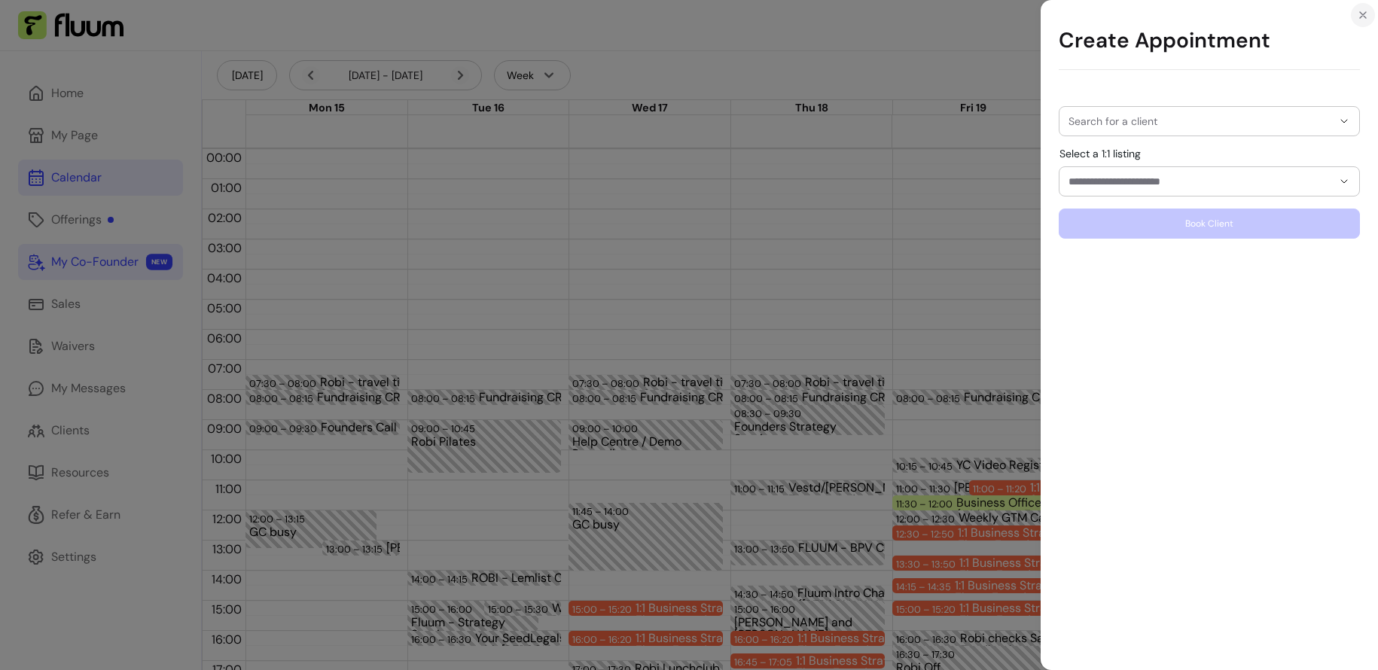
click at [1102, 10] on icon "Close" at bounding box center [1363, 15] width 12 height 12
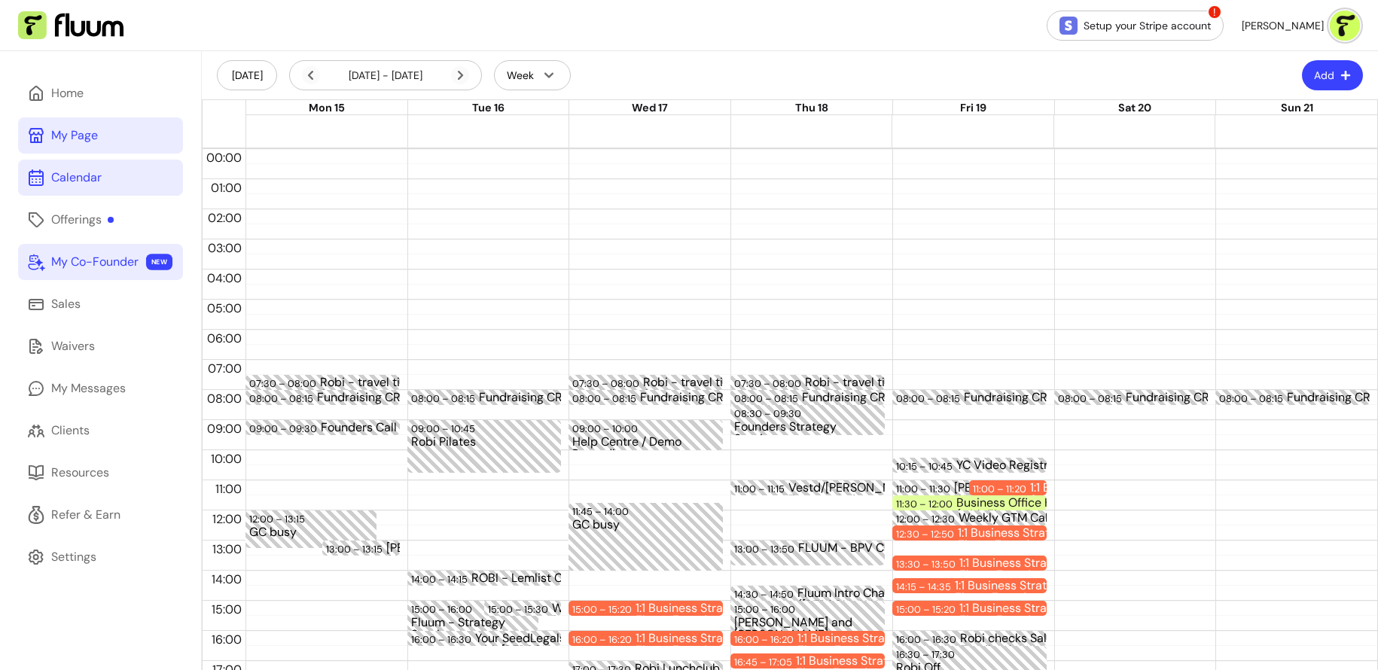
click at [96, 145] on link "My Page" at bounding box center [100, 136] width 165 height 36
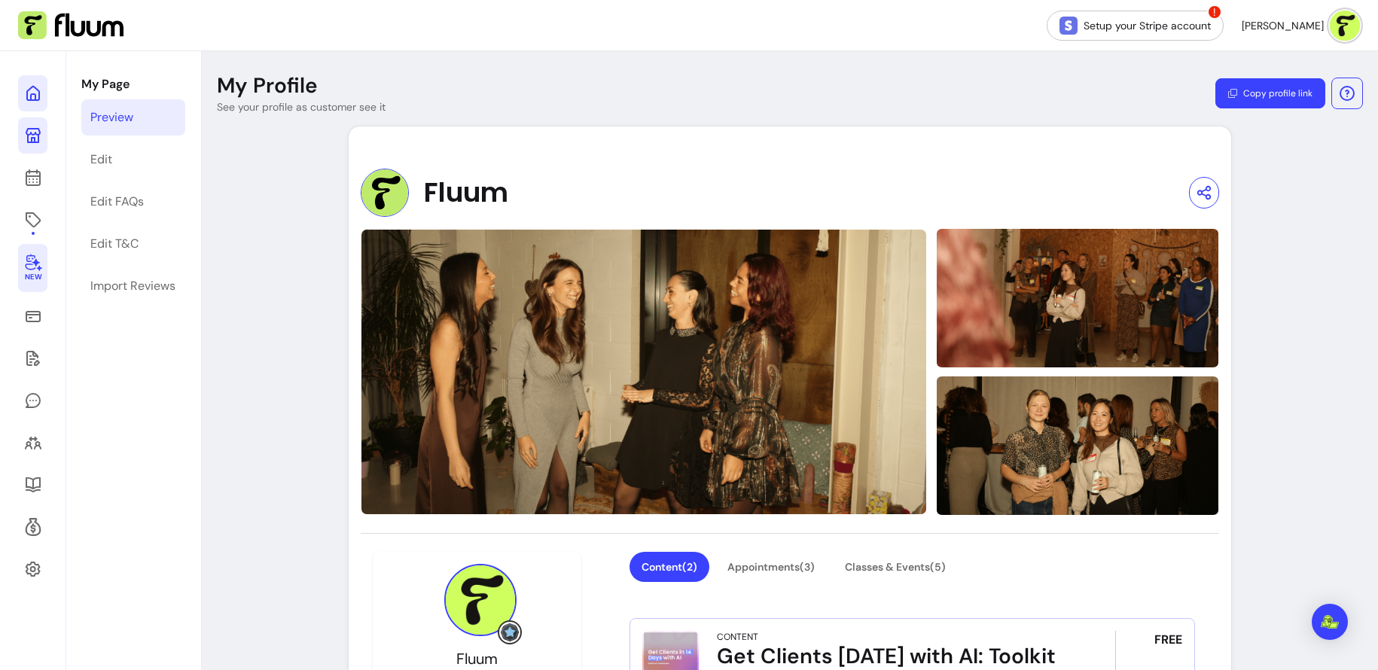
click at [30, 90] on icon at bounding box center [33, 93] width 18 height 18
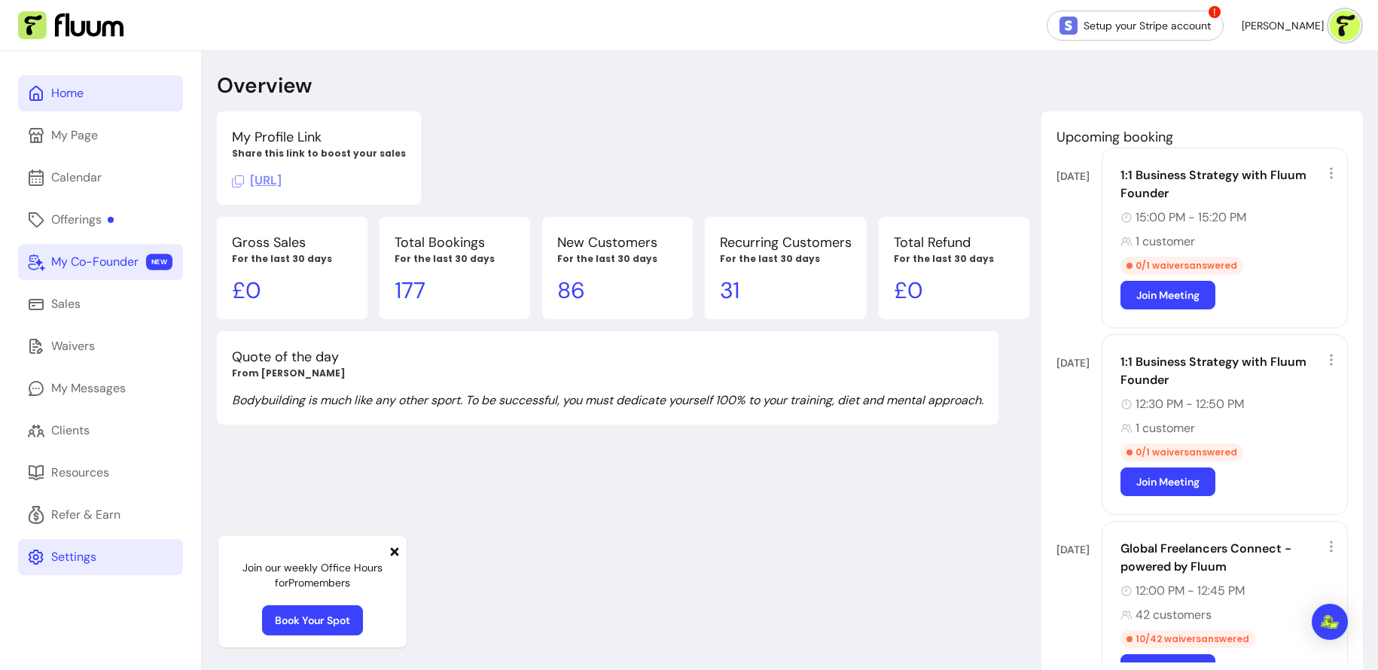
click at [90, 510] on div "Settings" at bounding box center [73, 557] width 45 height 18
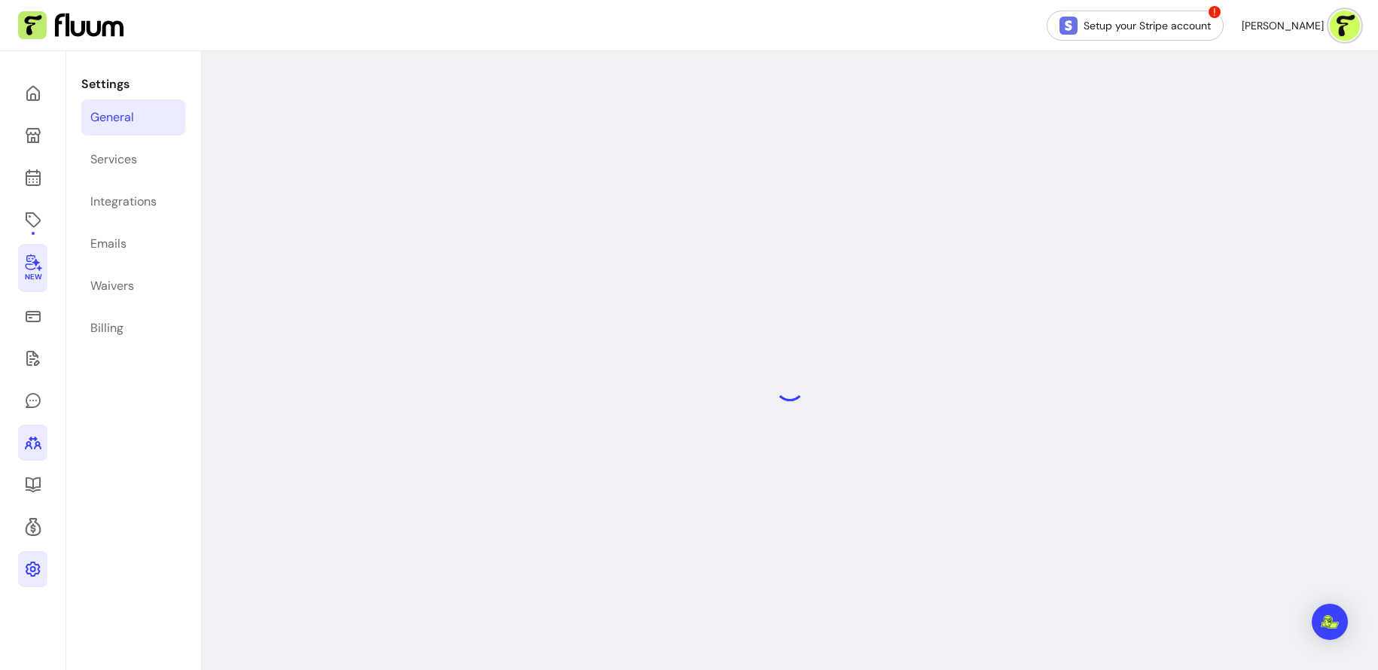
select select "**********"
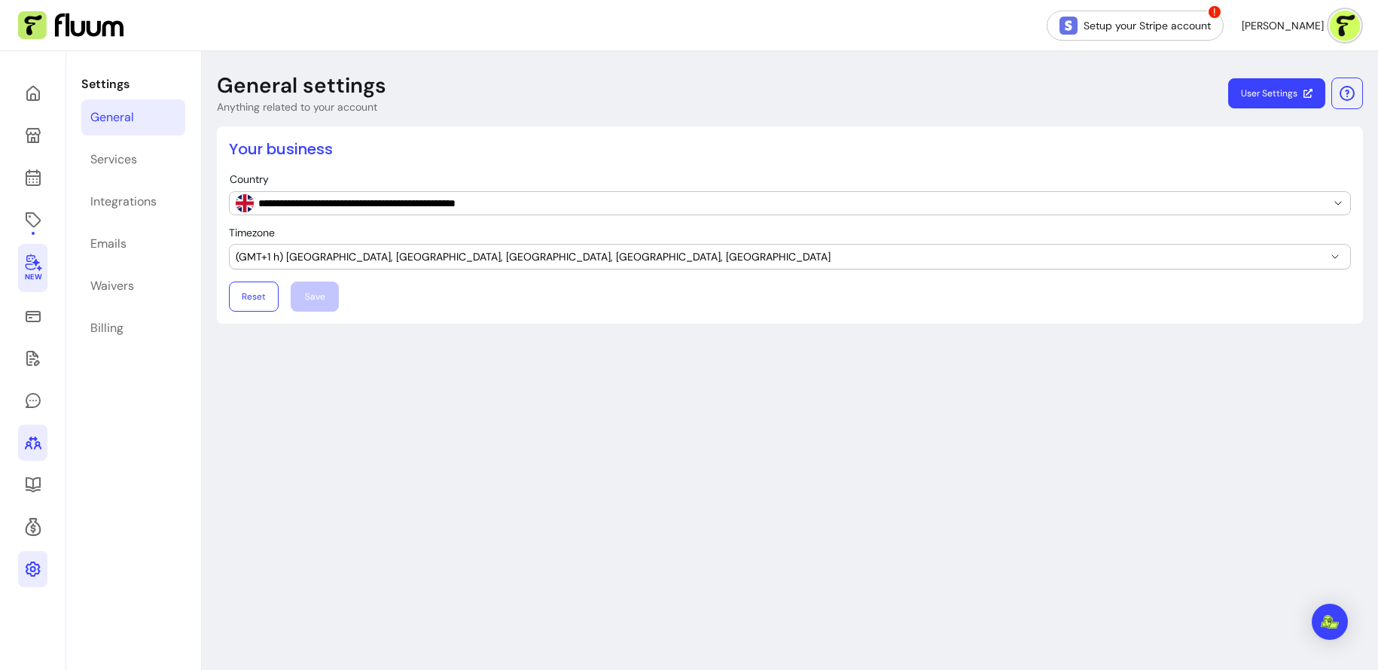
click at [27, 432] on link at bounding box center [32, 443] width 29 height 36
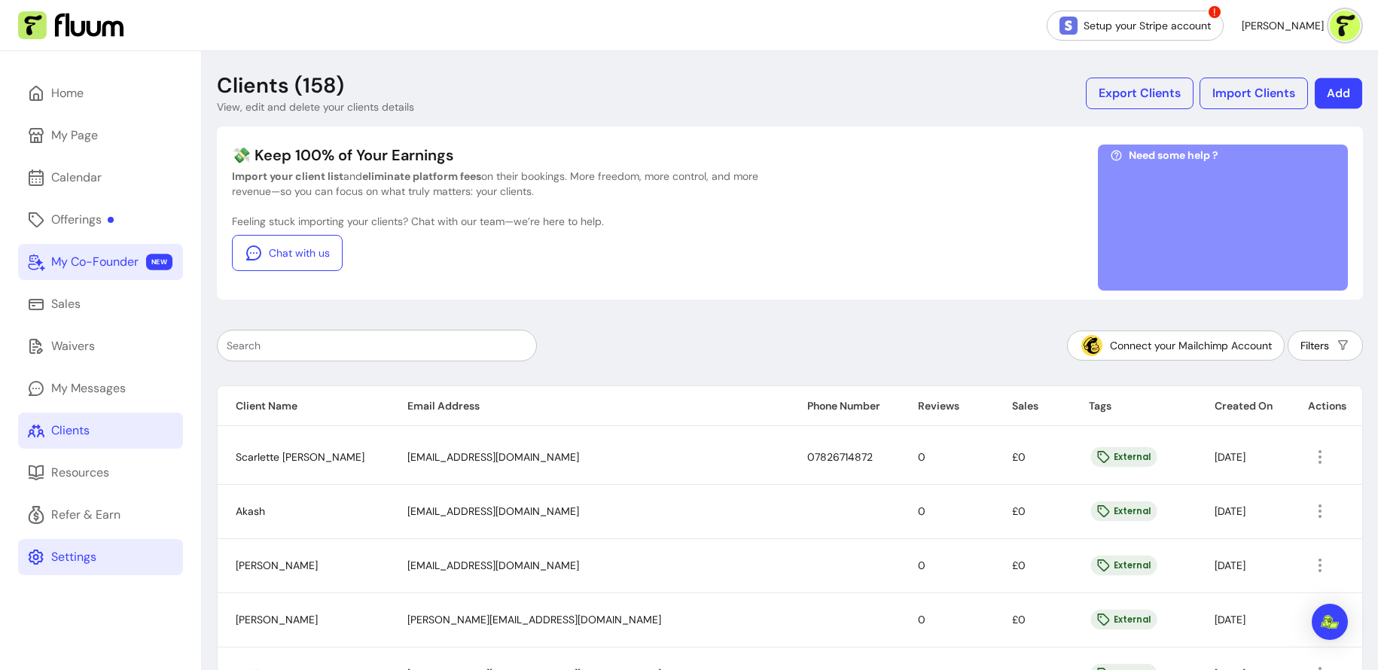
click at [1102, 101] on button "Add" at bounding box center [1338, 93] width 47 height 31
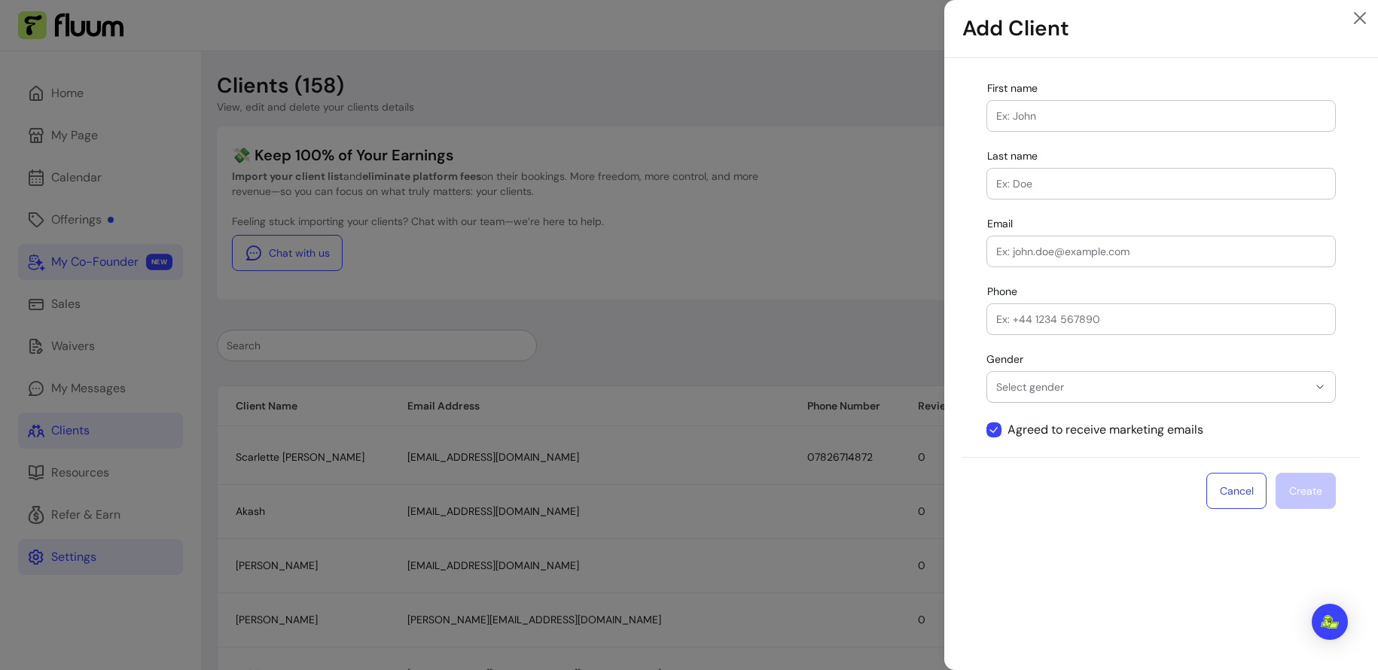
click at [890, 70] on div "**********" at bounding box center [689, 335] width 1378 height 670
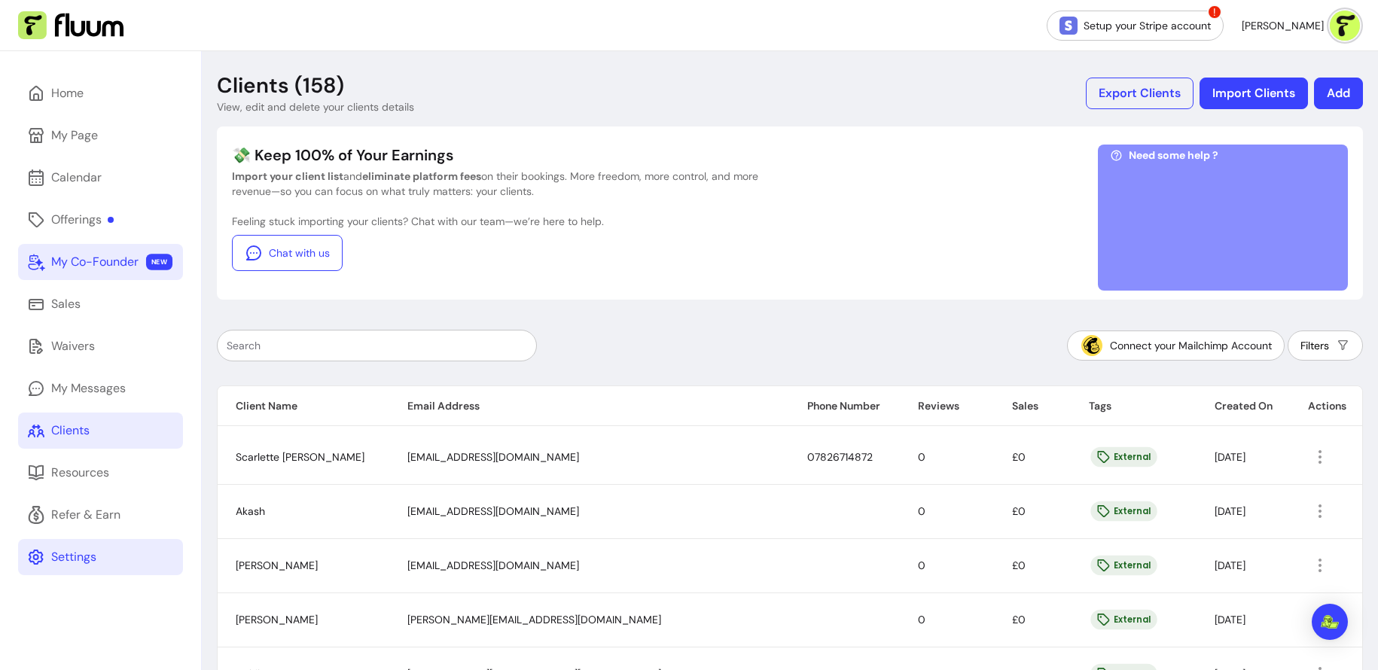
click at [1102, 95] on button "Import Clients" at bounding box center [1254, 94] width 108 height 32
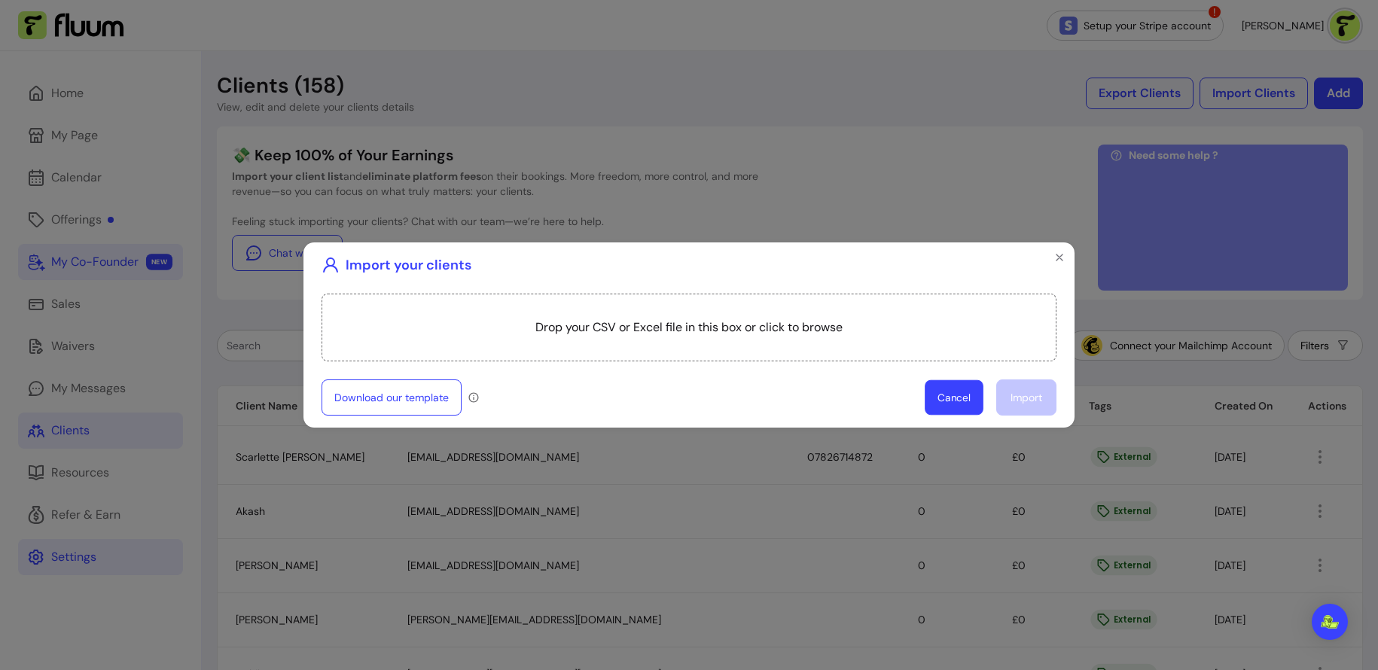
click at [945, 406] on button "Cancel" at bounding box center [954, 397] width 59 height 35
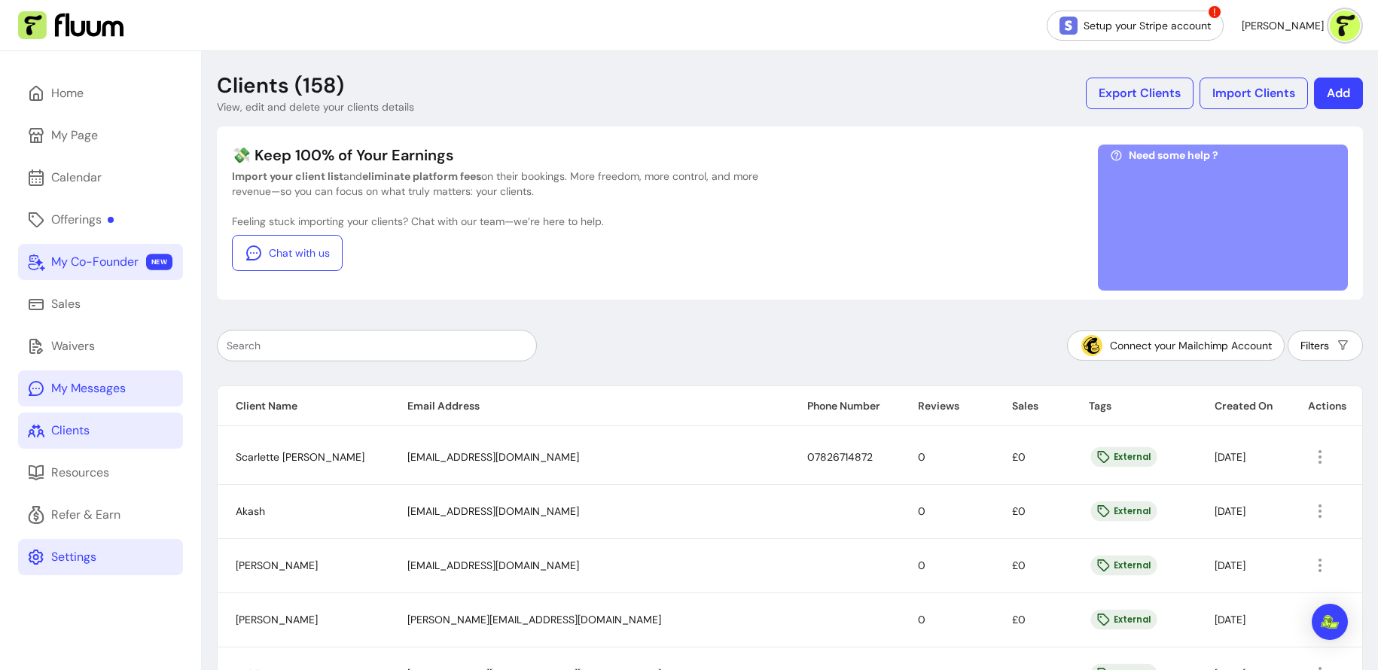
click at [88, 380] on div "My Messages" at bounding box center [88, 389] width 75 height 18
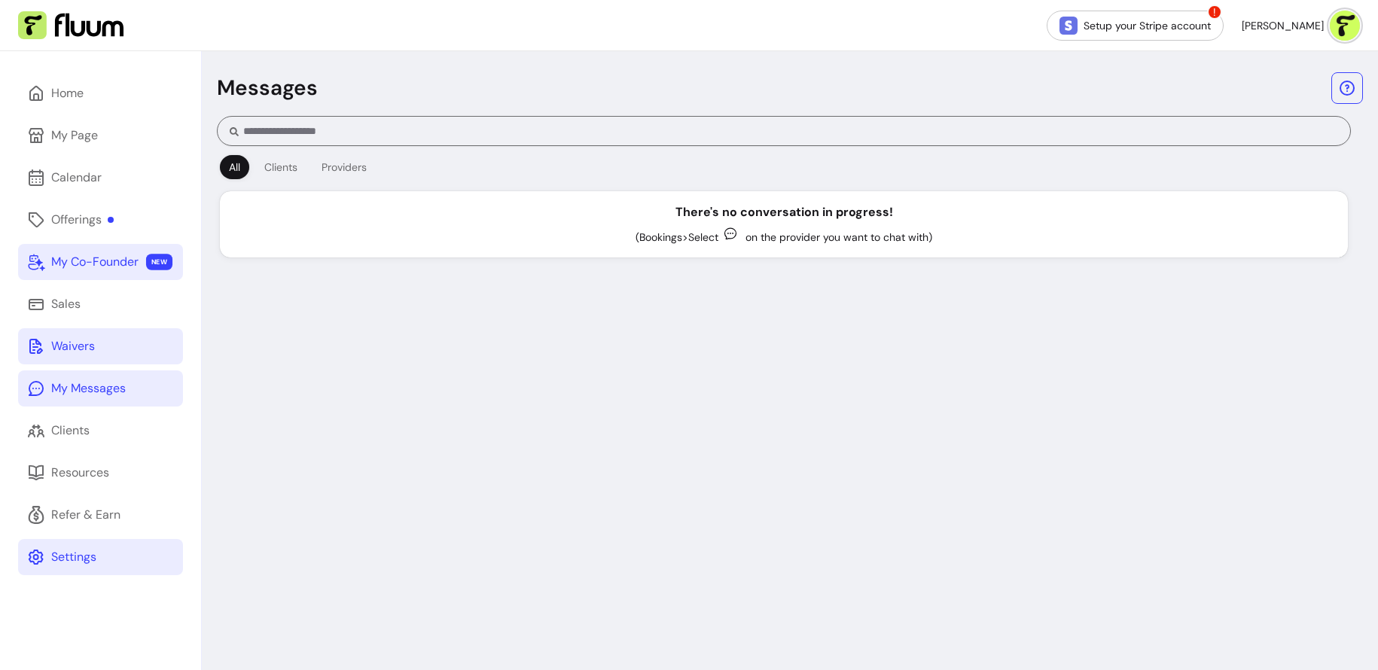
click at [56, 339] on div "Waivers" at bounding box center [73, 346] width 44 height 18
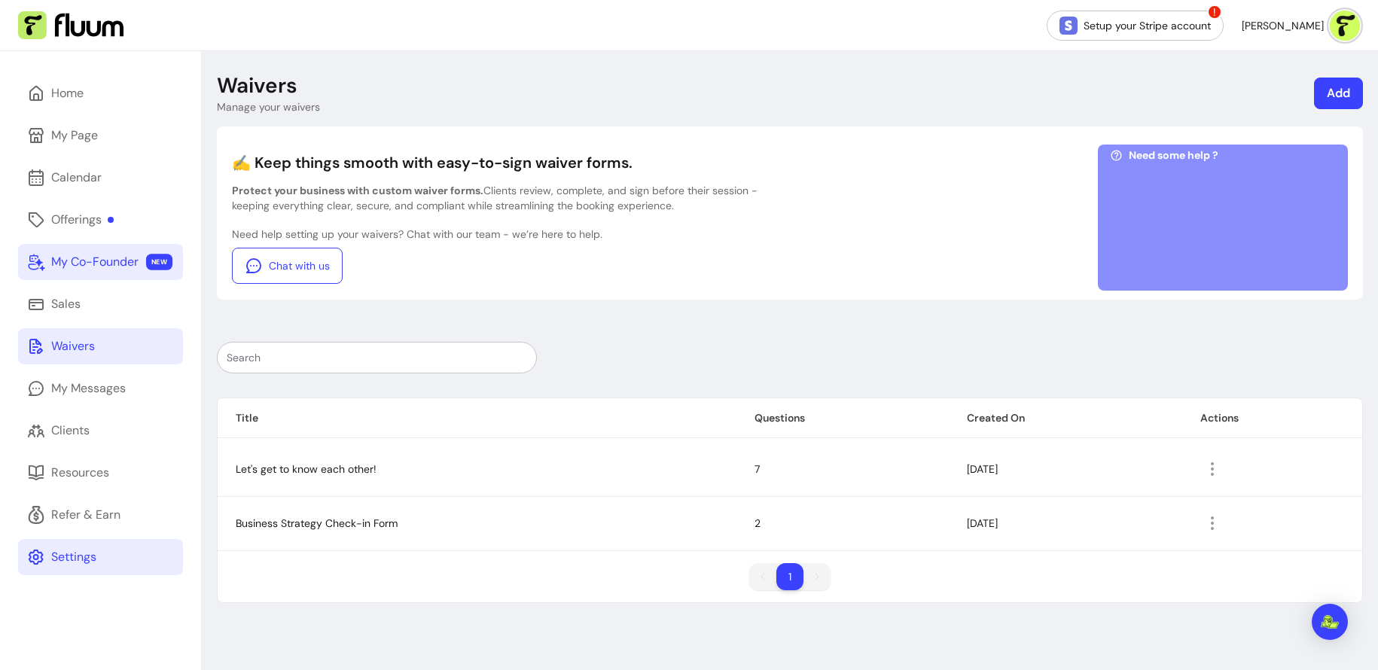
click at [1102, 99] on link "Add" at bounding box center [1338, 94] width 49 height 32
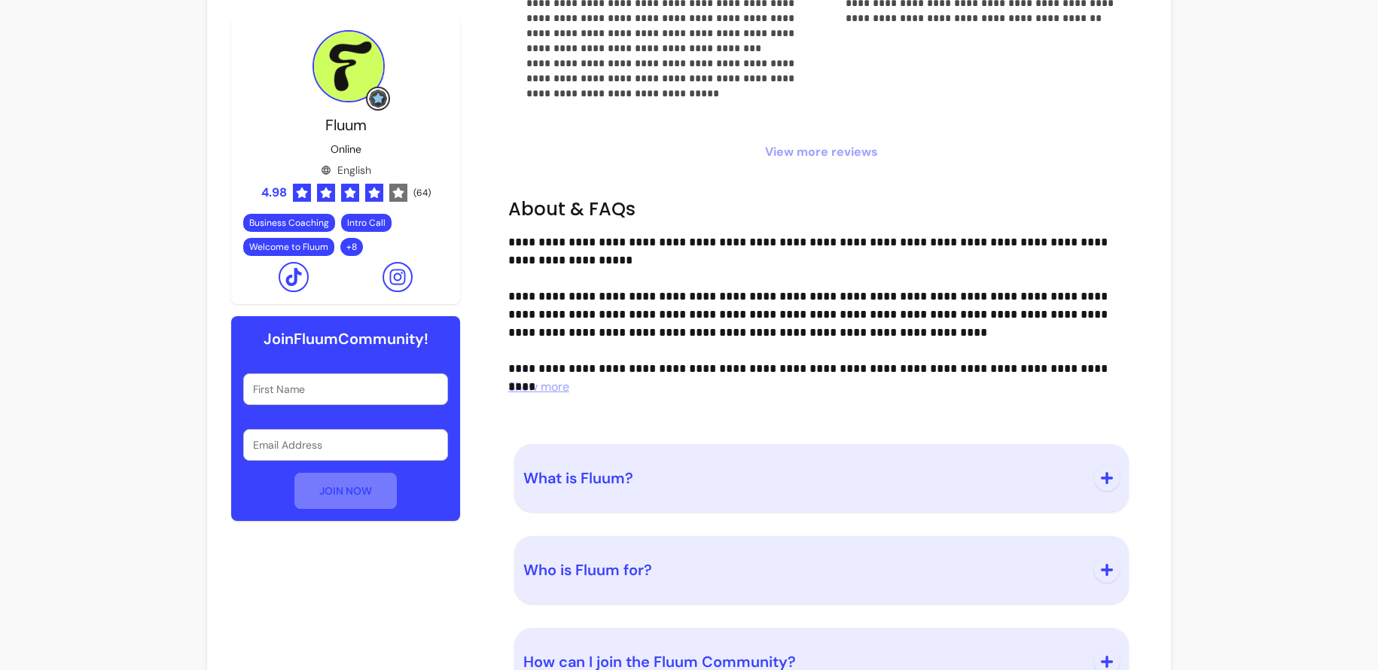
scroll to position [1322, 0]
